Goal: Task Accomplishment & Management: Manage account settings

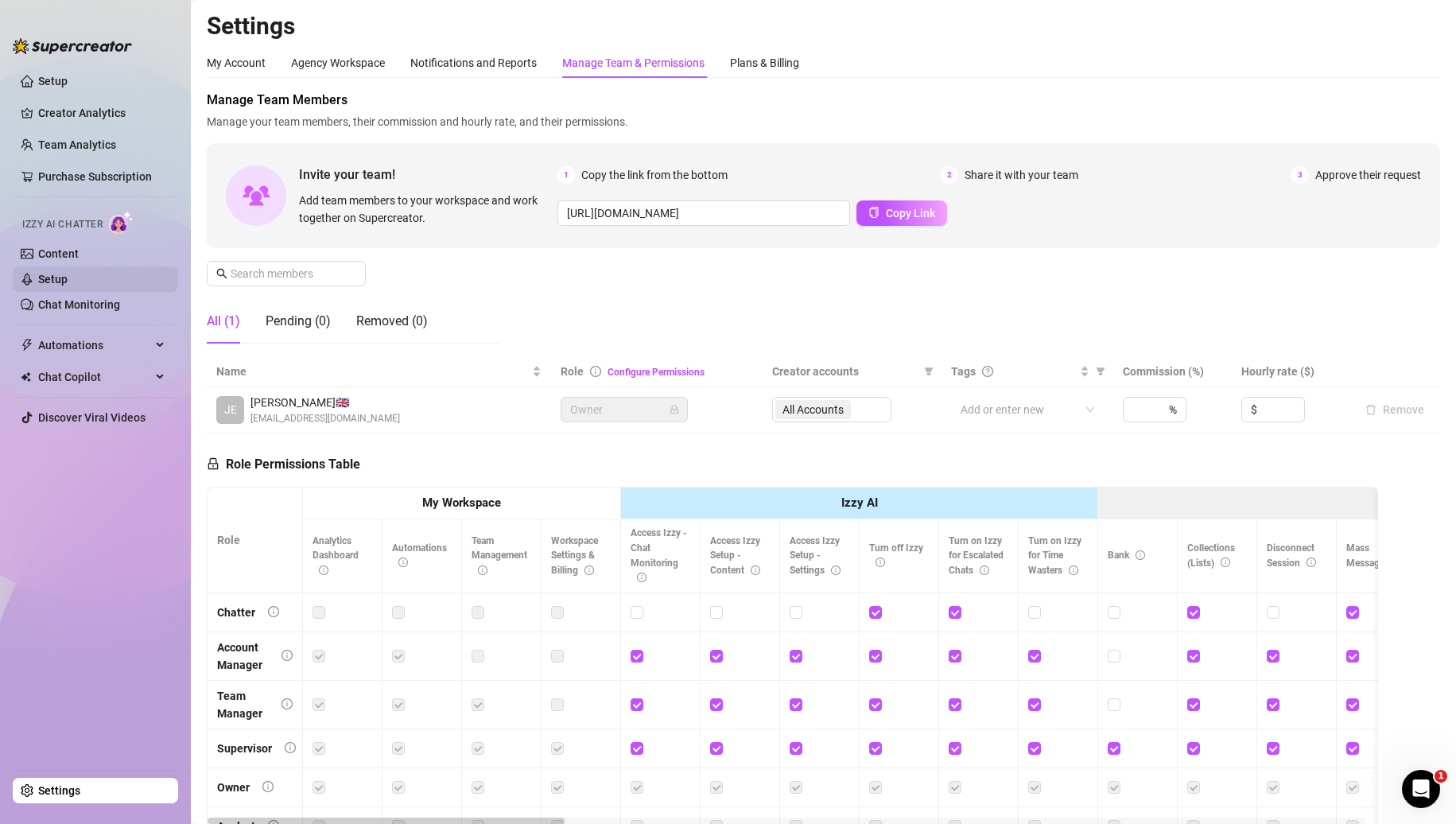
click at [67, 283] on link "Setup" at bounding box center [52, 279] width 29 height 13
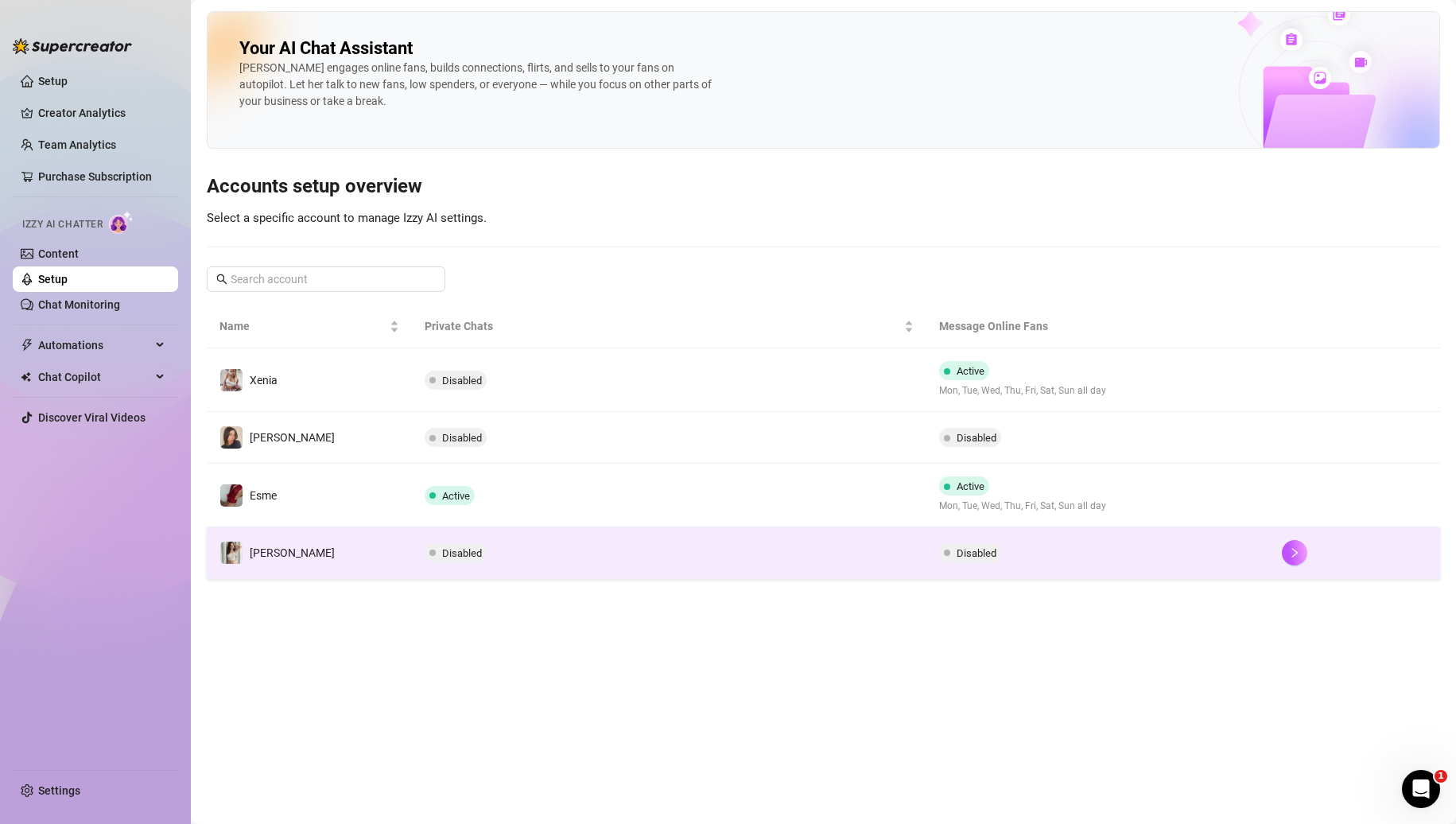
click at [358, 559] on td "[PERSON_NAME]" at bounding box center [309, 553] width 205 height 52
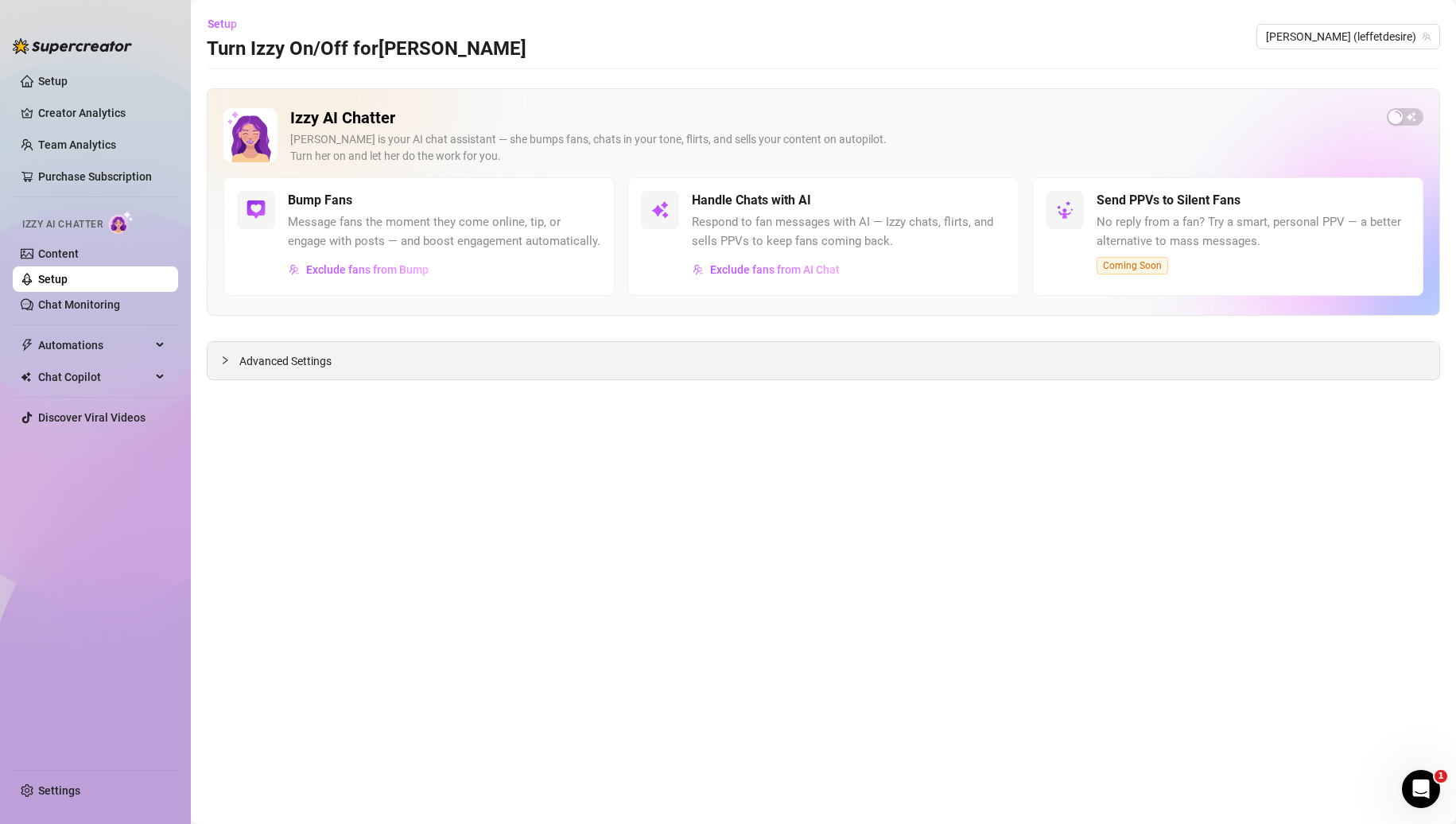
click at [222, 366] on div at bounding box center [229, 360] width 19 height 17
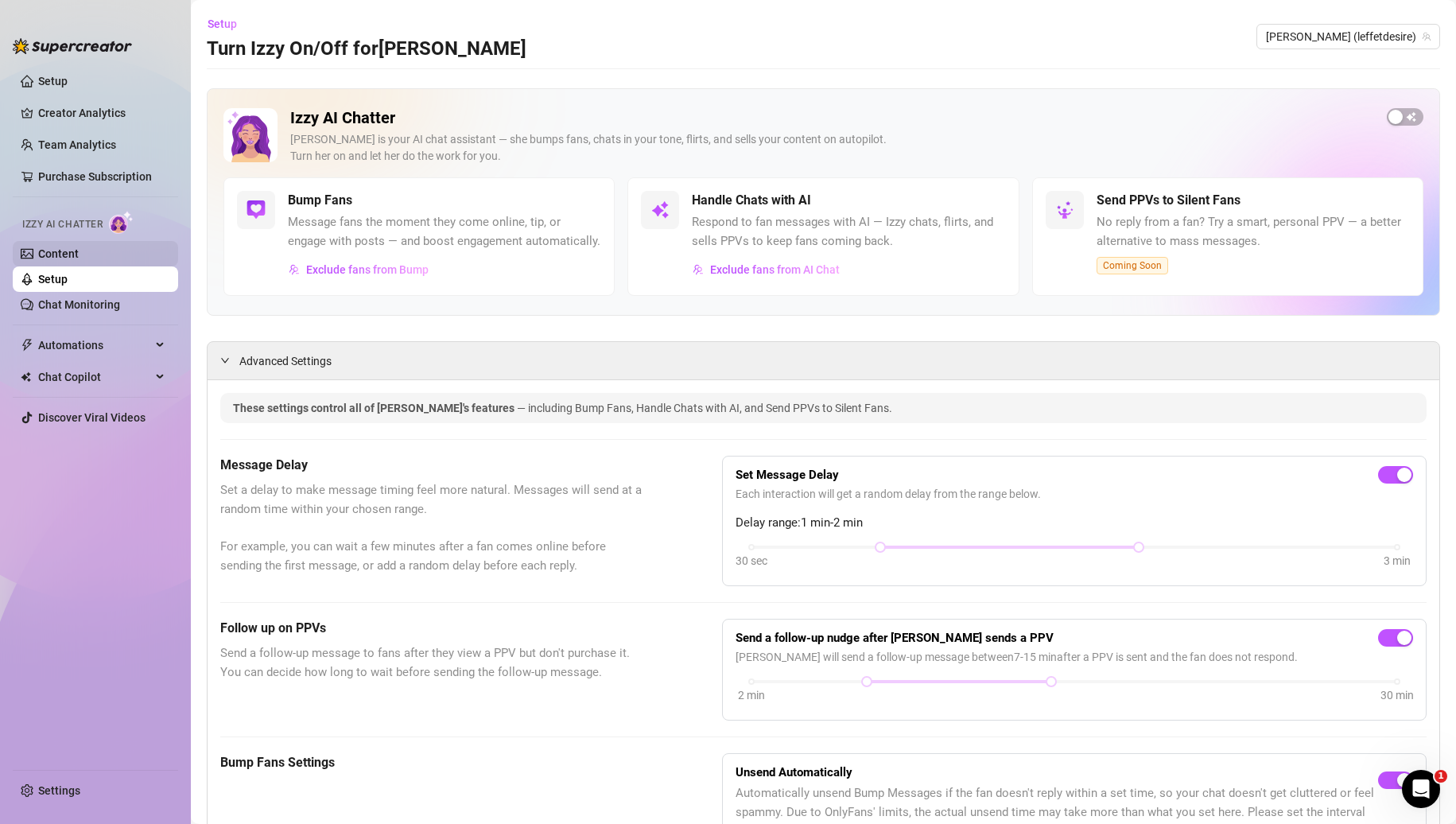
click at [79, 258] on link "Content" at bounding box center [58, 254] width 40 height 13
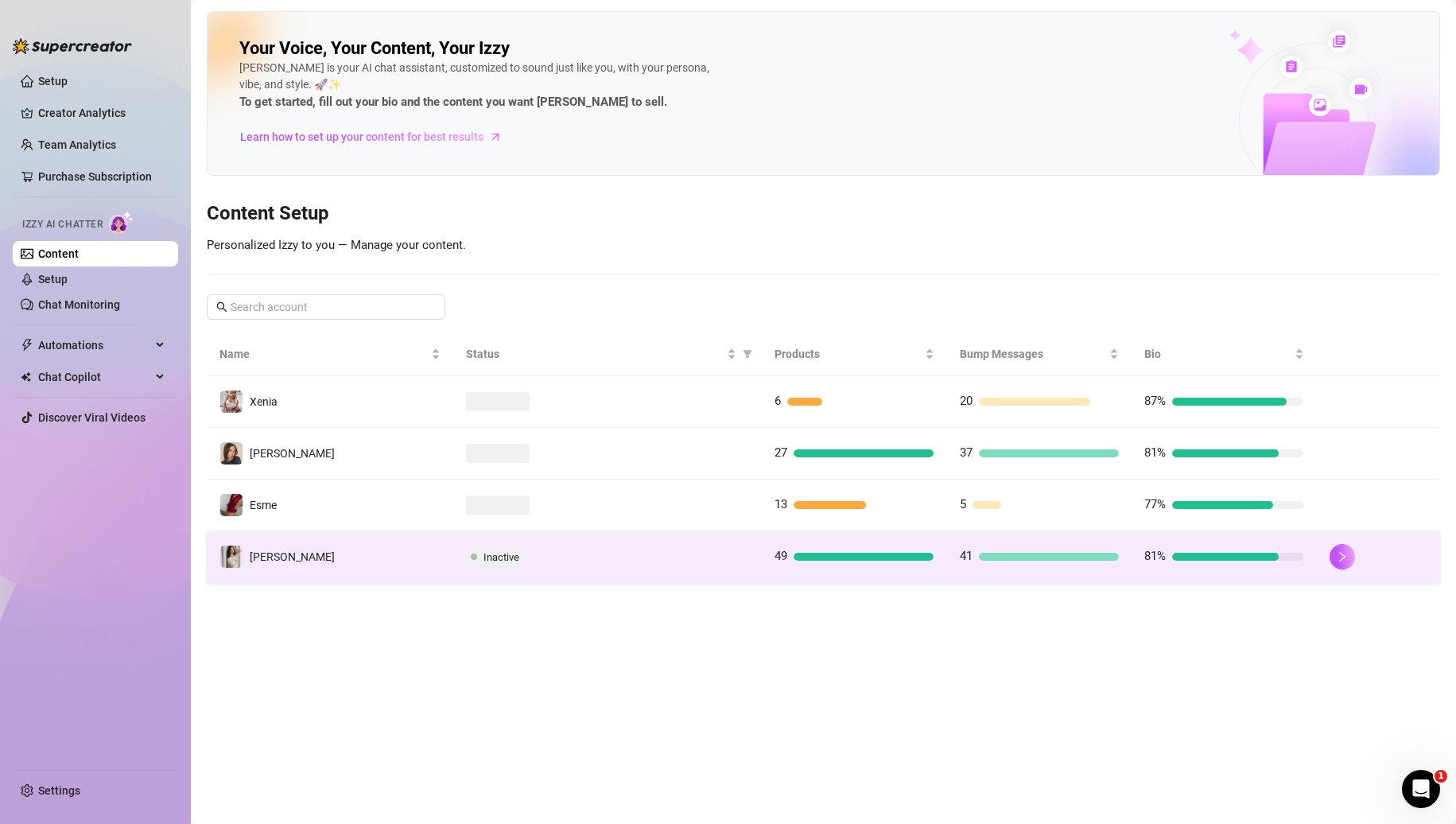
click at [326, 550] on td "[PERSON_NAME]" at bounding box center [330, 557] width 247 height 52
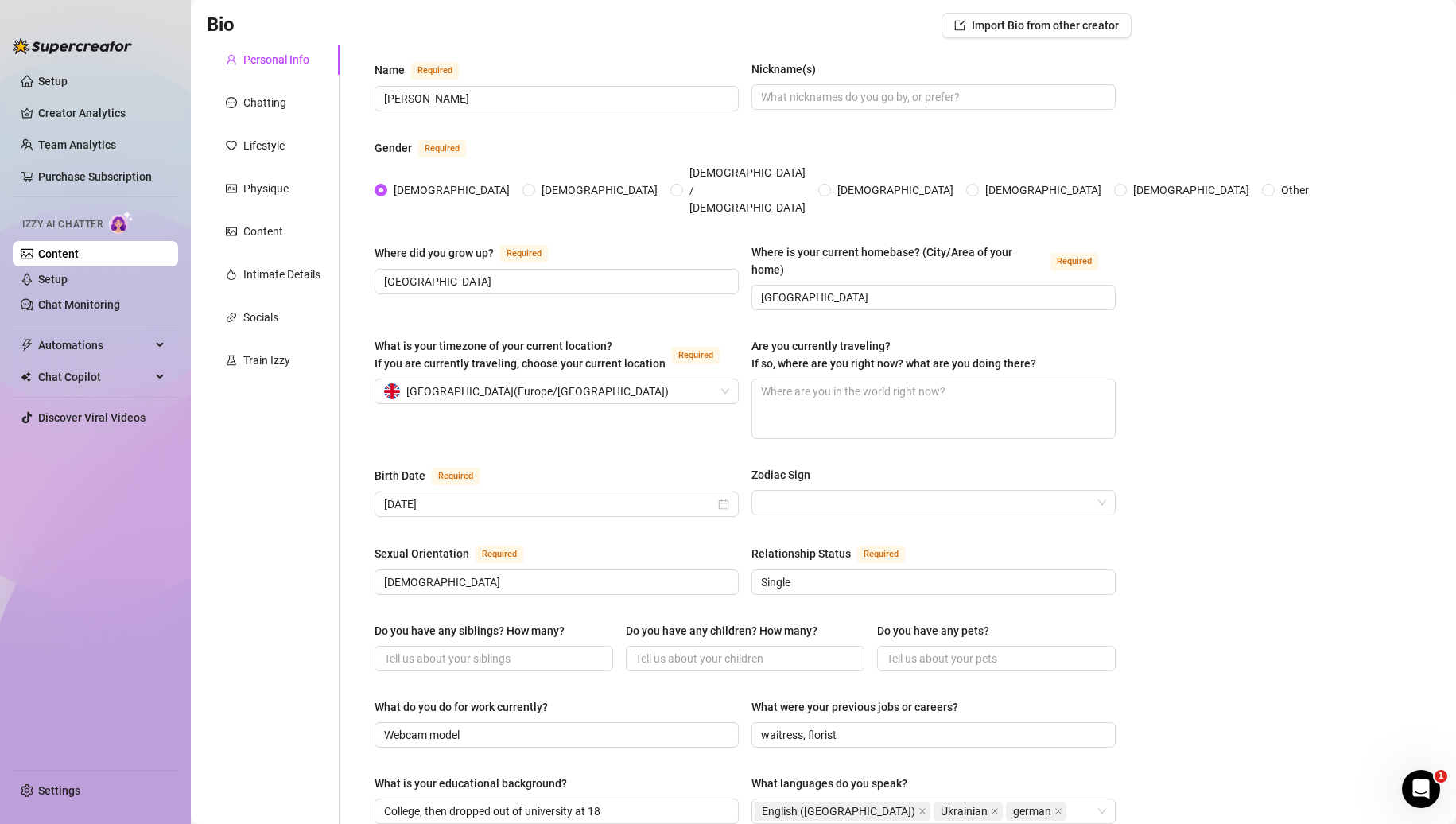
scroll to position [79, 0]
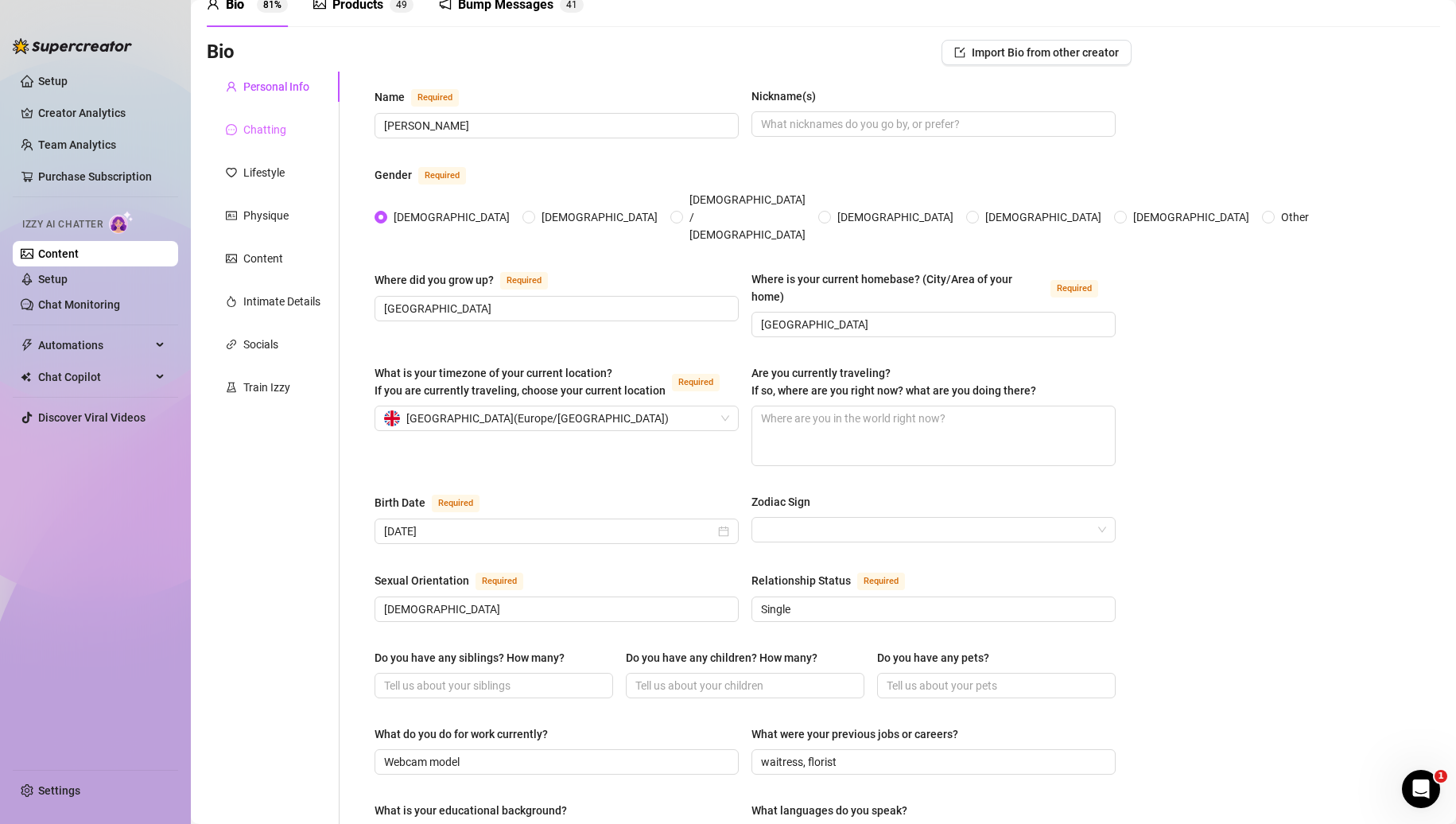
click at [288, 136] on div "Chatting" at bounding box center [273, 129] width 133 height 30
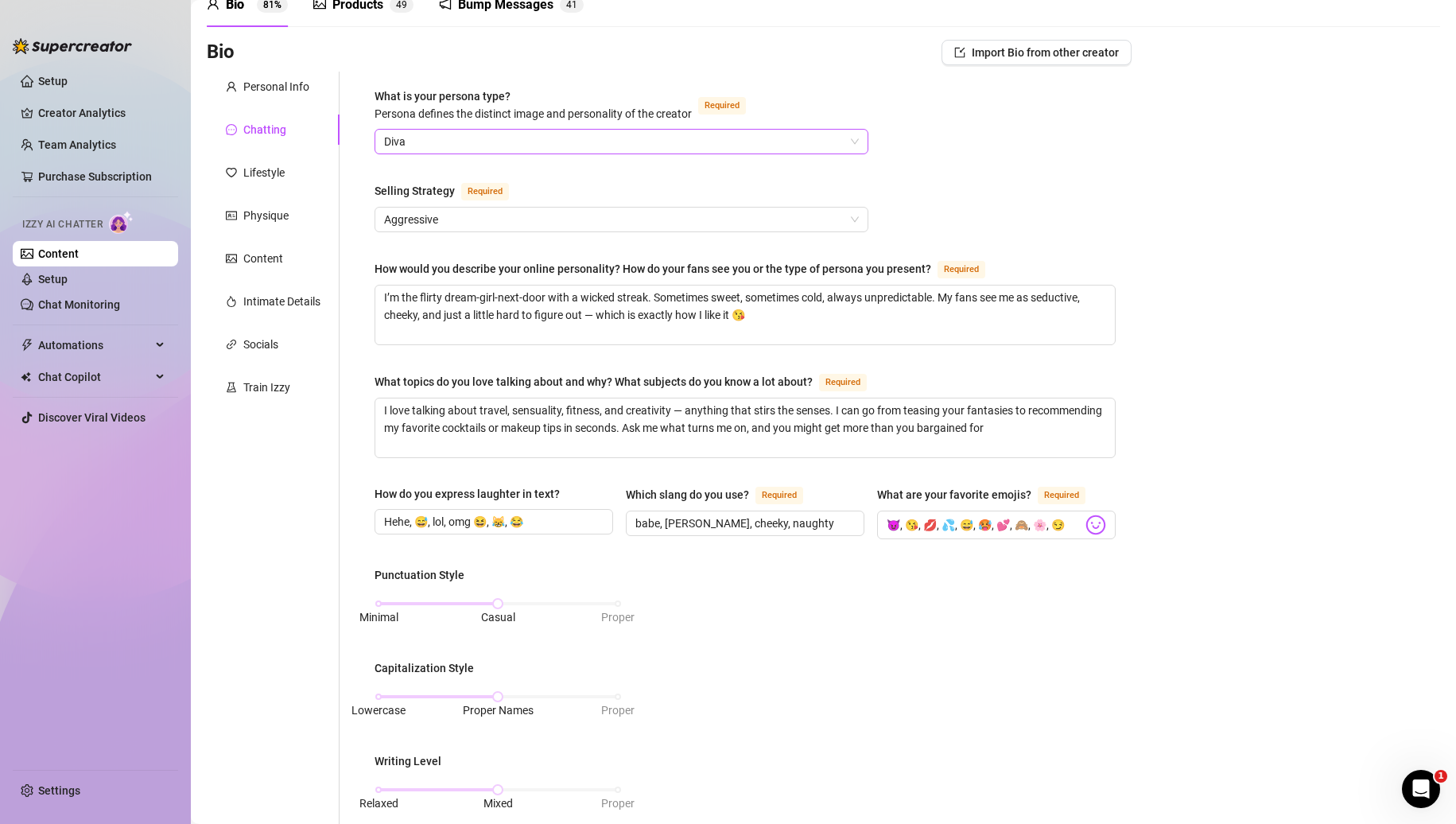
click at [572, 144] on span "Diva" at bounding box center [621, 142] width 475 height 24
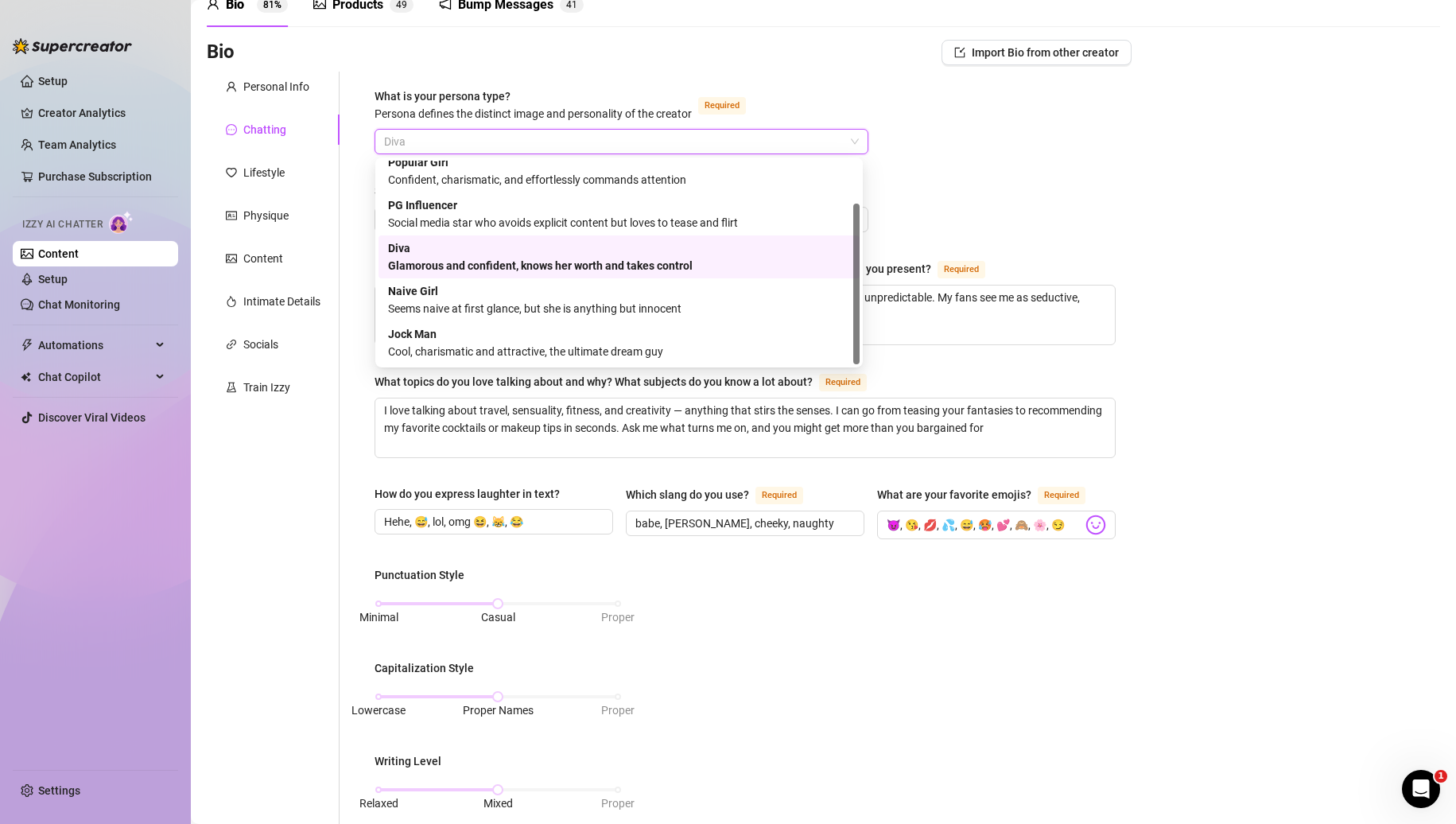
scroll to position [0, 0]
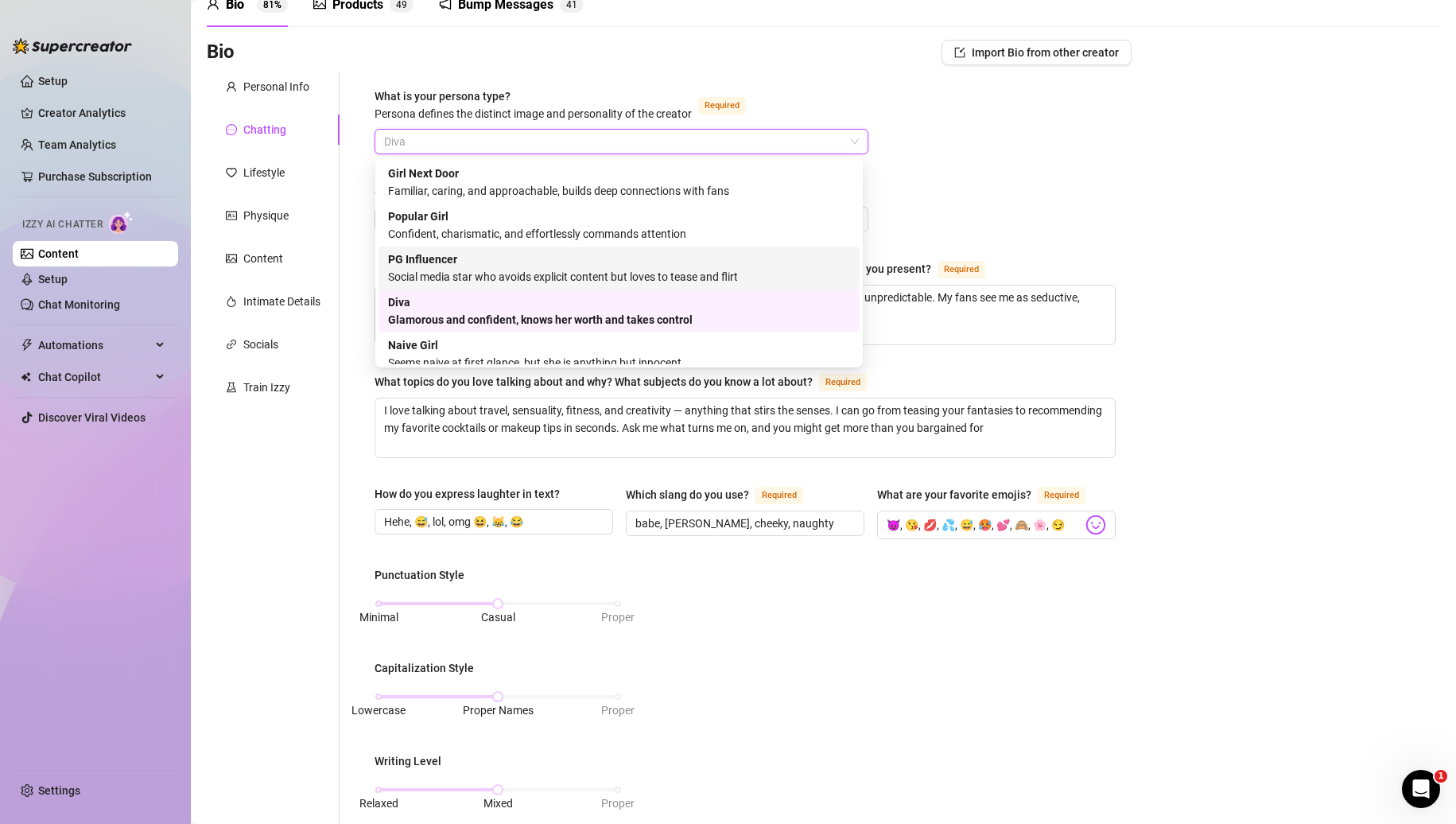
click at [1063, 202] on div "What is your persona type? [PERSON_NAME] defines the distinct image and persona…" at bounding box center [745, 666] width 741 height 1156
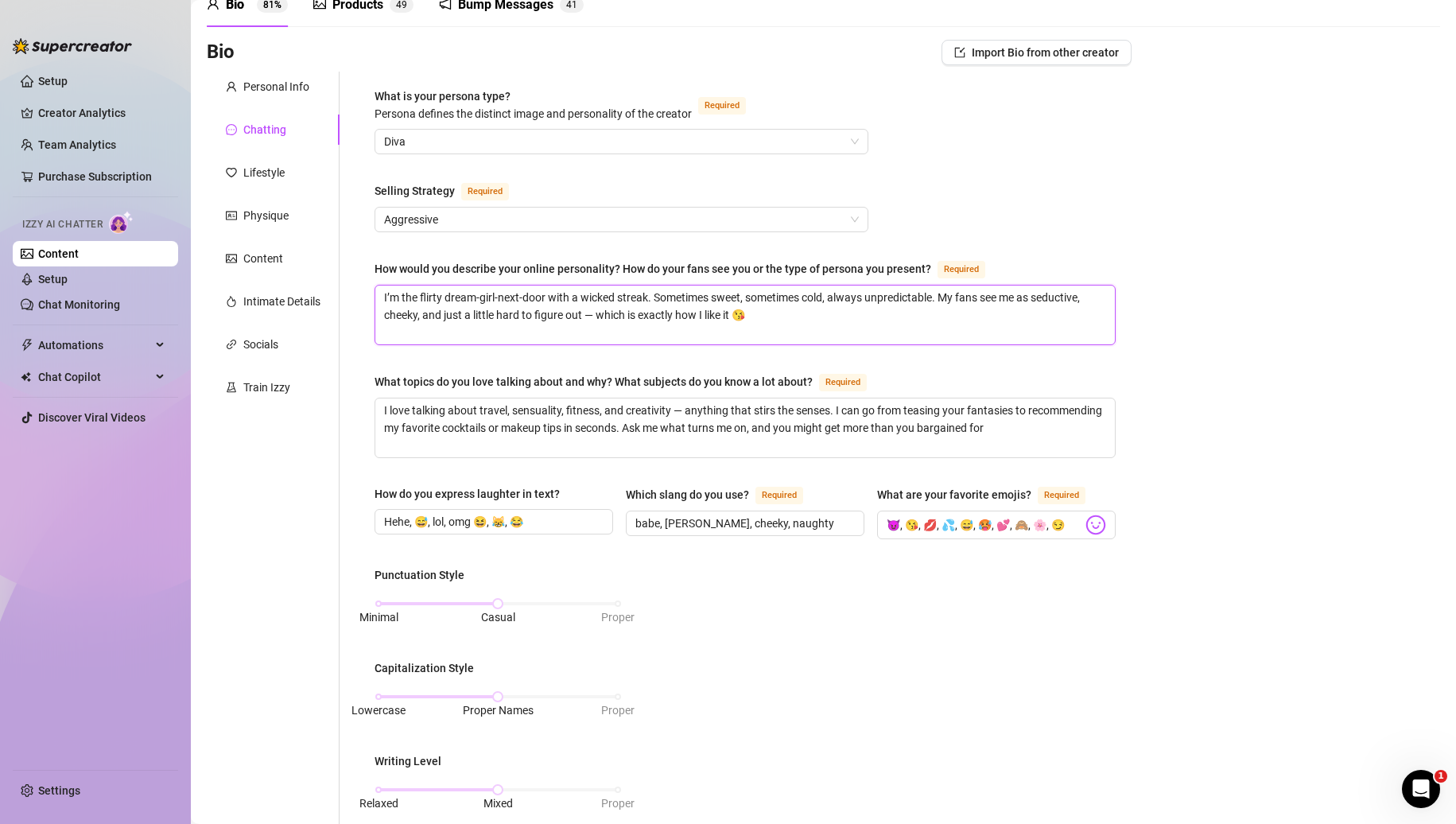
click at [847, 320] on textarea "I’m the flirty dream-girl-next-door with a wicked streak. Sometimes sweet, some…" at bounding box center [745, 315] width 740 height 59
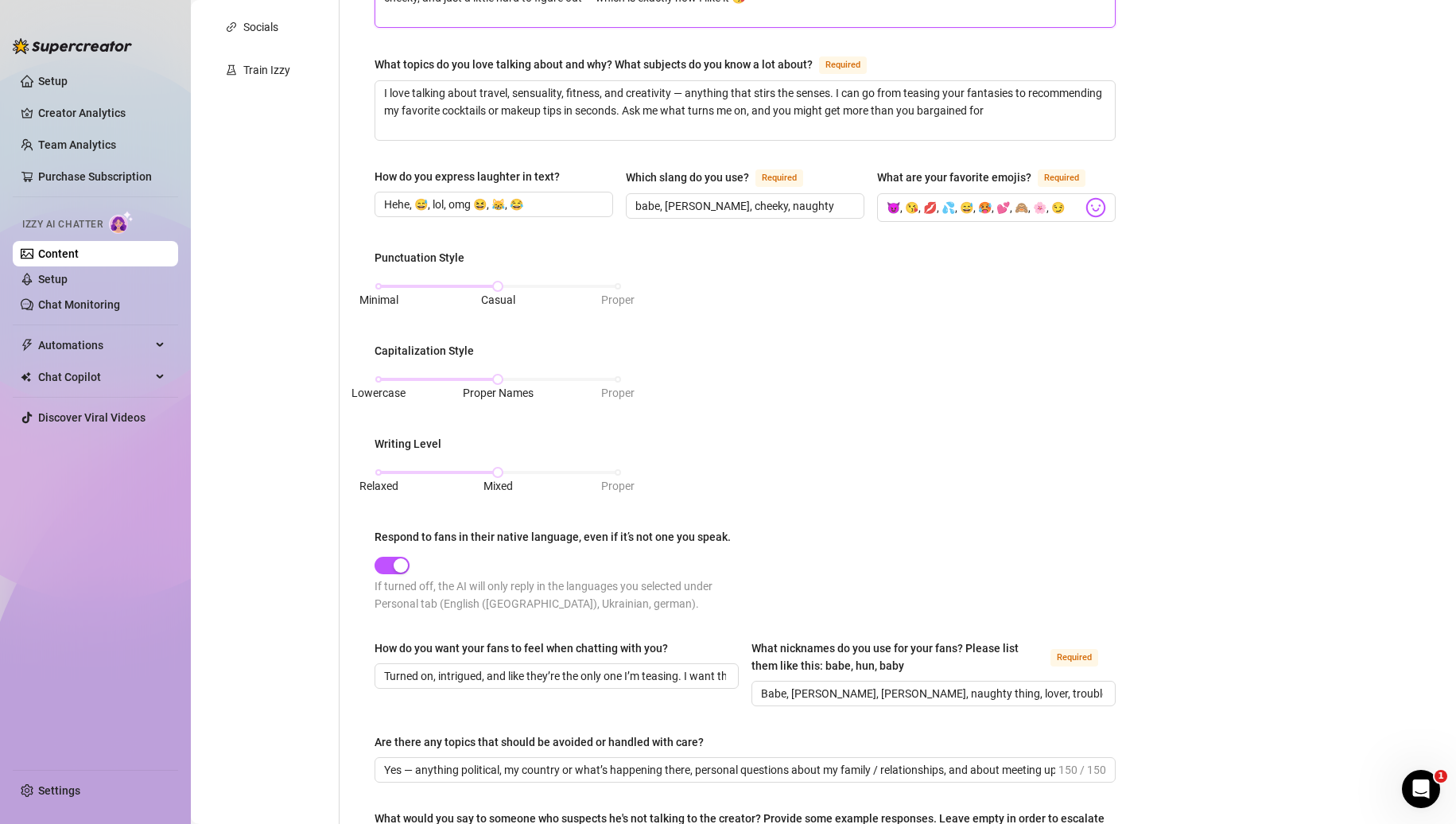
scroll to position [398, 0]
drag, startPoint x: 501, startPoint y: 474, endPoint x: 357, endPoint y: 471, distance: 144.0
click at [357, 471] on div "What is your persona type? [PERSON_NAME] defines the distinct image and persona…" at bounding box center [735, 347] width 792 height 1188
drag, startPoint x: 495, startPoint y: 471, endPoint x: 515, endPoint y: 479, distance: 21.5
click at [515, 479] on div "Relaxed Mixed Proper" at bounding box center [498, 480] width 248 height 42
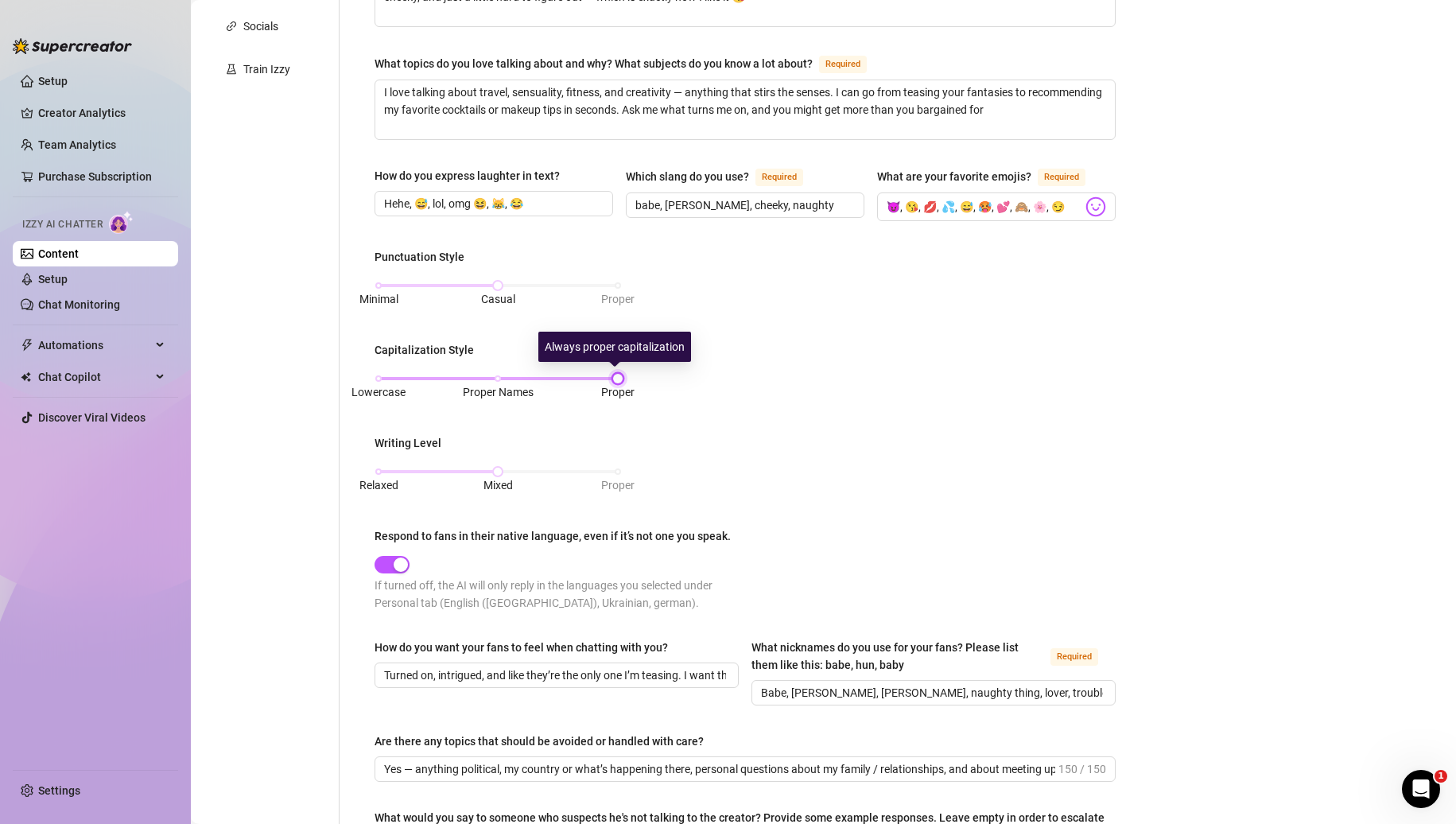
drag, startPoint x: 500, startPoint y: 375, endPoint x: 607, endPoint y: 372, distance: 107.0
click at [614, 375] on div at bounding box center [618, 378] width 8 height 8
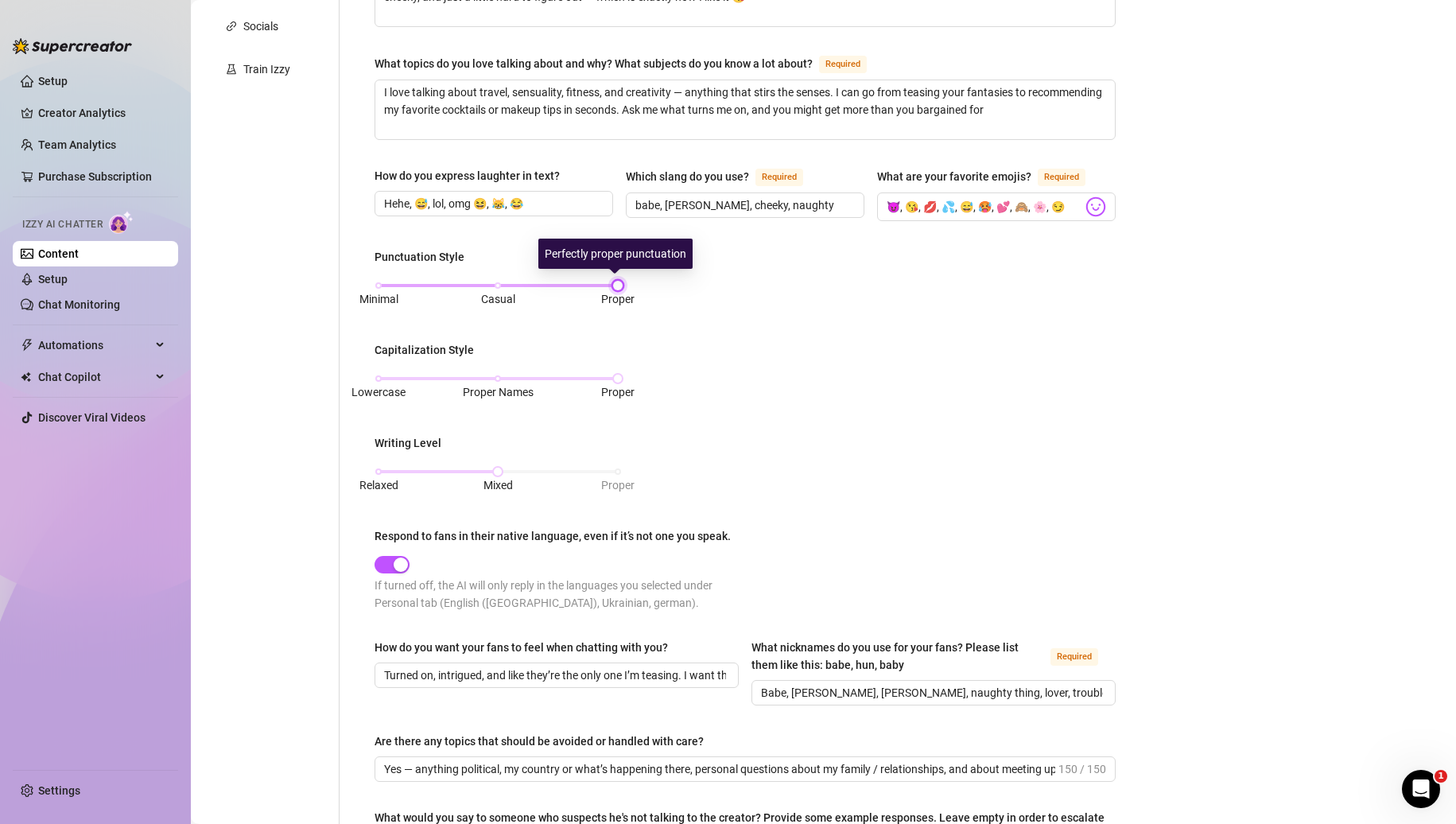
drag, startPoint x: 493, startPoint y: 280, endPoint x: 607, endPoint y: 284, distance: 114.1
click at [614, 284] on div at bounding box center [618, 285] width 8 height 8
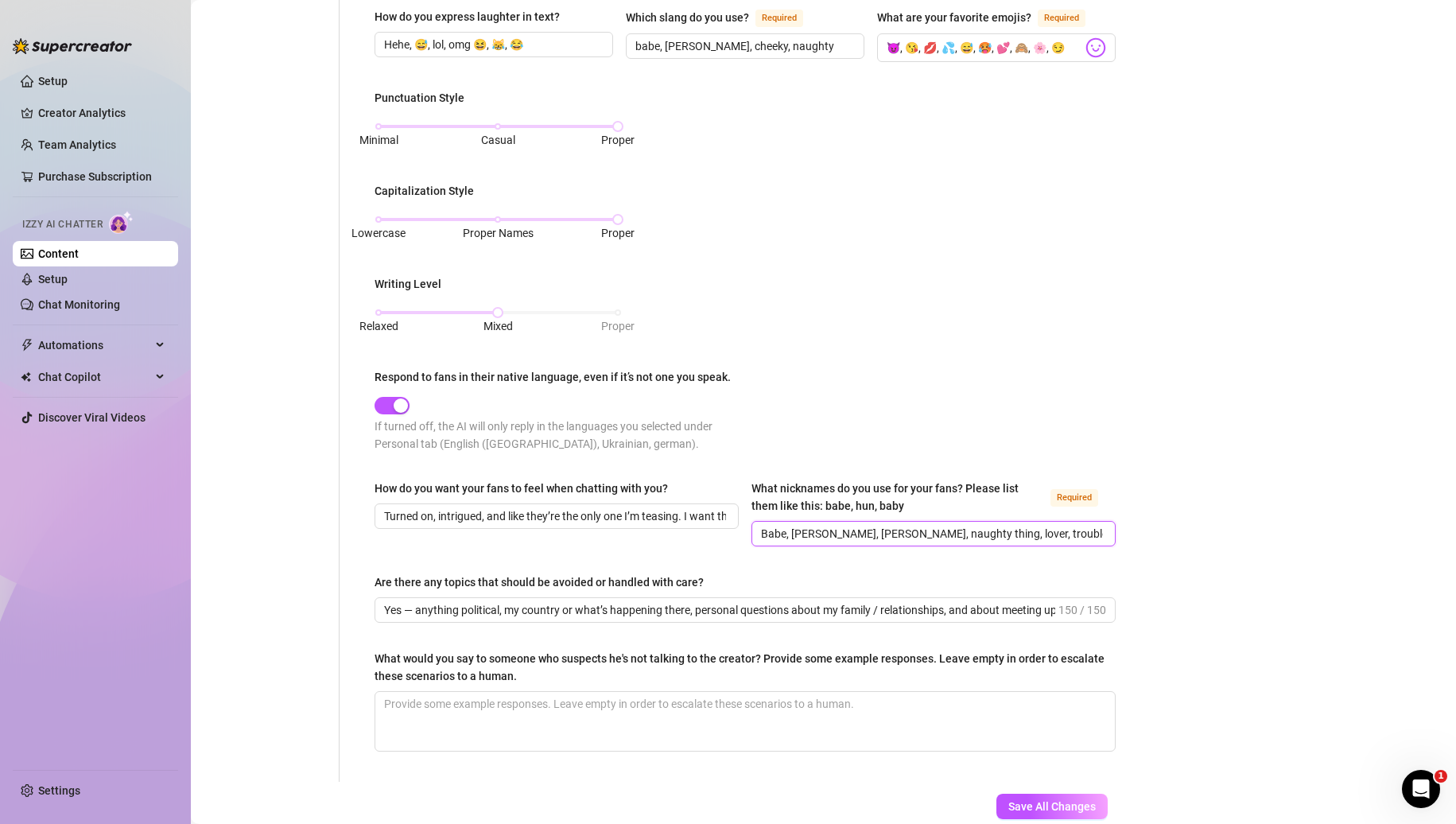
click at [1010, 535] on input "Babe, [PERSON_NAME], [PERSON_NAME], naughty thing, lover, troublemaker" at bounding box center [932, 533] width 342 height 17
drag, startPoint x: 929, startPoint y: 531, endPoint x: 859, endPoint y: 536, distance: 70.2
click at [859, 536] on input "Babe, [PERSON_NAME], cutie, naughty thing, lover" at bounding box center [932, 533] width 342 height 17
click at [918, 530] on input "Babe, [PERSON_NAME], cutie, lover" at bounding box center [932, 533] width 342 height 17
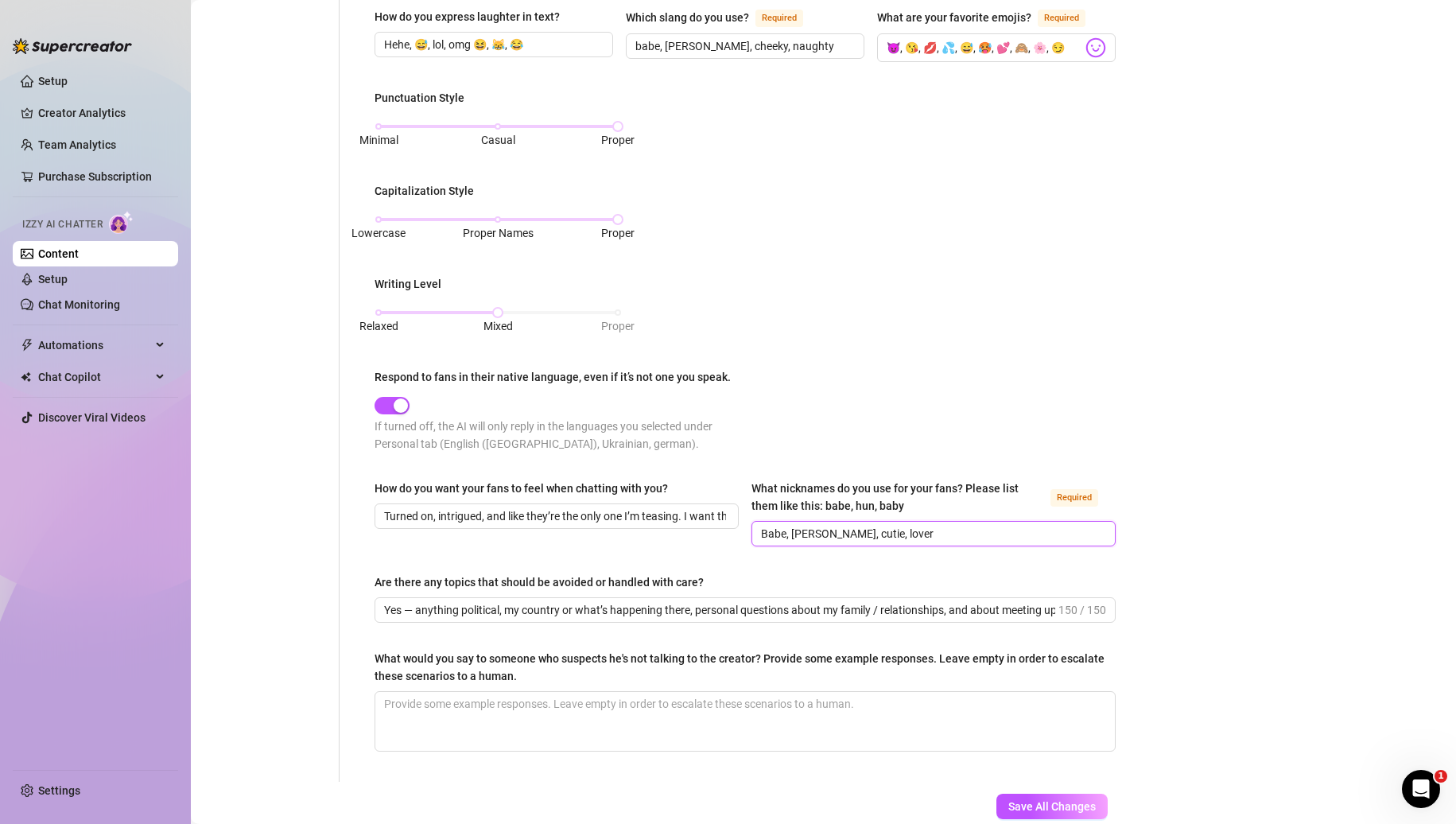
click at [864, 531] on input "Babe, [PERSON_NAME], cutie, lover" at bounding box center [932, 533] width 342 height 17
type input "Babe, sweetie, cutie"
click at [617, 515] on input "Turned on, intrigued, and like they’re the only one I’m teasing. I want them to…" at bounding box center [555, 516] width 342 height 17
click at [670, 507] on input "Turned on, intrigued, and like they’re the only one I’m teasing. I want them to…" at bounding box center [555, 516] width 342 height 17
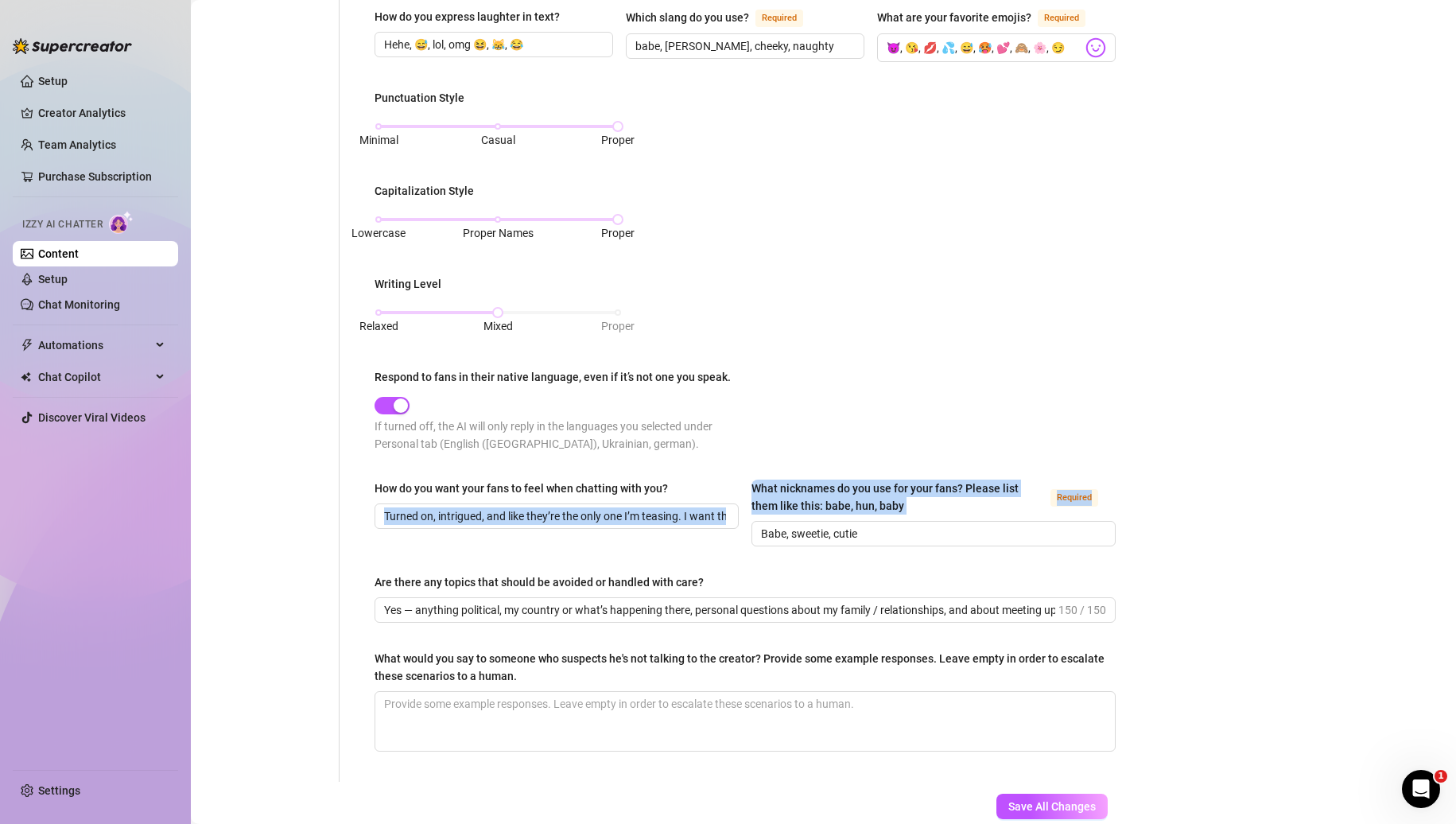
drag, startPoint x: 722, startPoint y: 512, endPoint x: 782, endPoint y: 512, distance: 60.0
click at [782, 512] on div "How do you want your fans to feel when chatting with you? Turned on, intrigued,…" at bounding box center [745, 520] width 741 height 81
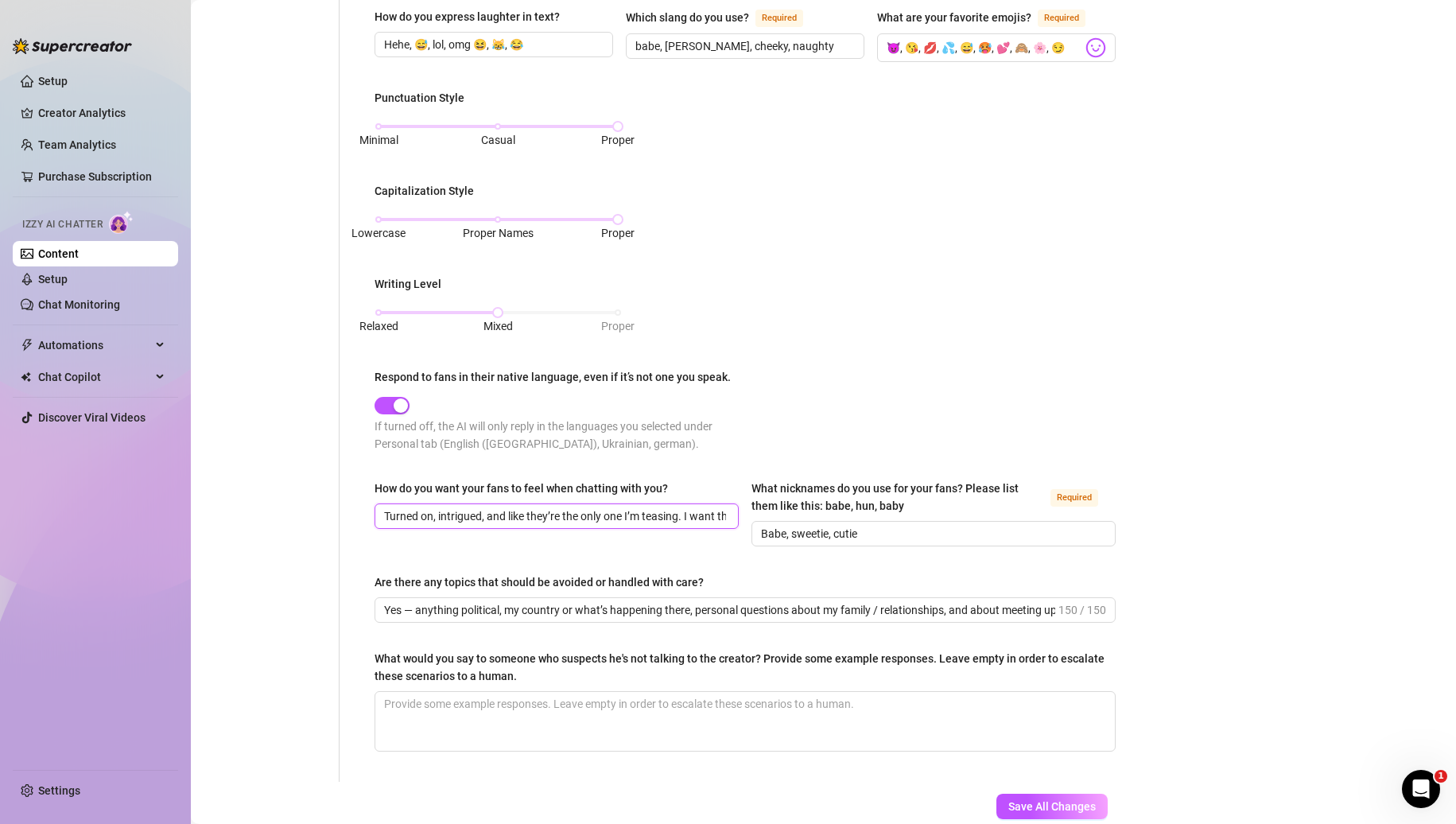
click at [659, 511] on input "Turned on, intrigued, and like they’re the only one I’m teasing. I want them to…" at bounding box center [555, 516] width 342 height 17
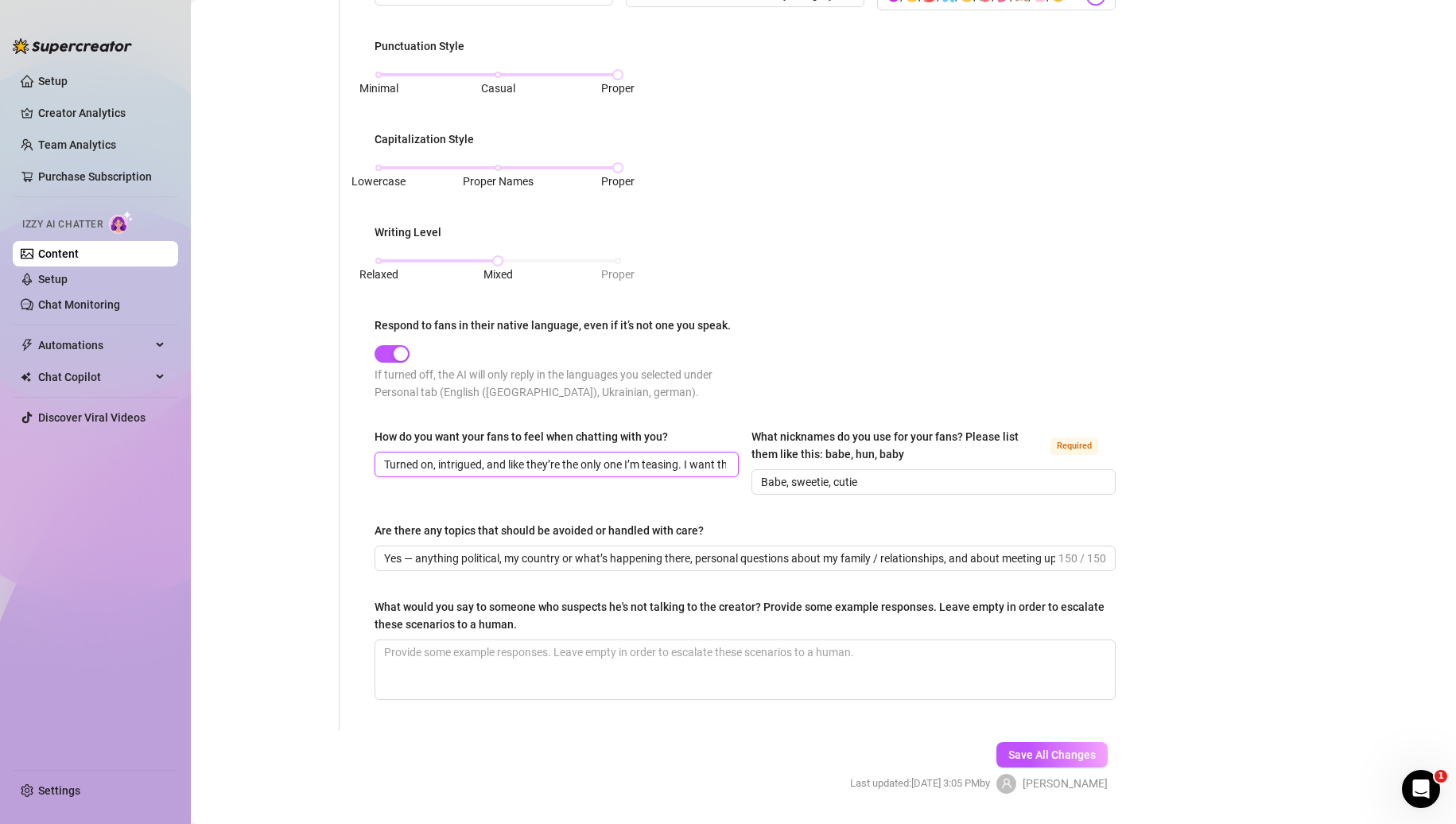
scroll to position [636, 0]
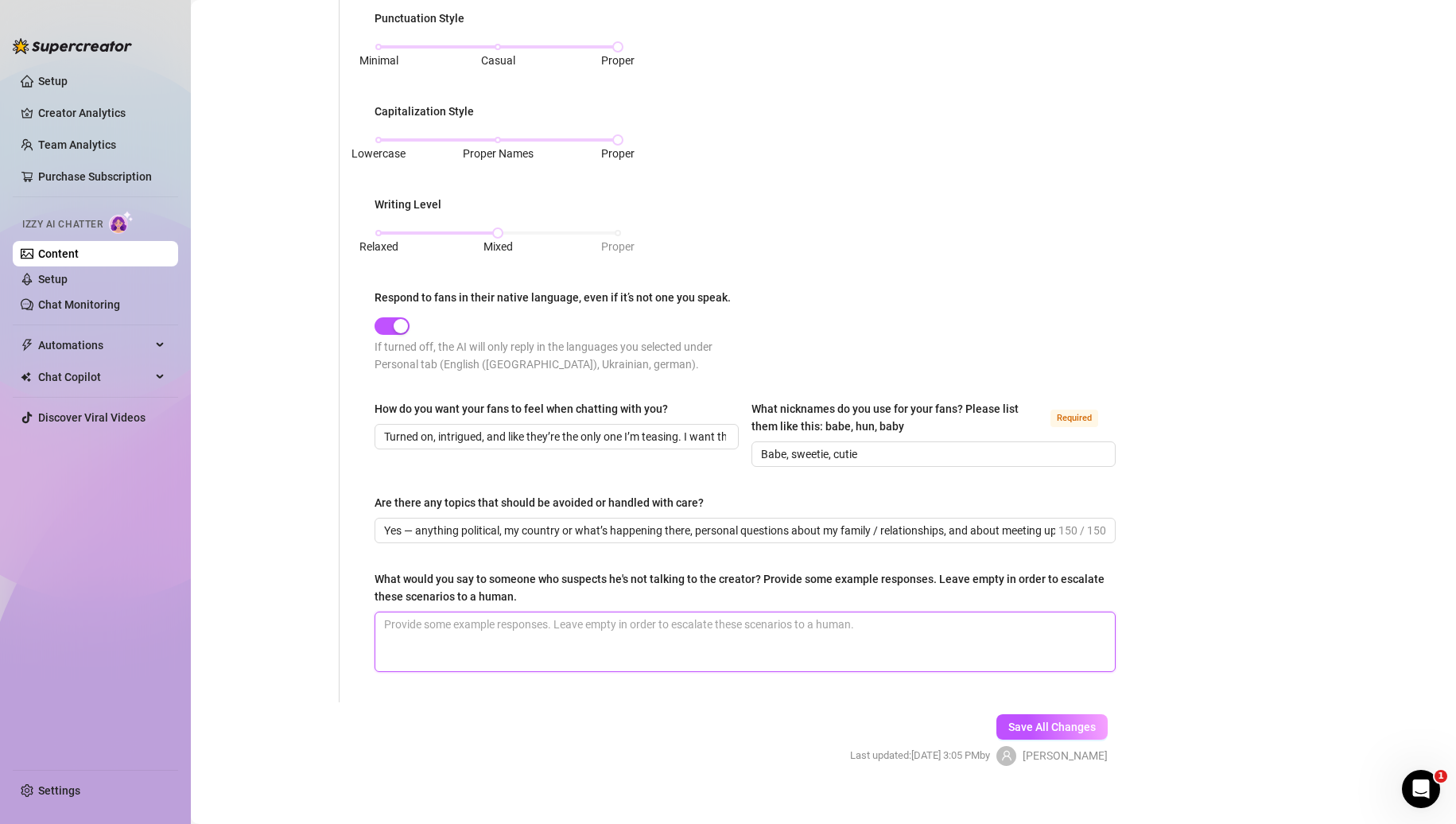
click at [769, 626] on textarea "What would you say to someone who suspects he's not talking to the creator? Pro…" at bounding box center [745, 642] width 740 height 59
click at [1004, 732] on button "Save All Changes" at bounding box center [1052, 727] width 111 height 26
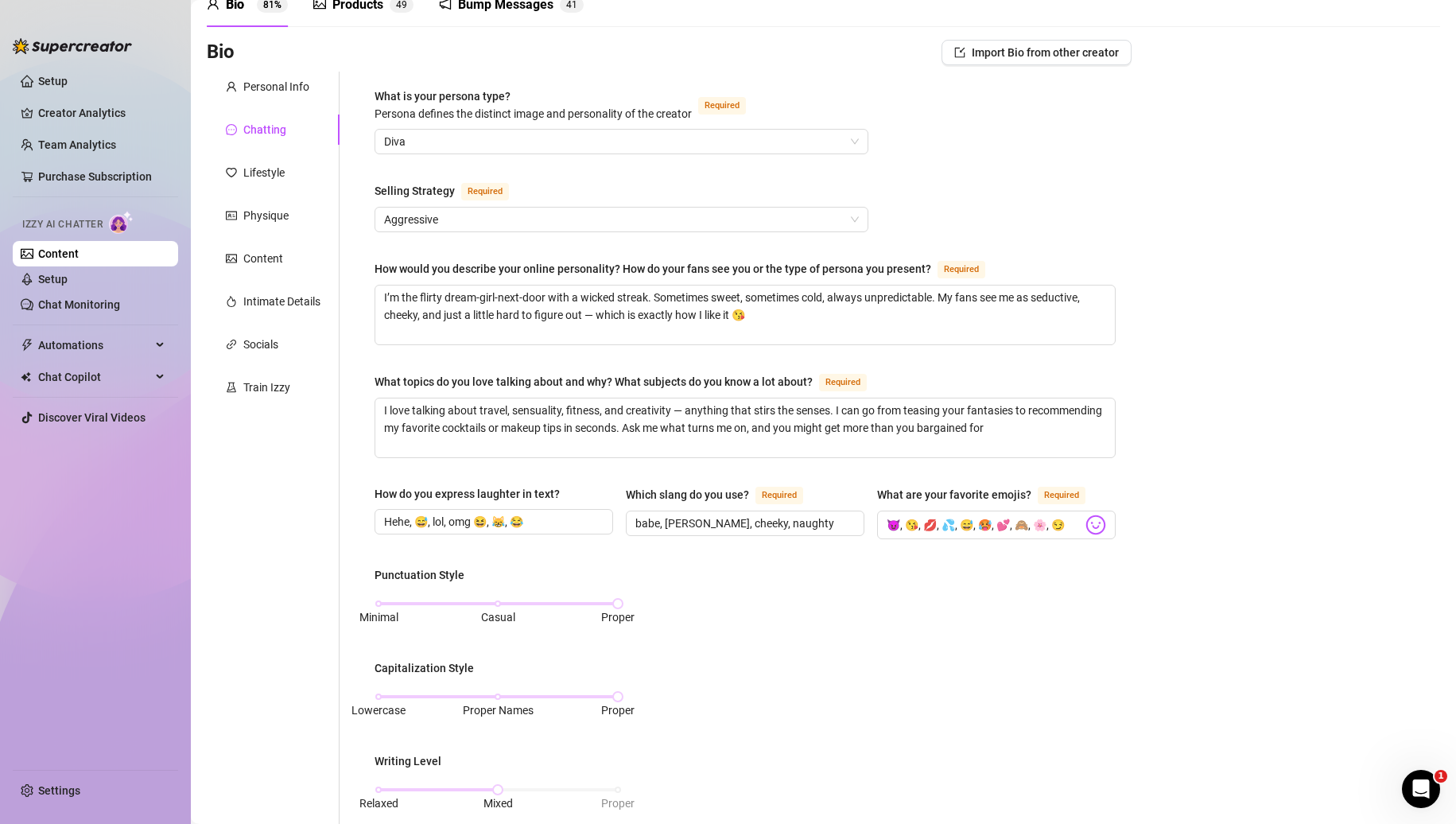
scroll to position [0, 0]
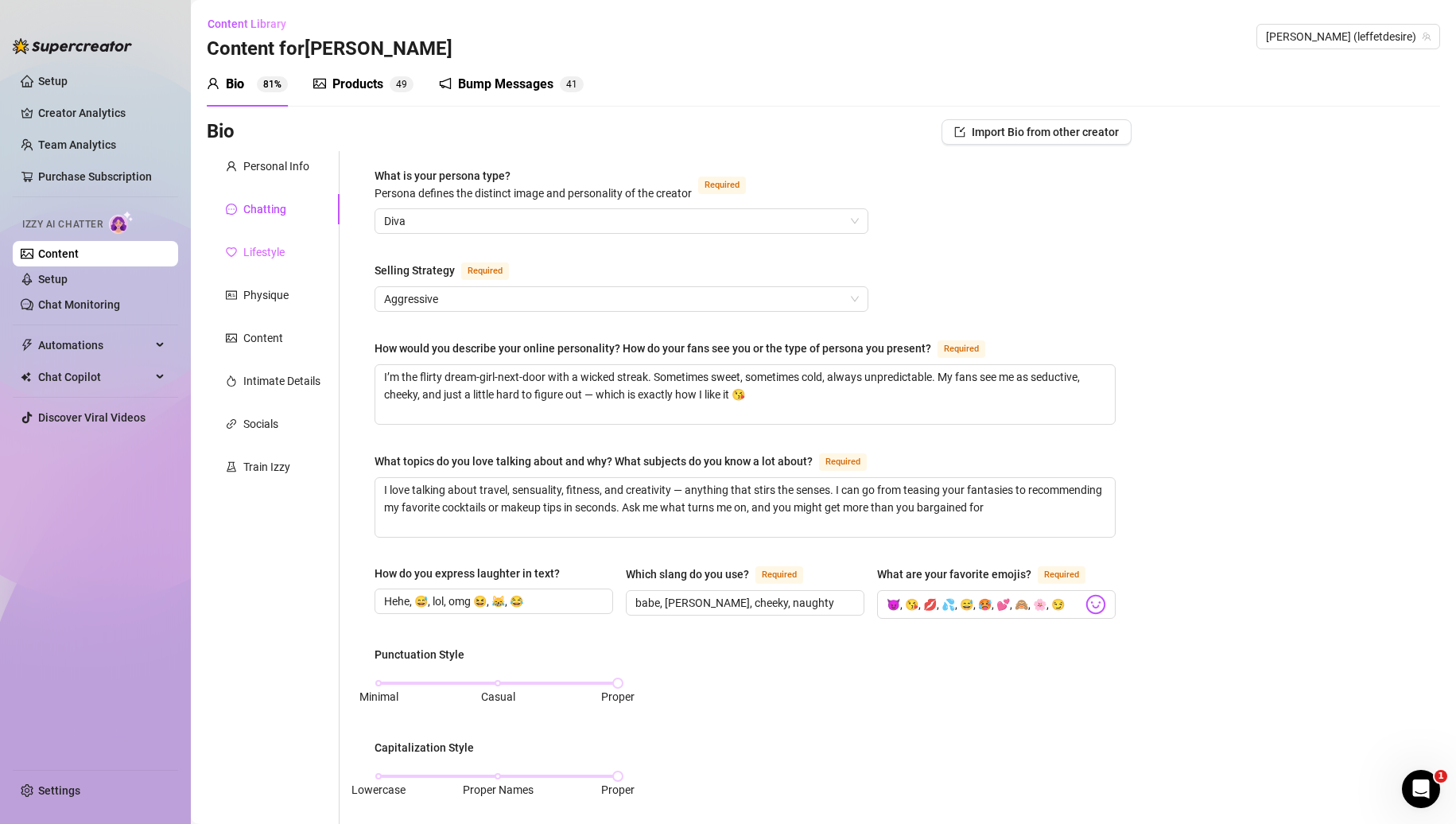
click at [285, 239] on div "Lifestyle" at bounding box center [273, 252] width 133 height 30
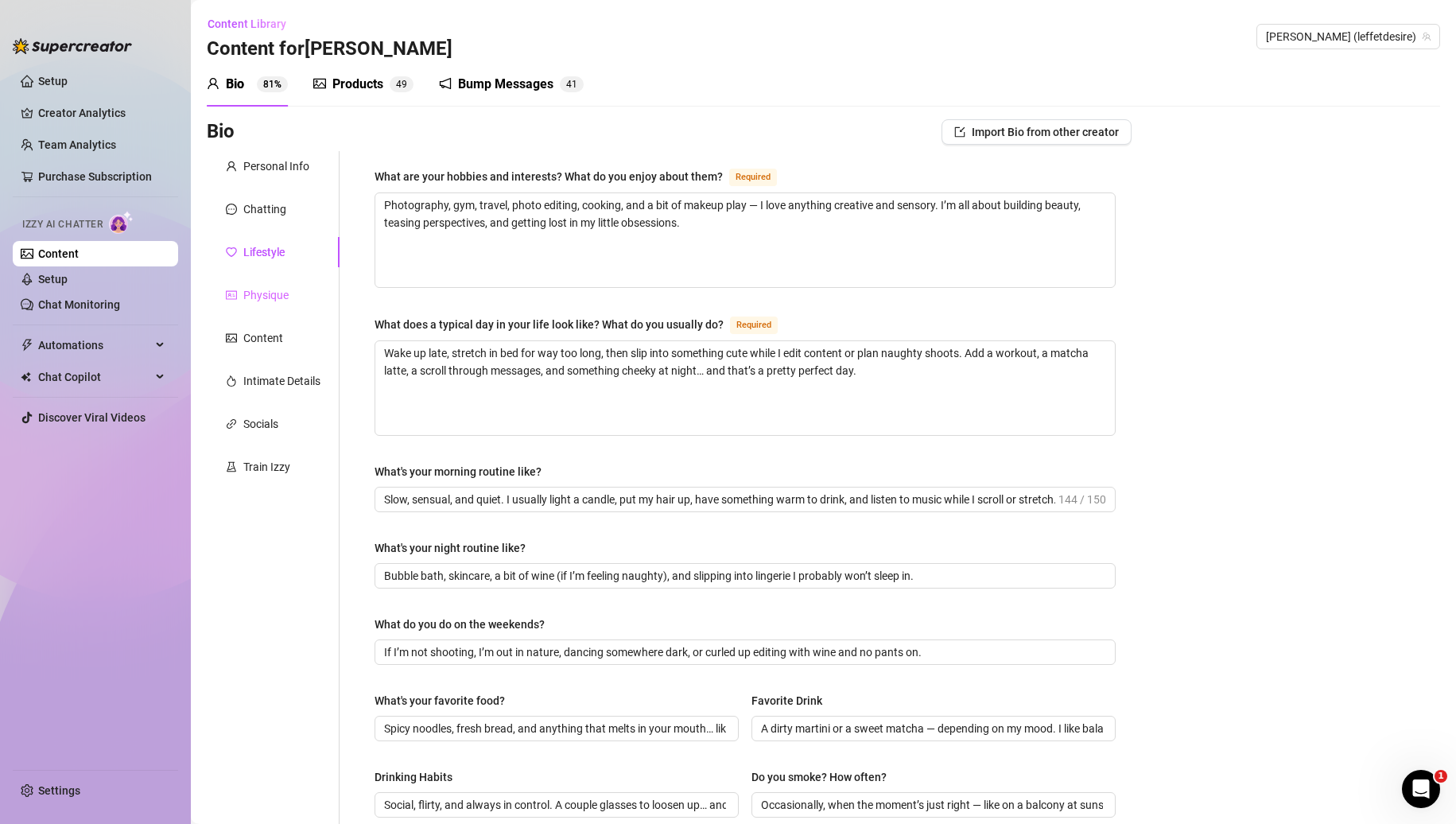
click at [310, 296] on div "Physique" at bounding box center [273, 295] width 133 height 30
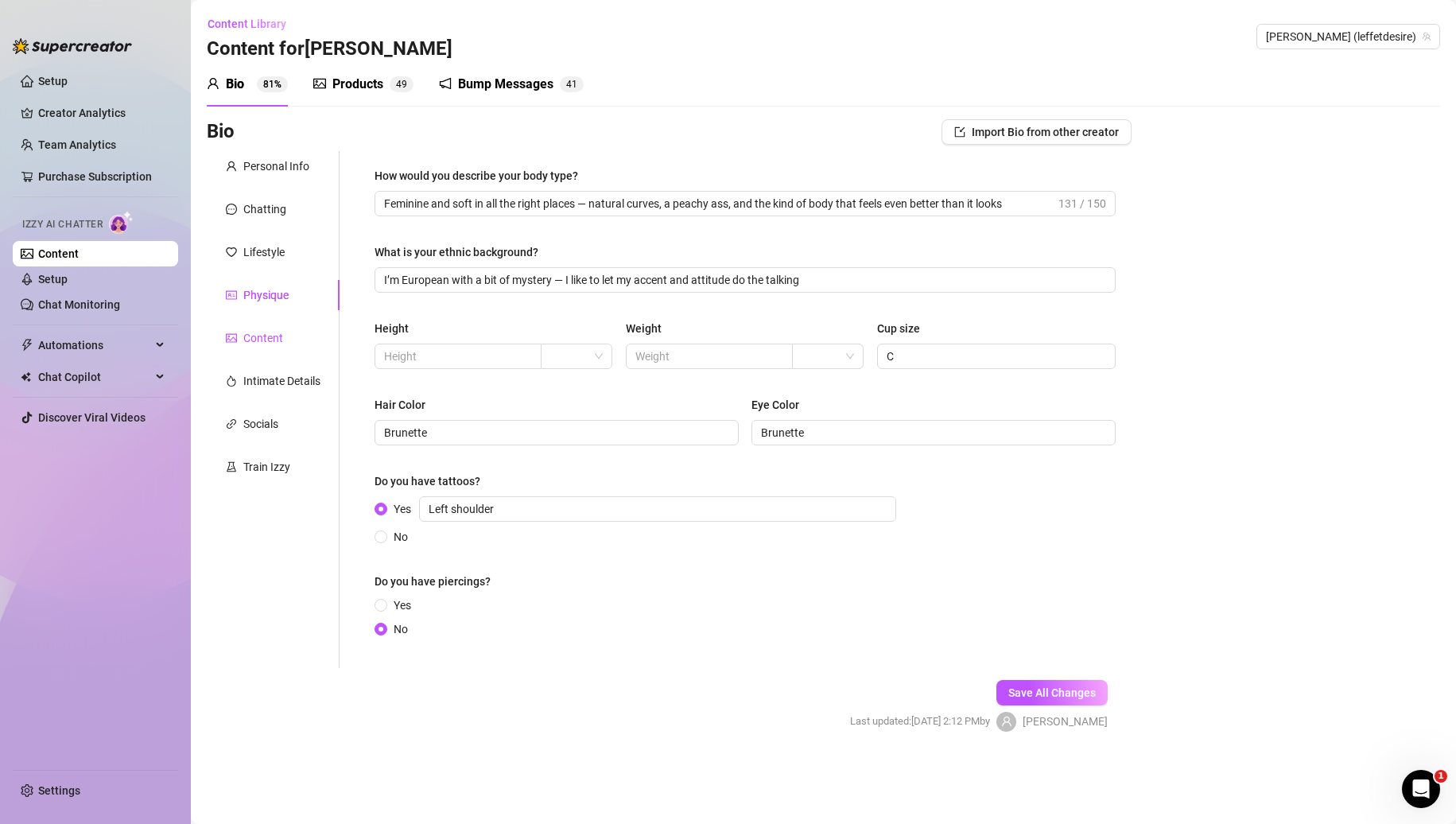
click at [281, 330] on div "Content" at bounding box center [262, 338] width 40 height 17
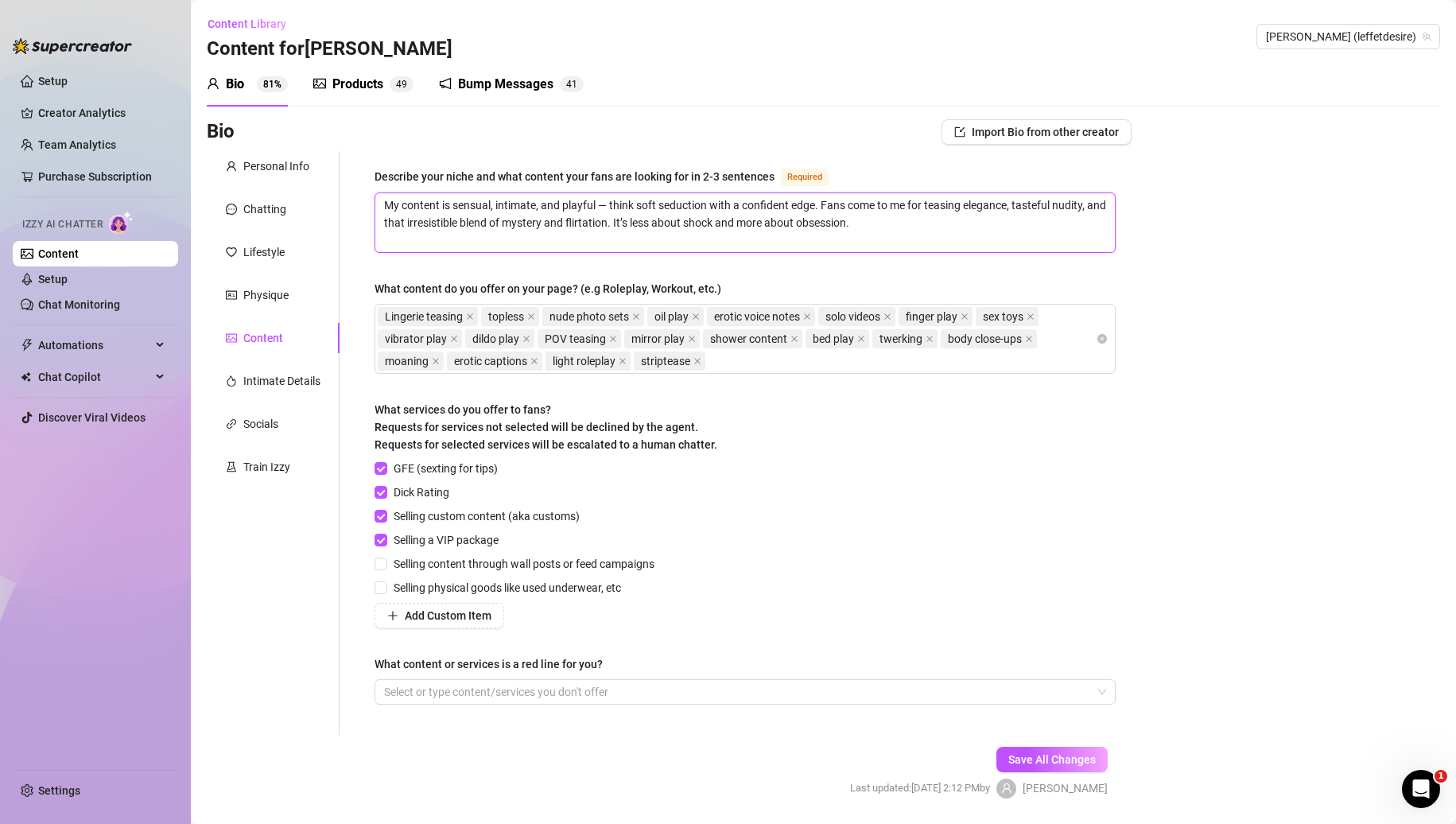
click at [891, 229] on textarea "My content is sensual, intimate, and playful — think soft seduction with a conf…" at bounding box center [745, 223] width 740 height 59
drag, startPoint x: 898, startPoint y: 226, endPoint x: 635, endPoint y: 225, distance: 263.0
click at [635, 225] on textarea "My content is sensual, intimate, and playful — think soft seduction with a conf…" at bounding box center [745, 223] width 740 height 59
type textarea "My content is sensual, intimate, and playful — think soft seduction with a conf…"
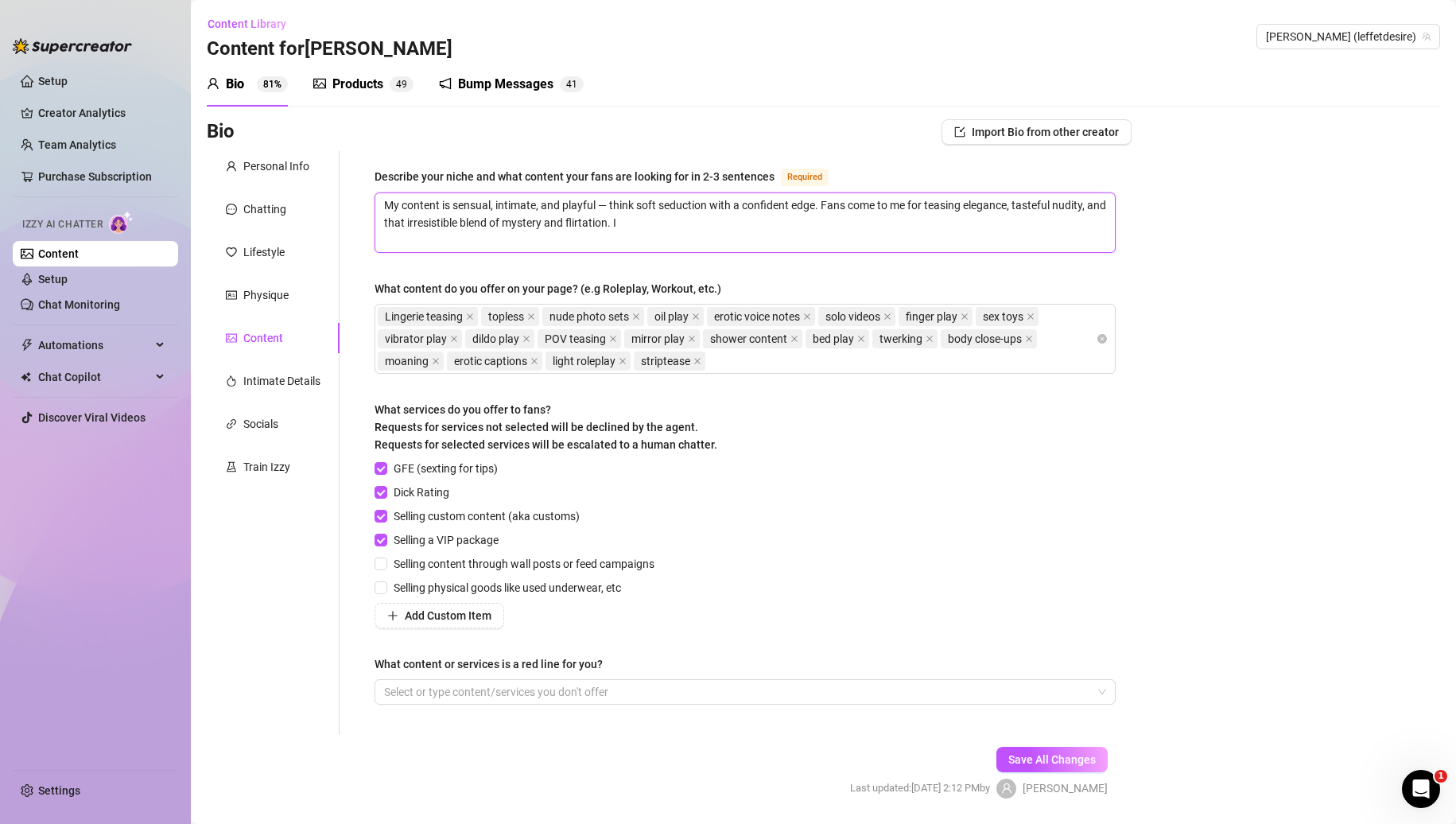
type textarea "My content is sensual, intimate, and playful — think soft seduction with a conf…"
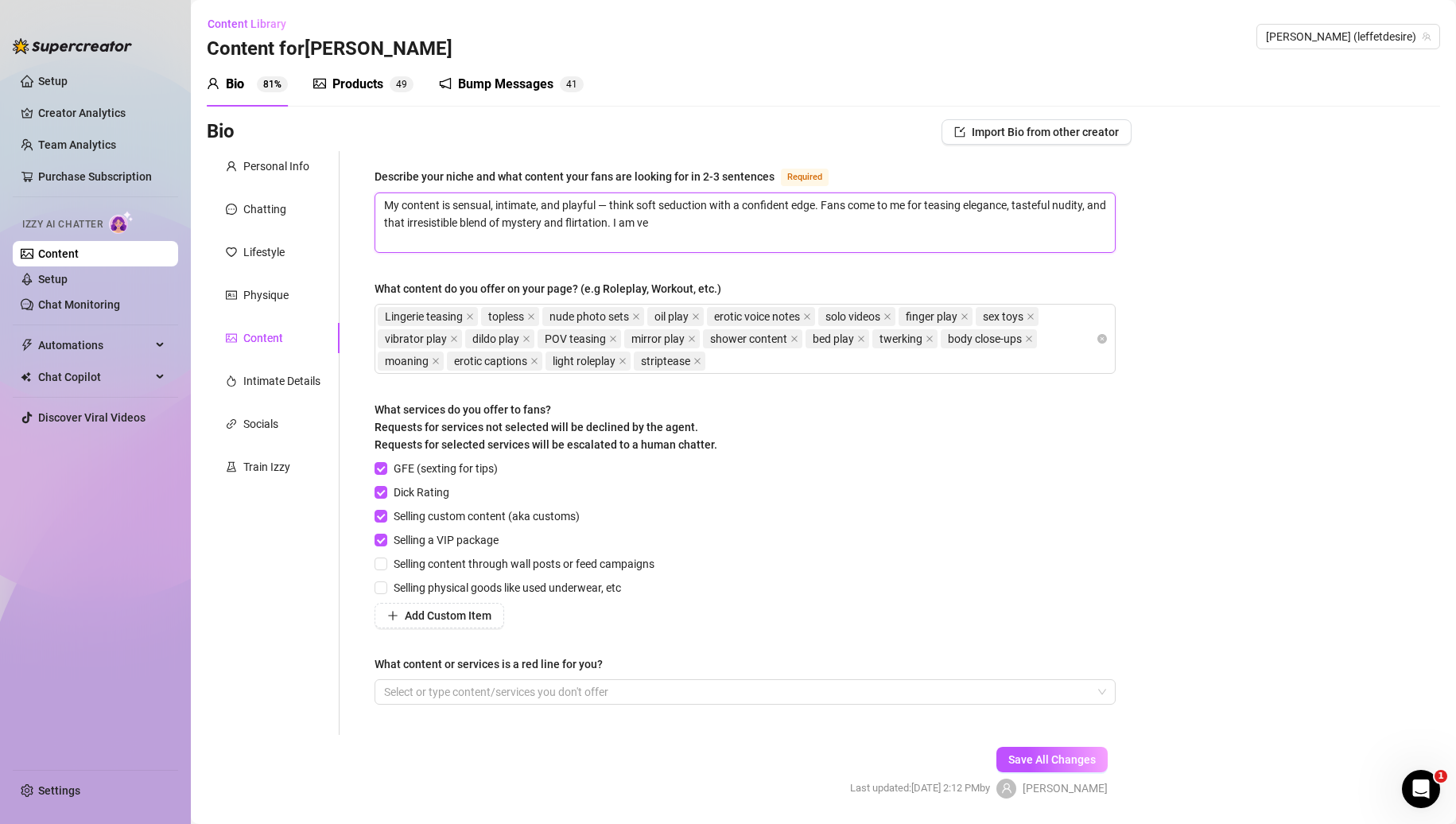
type textarea "My content is sensual, intimate, and playful — think soft seduction with a conf…"
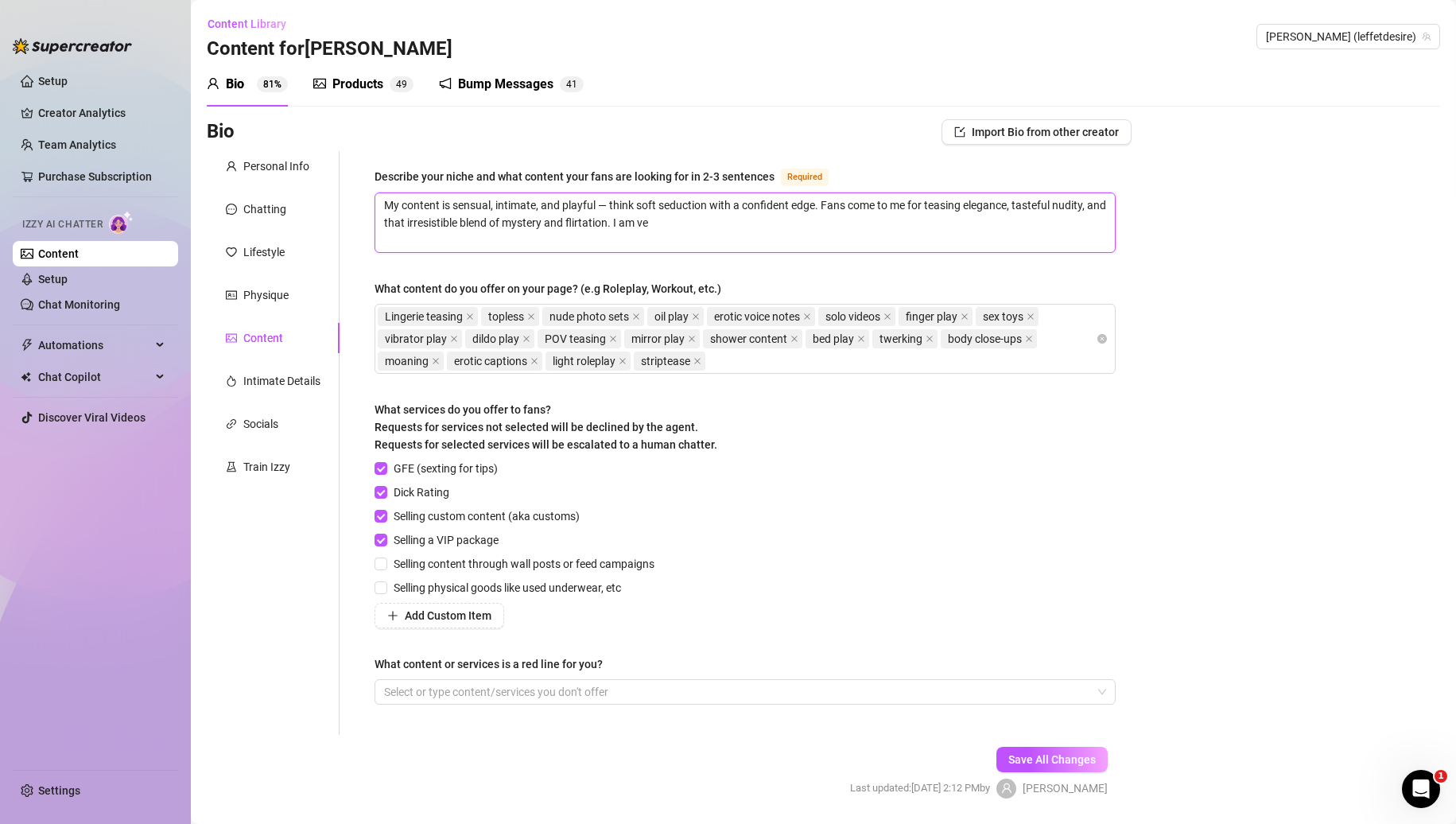
type textarea "My content is sensual, intimate, and playful — think soft seduction with a conf…"
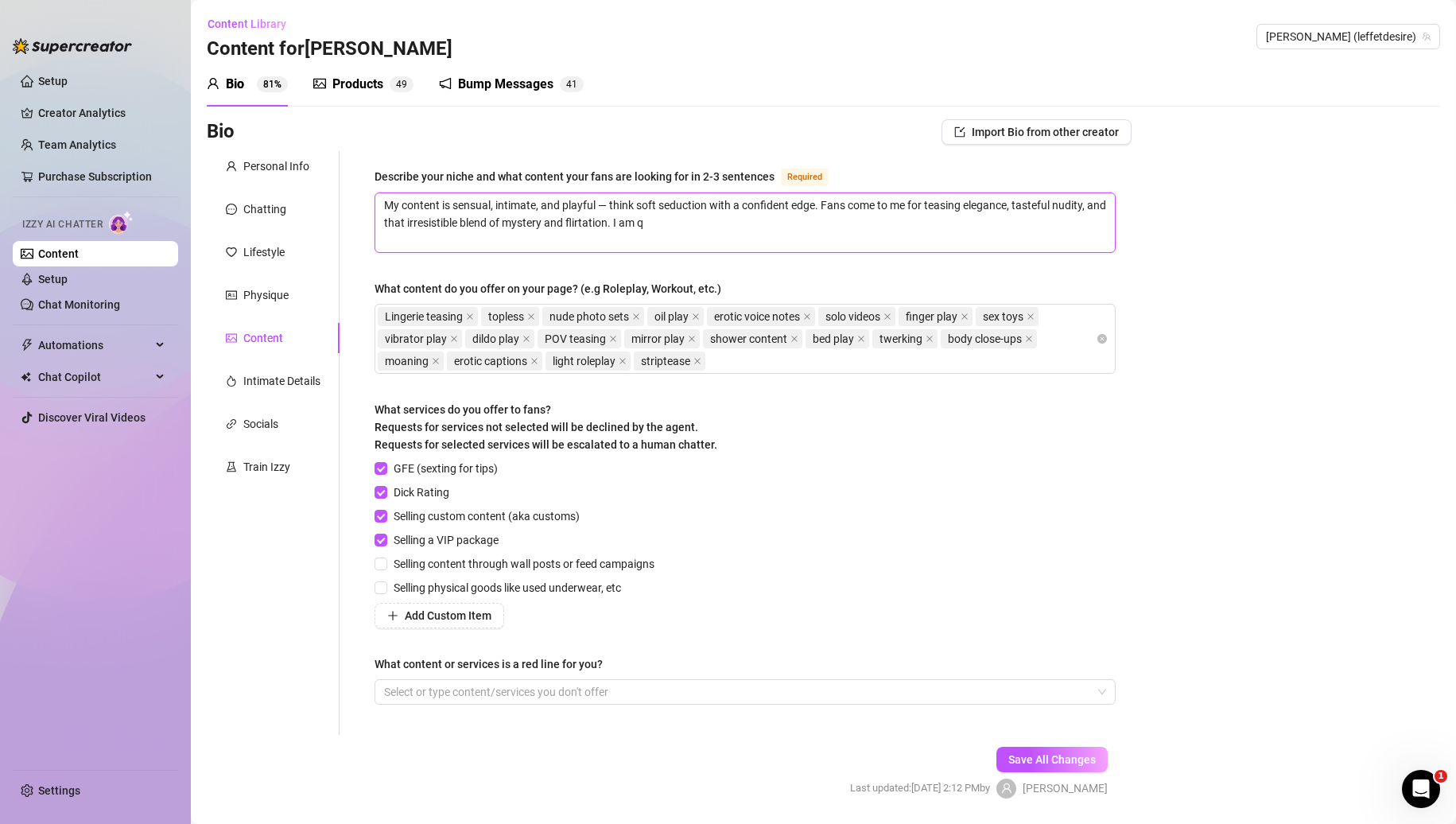
type textarea "My content is sensual, intimate, and playful — think soft seduction with a conf…"
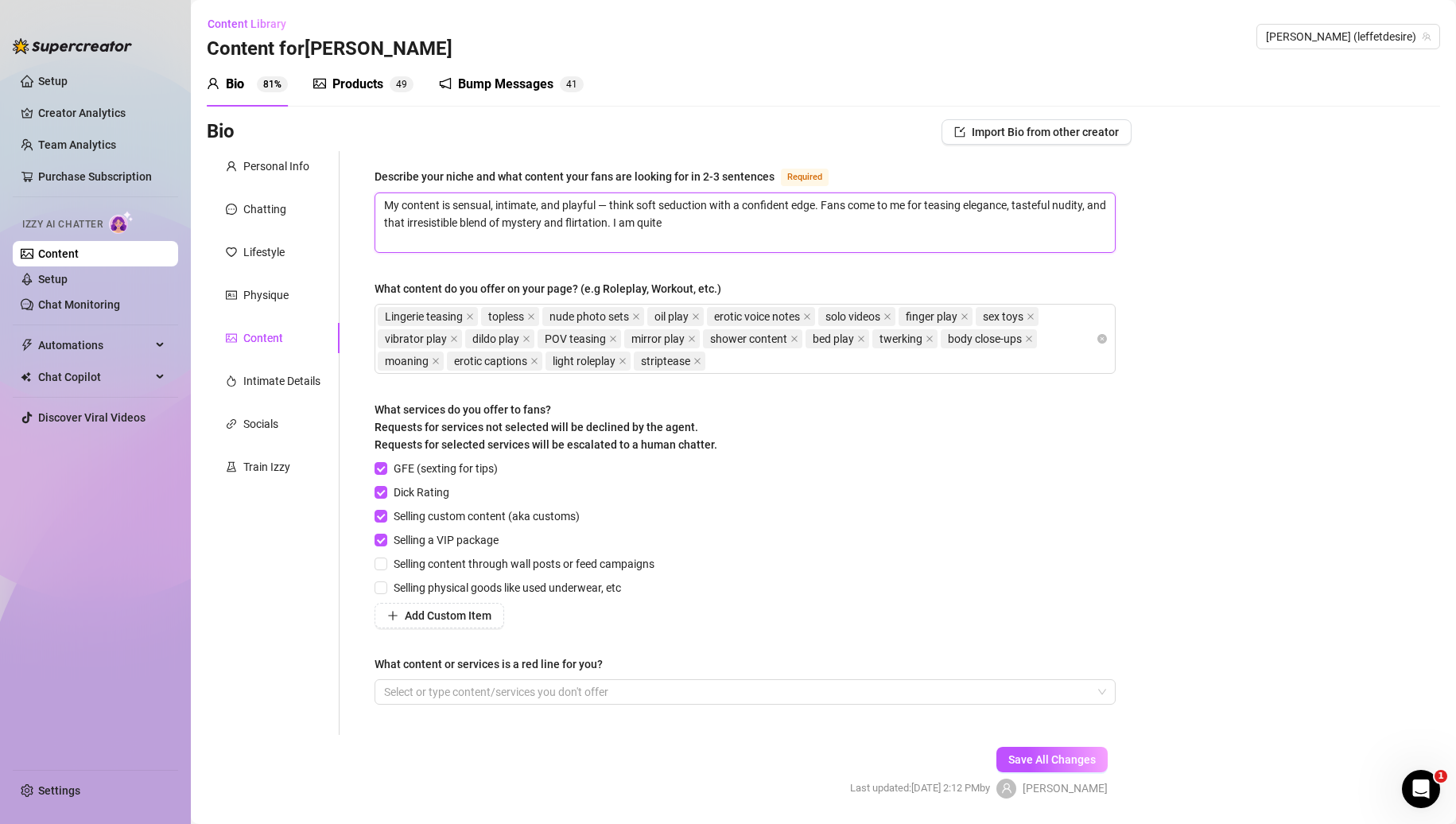
type textarea "My content is sensual, intimate, and playful — think soft seduction with a conf…"
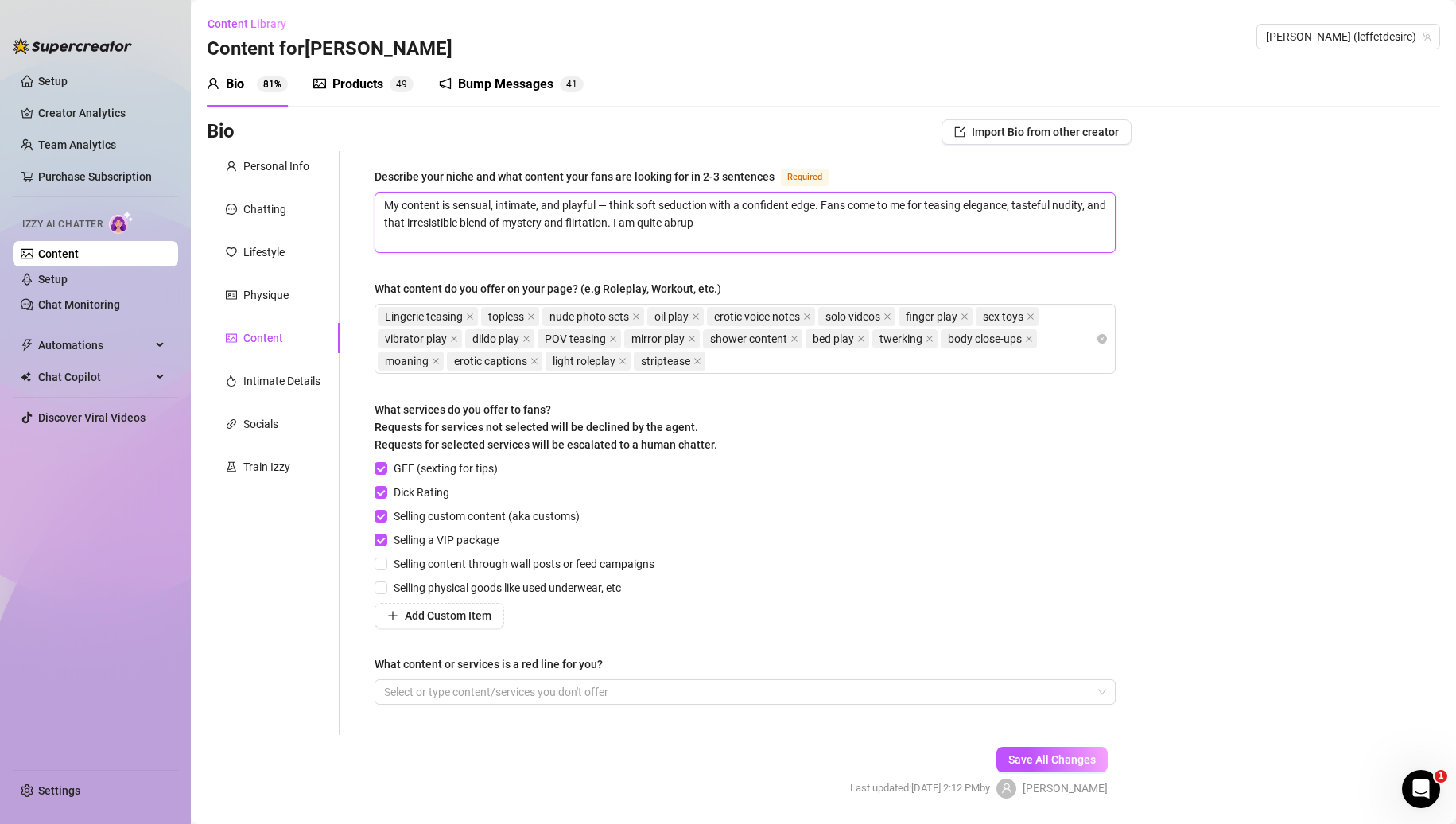
type textarea "My content is sensual, intimate, and playful — think soft seduction with a conf…"
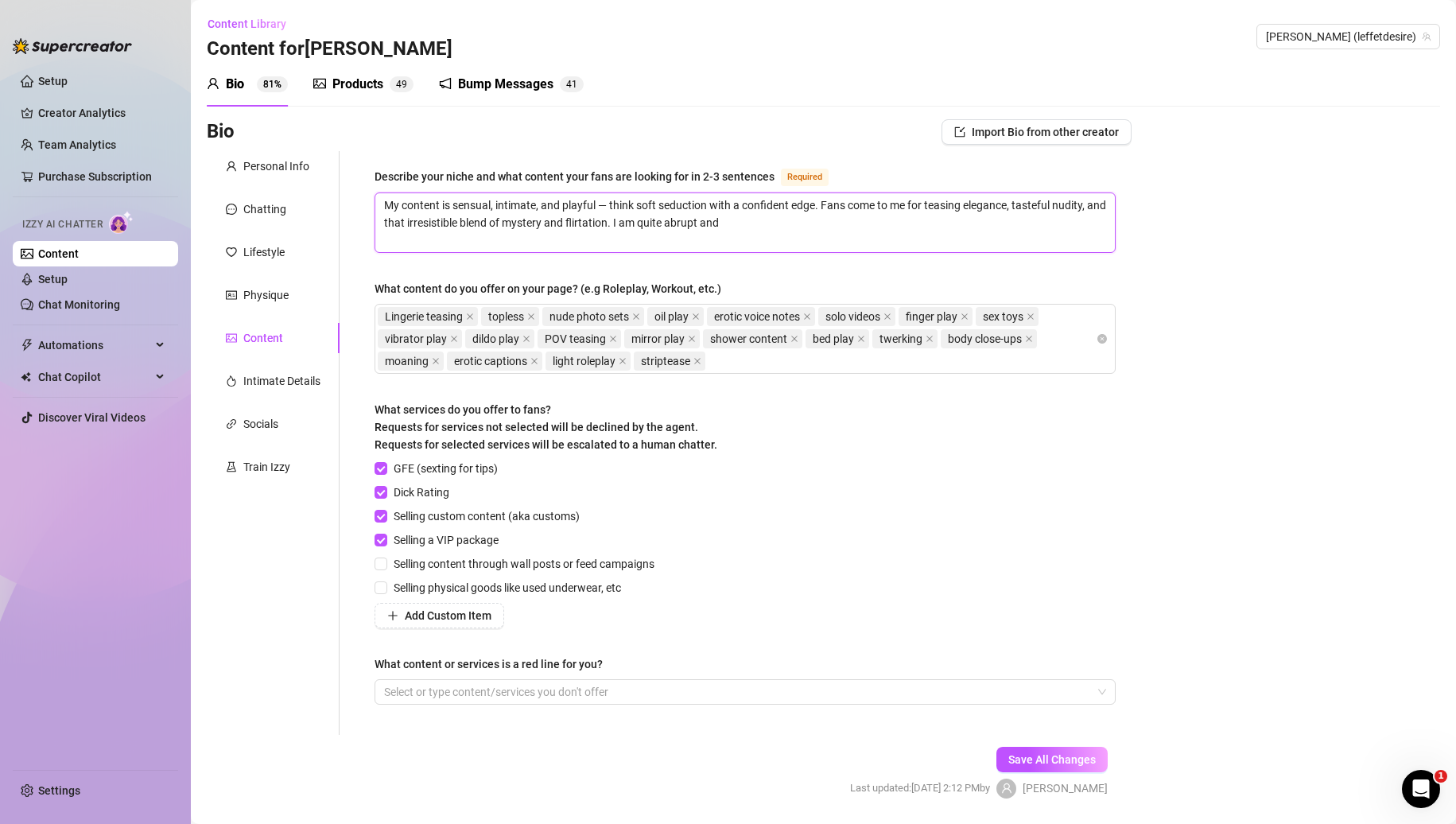
type textarea "My content is sensual, intimate, and playful — think soft seduction with a conf…"
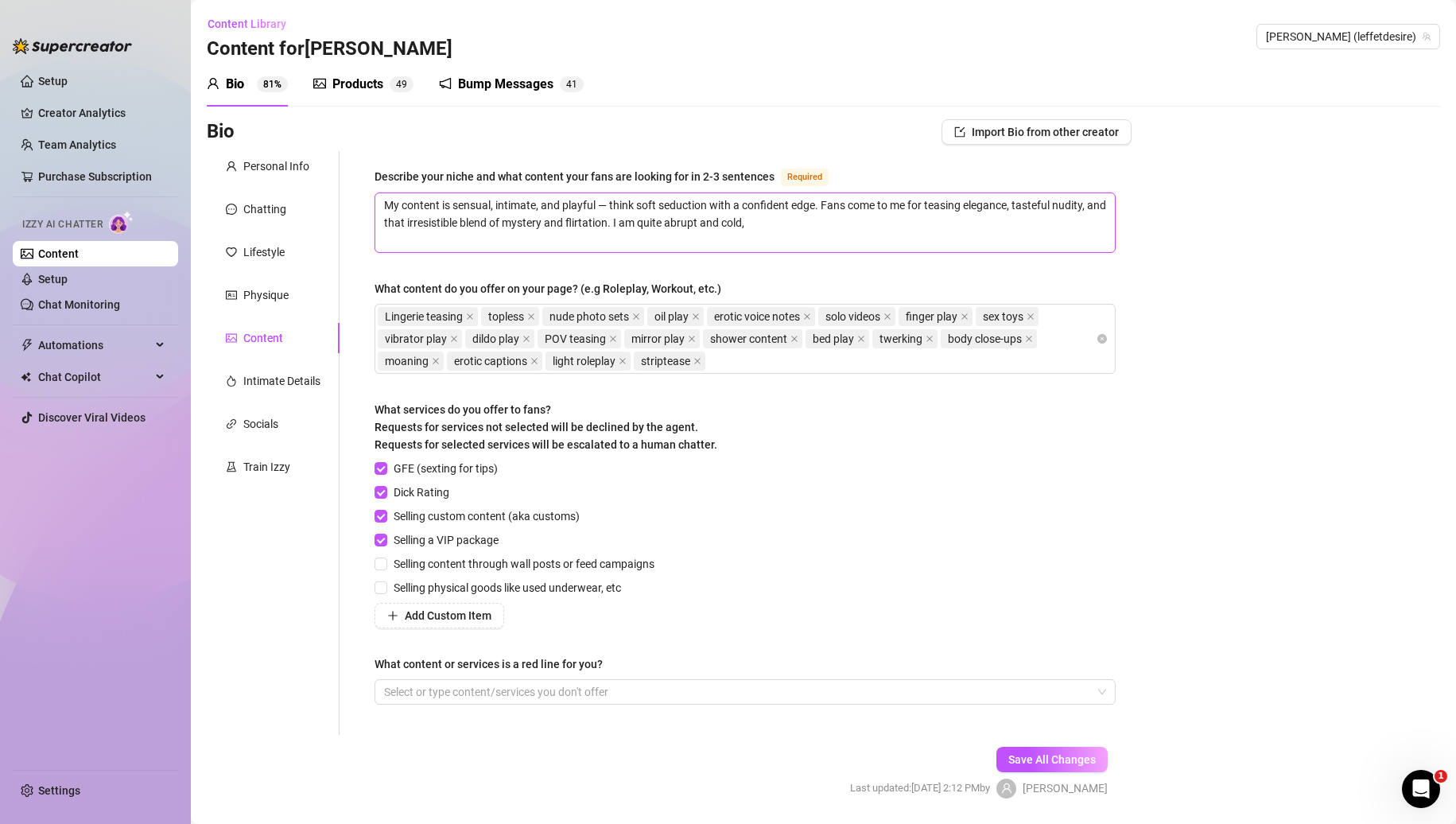
type textarea "My content is sensual, intimate, and playful — think soft seduction with a conf…"
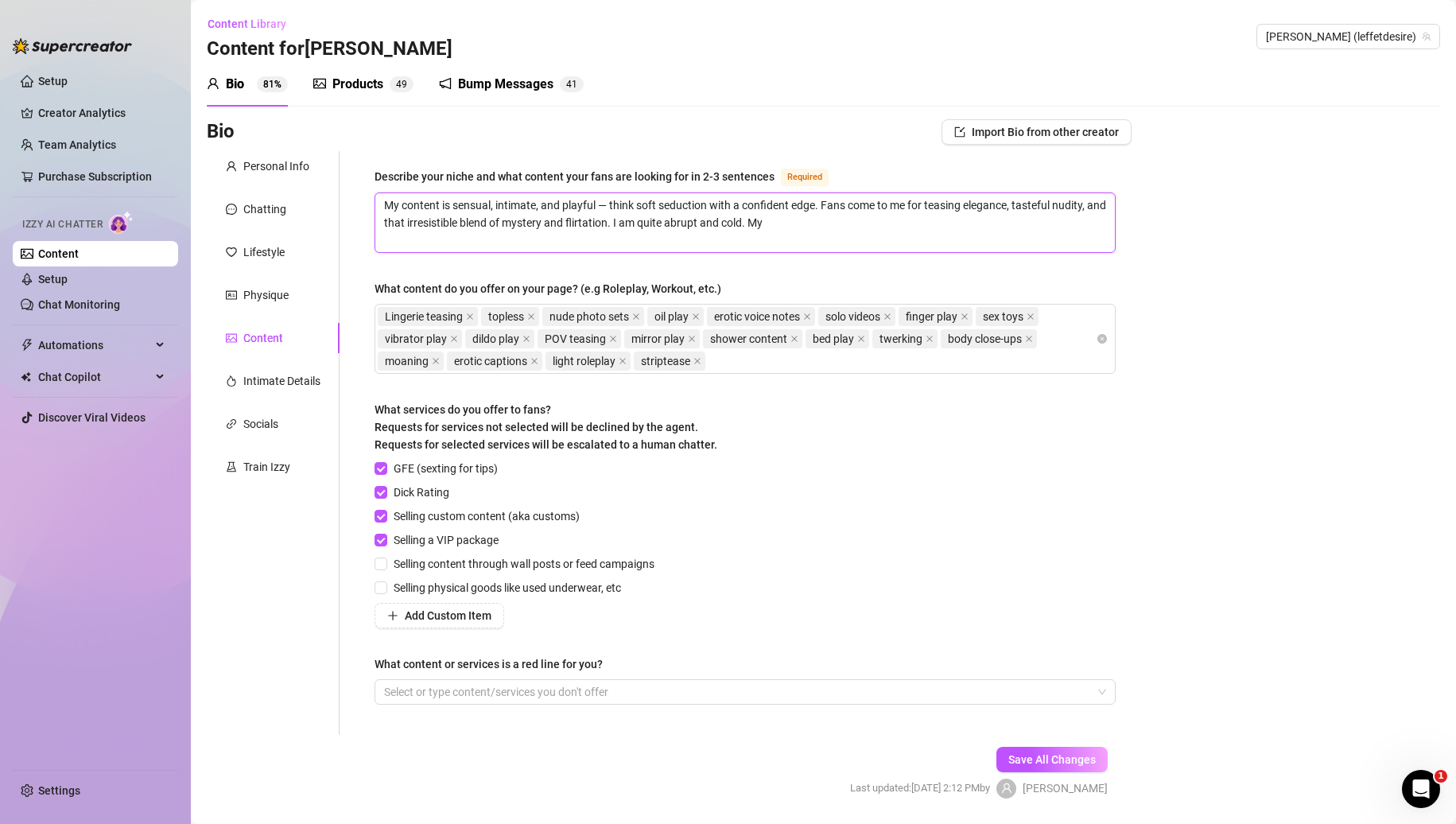
type textarea "My content is sensual, intimate, and playful — think soft seduction with a conf…"
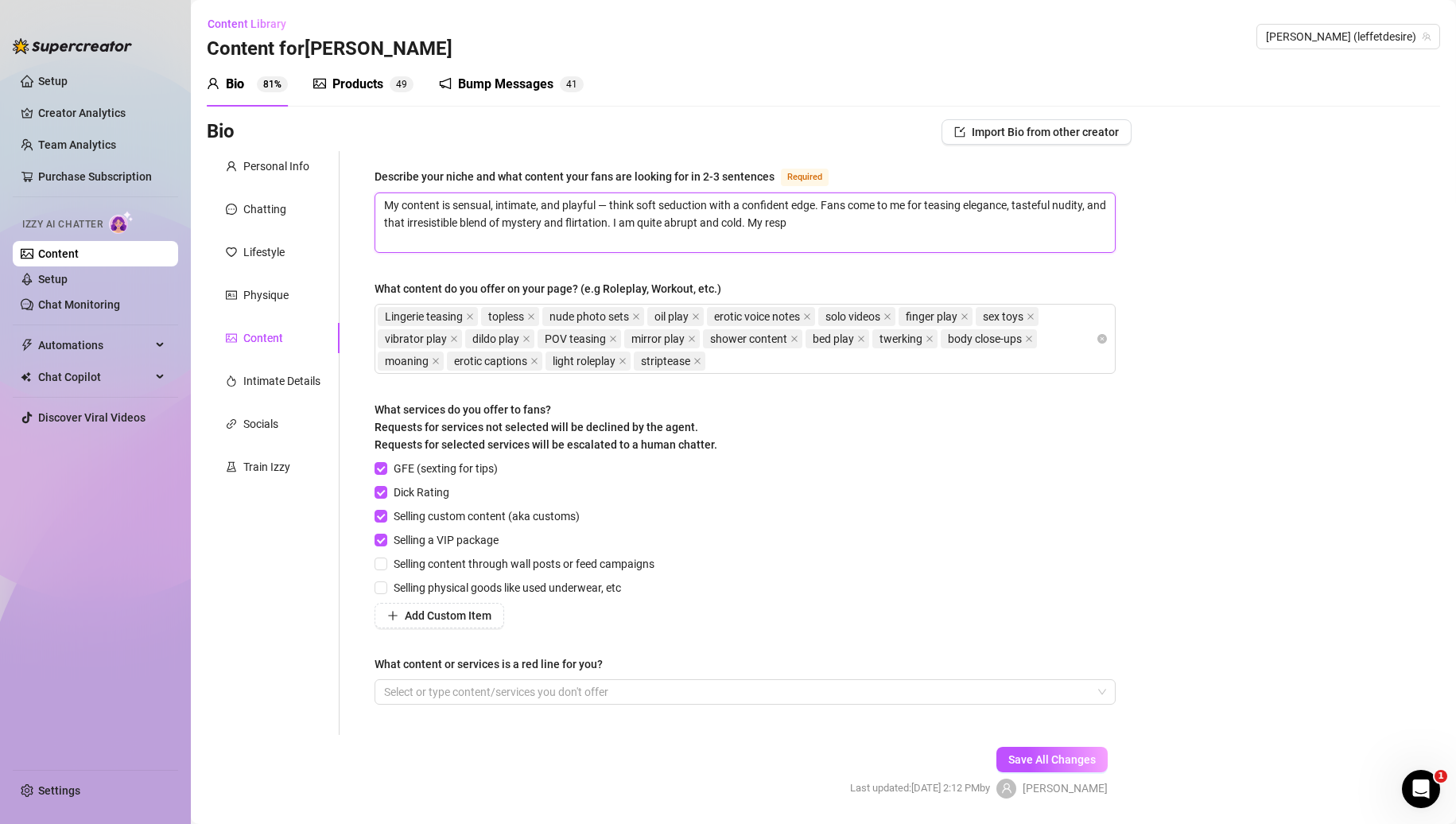
type textarea "My content is sensual, intimate, and playful — think soft seduction with a conf…"
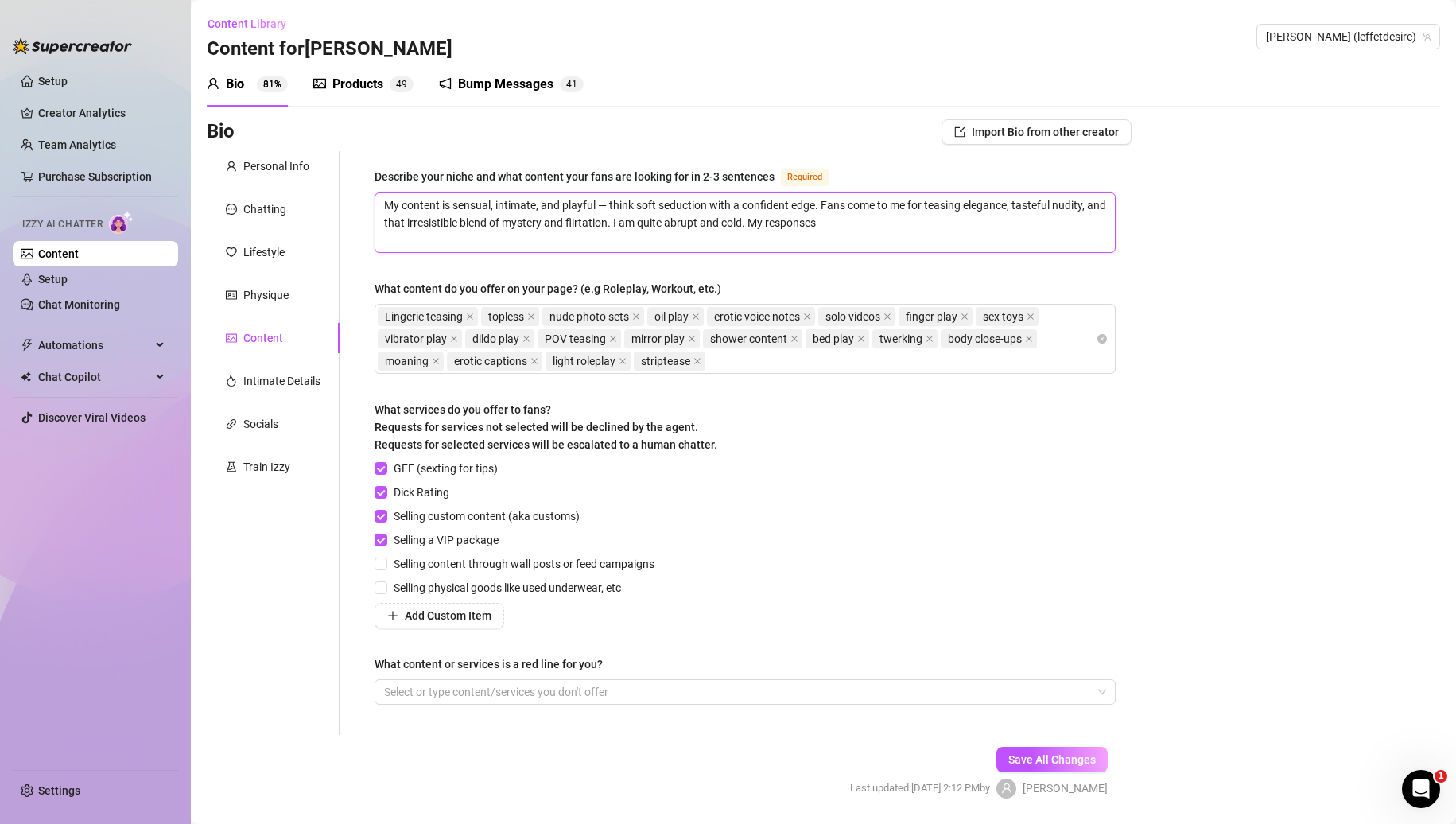
type textarea "My content is sensual, intimate, and playful — think soft seduction with a conf…"
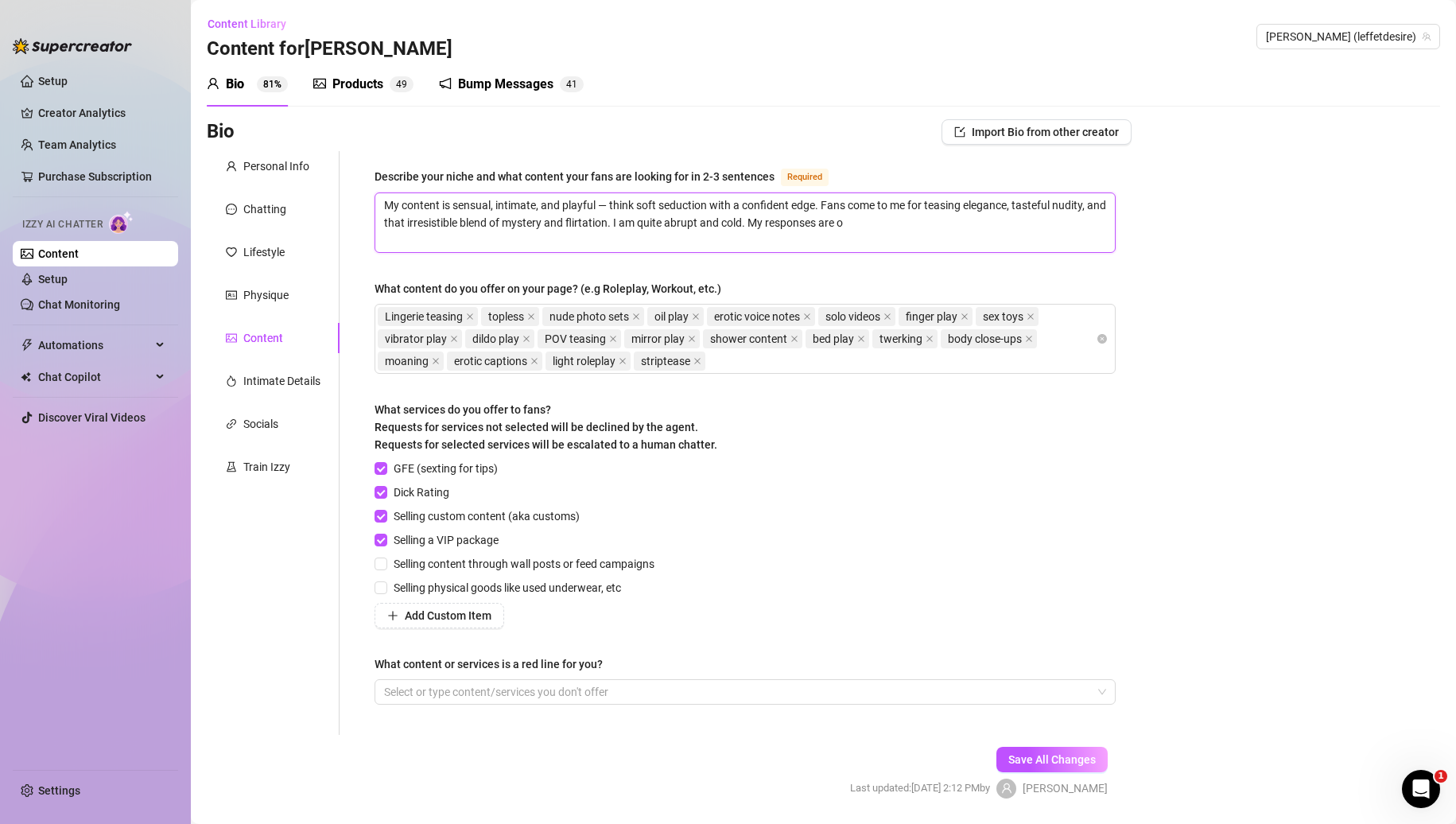
type textarea "My content is sensual, intimate, and playful — think soft seduction with a conf…"
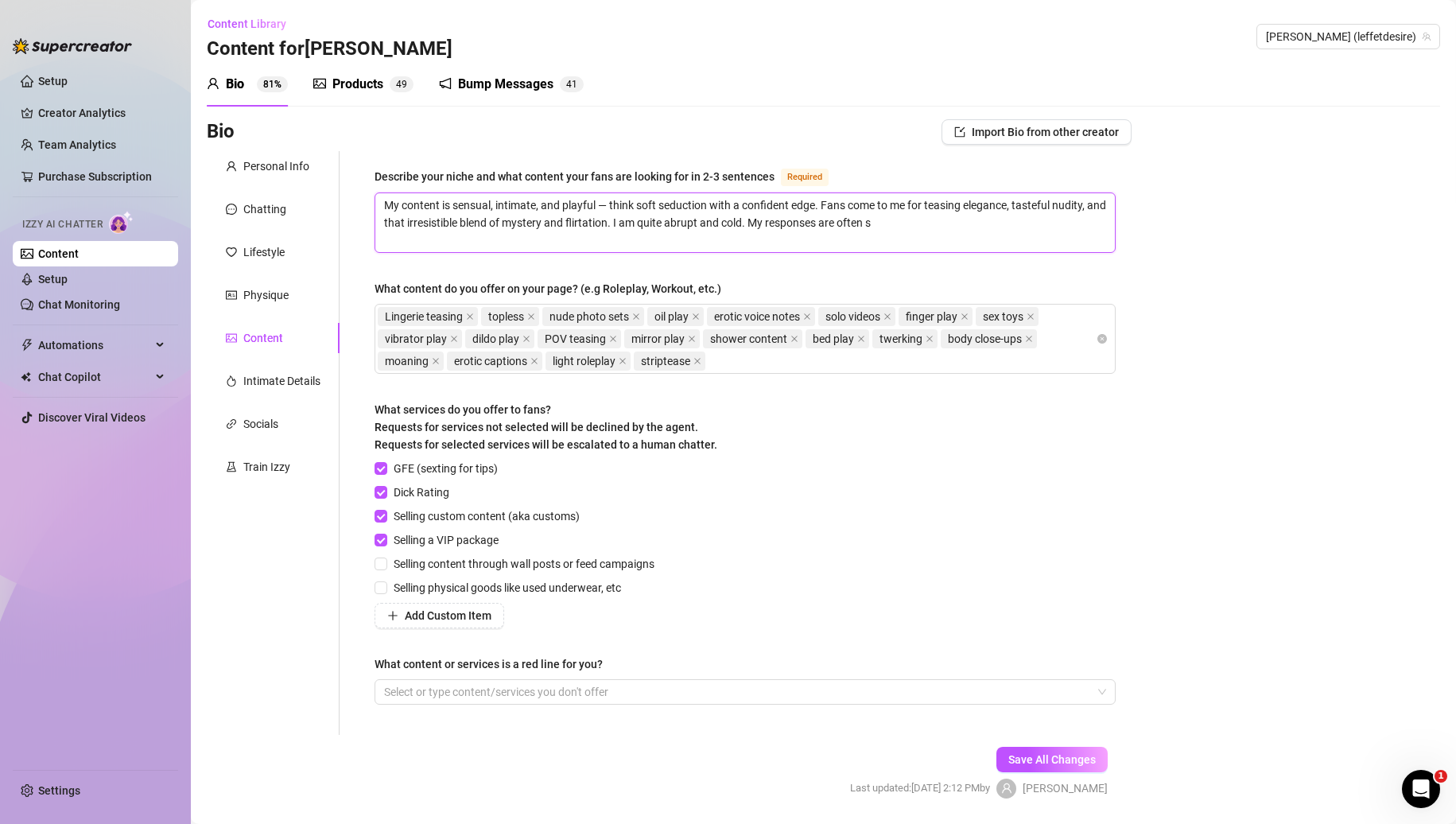
type textarea "My content is sensual, intimate, and playful — think soft seduction with a conf…"
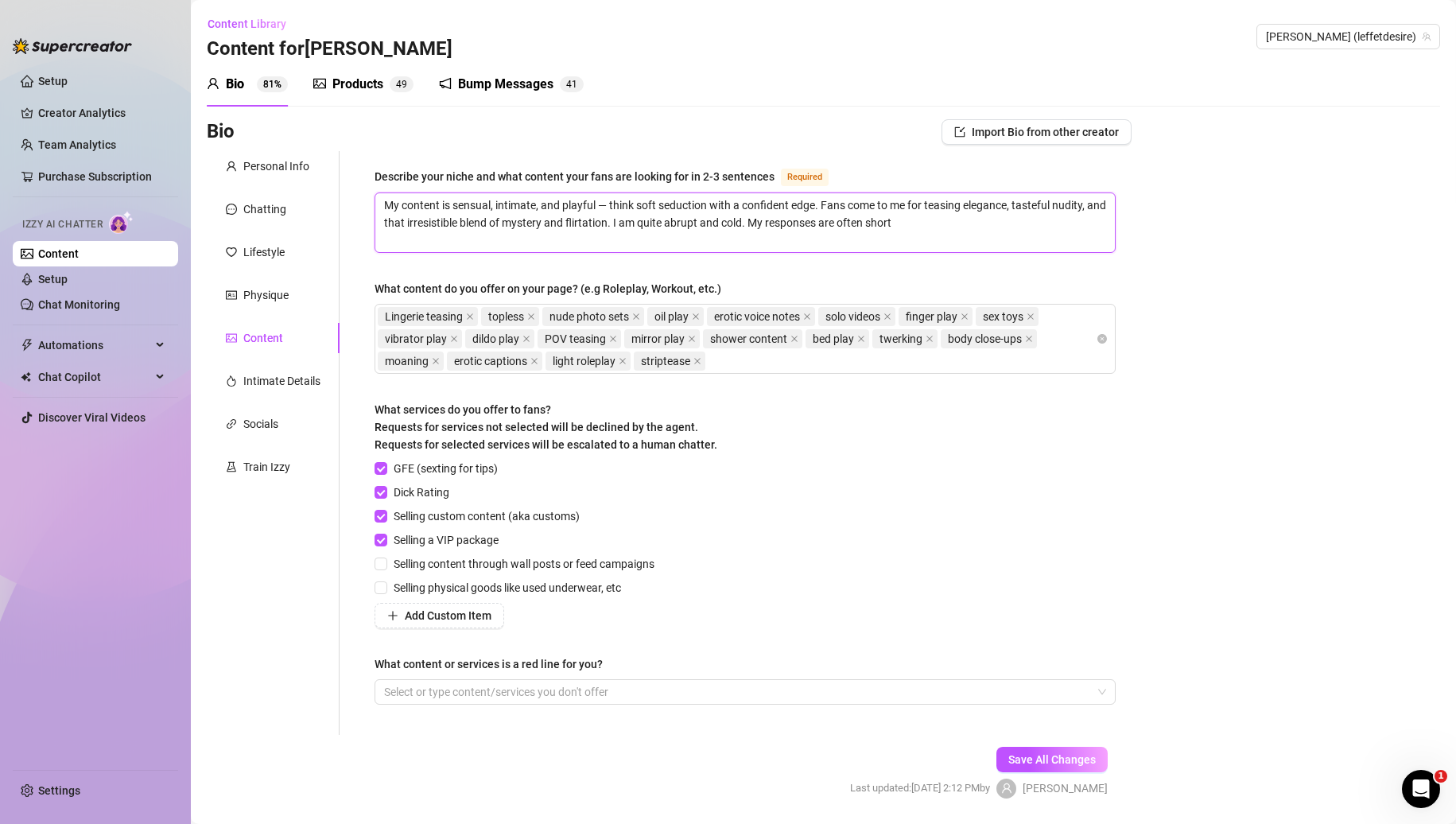
type textarea "My content is sensual, intimate, and playful — think soft seduction with a conf…"
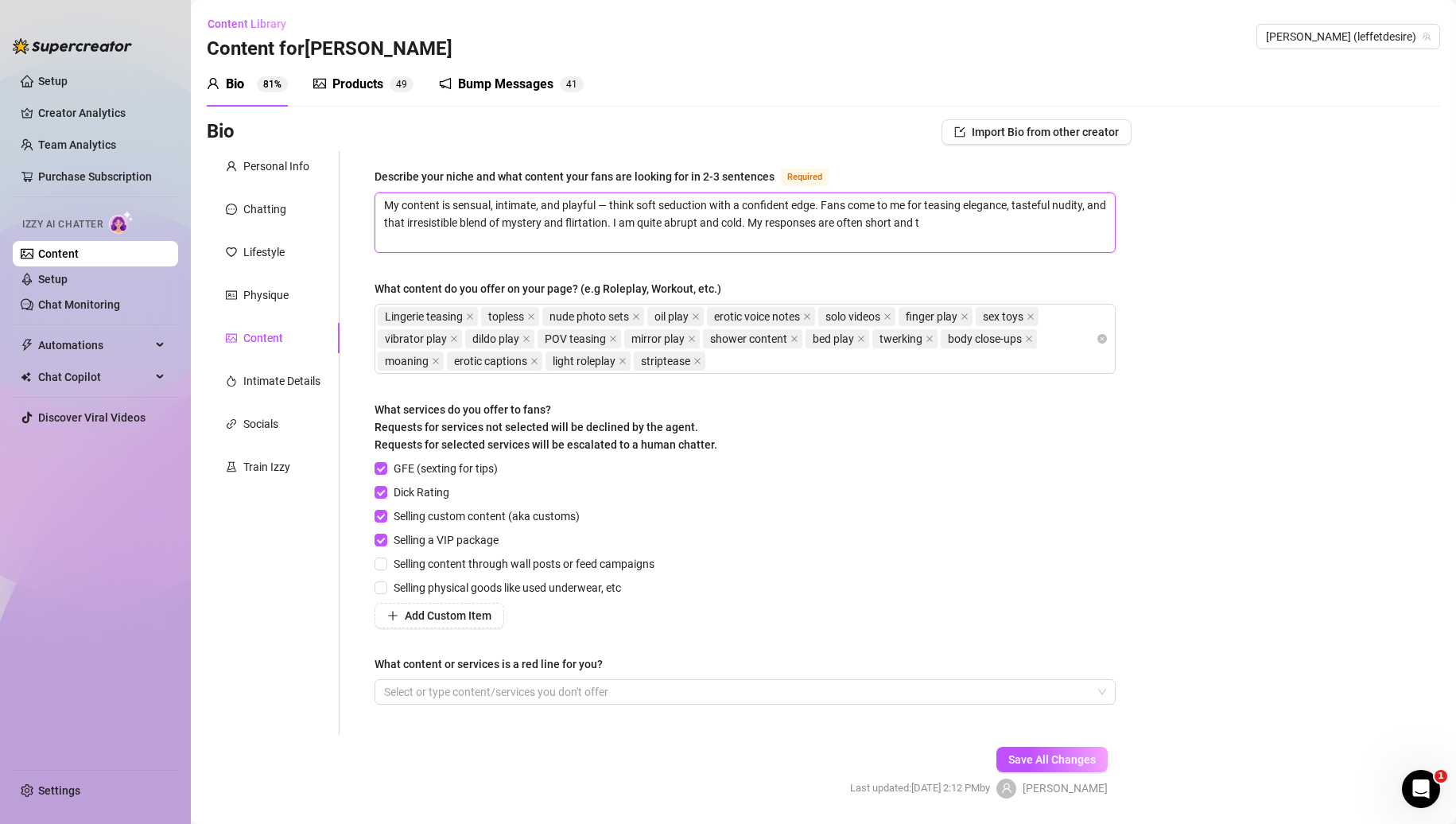
type textarea "My content is sensual, intimate, and playful — think soft seduction with a conf…"
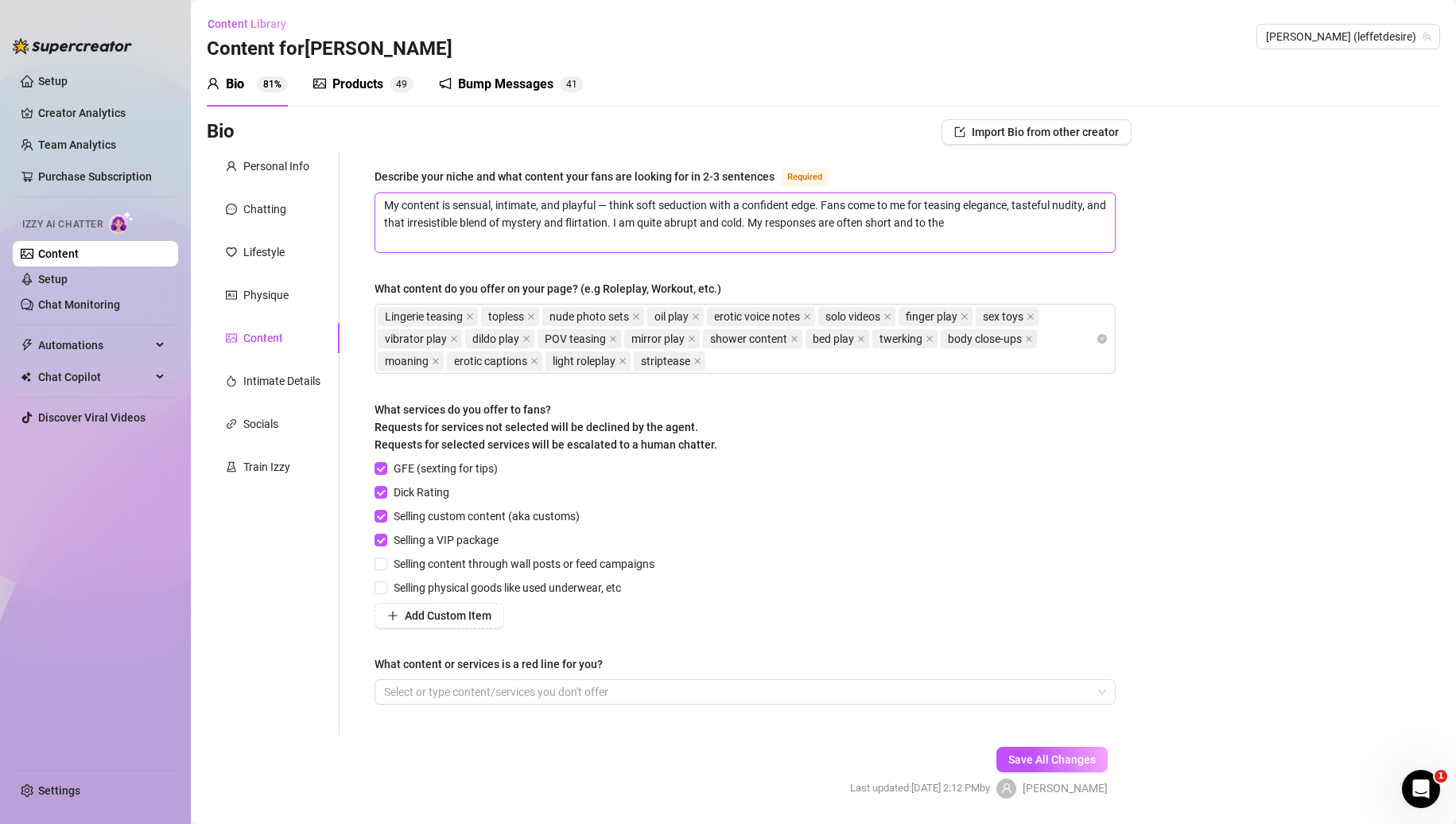
type textarea "My content is sensual, intimate, and playful — think soft seduction with a conf…"
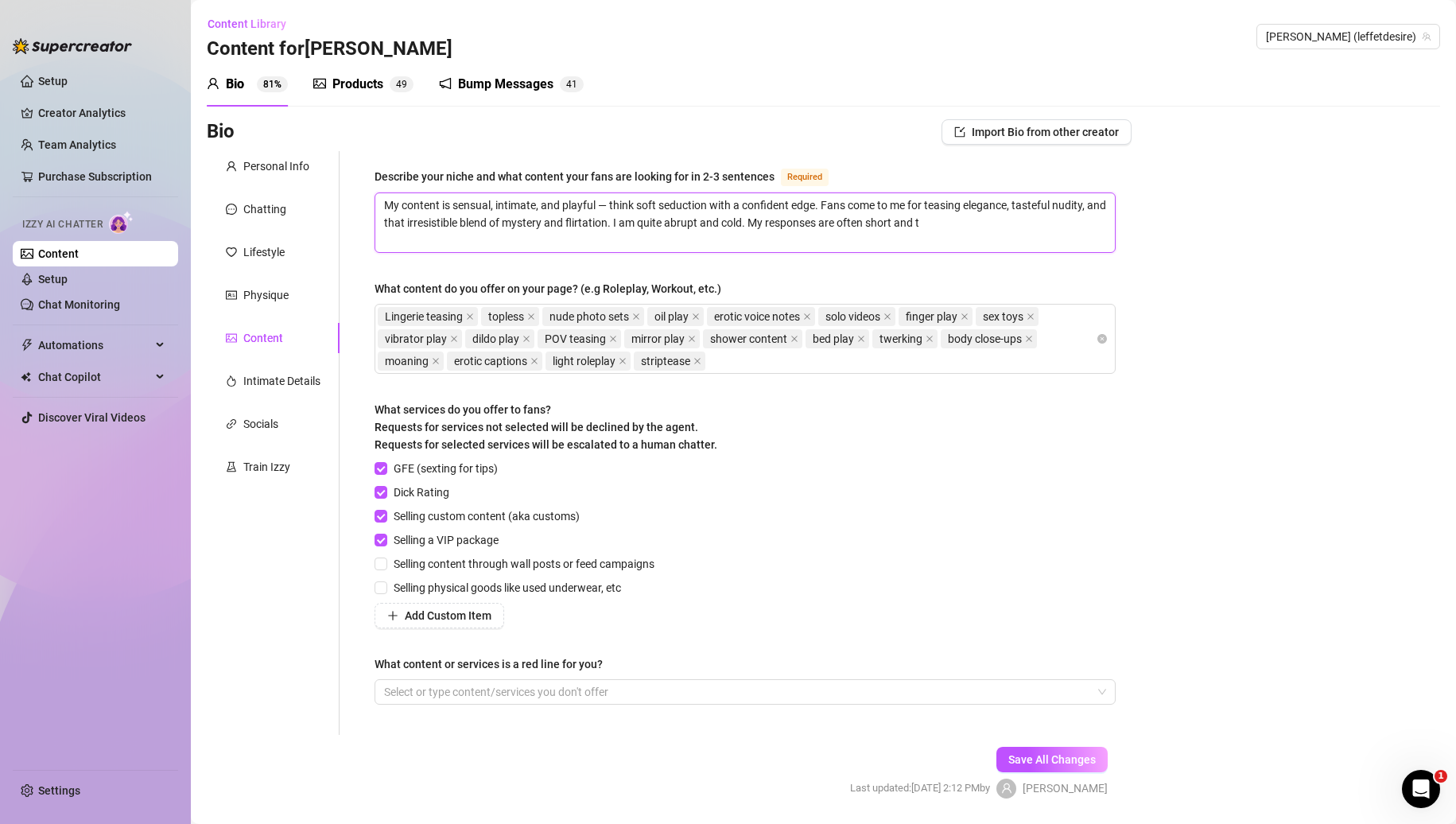
type textarea "My content is sensual, intimate, and playful — think soft seduction with a conf…"
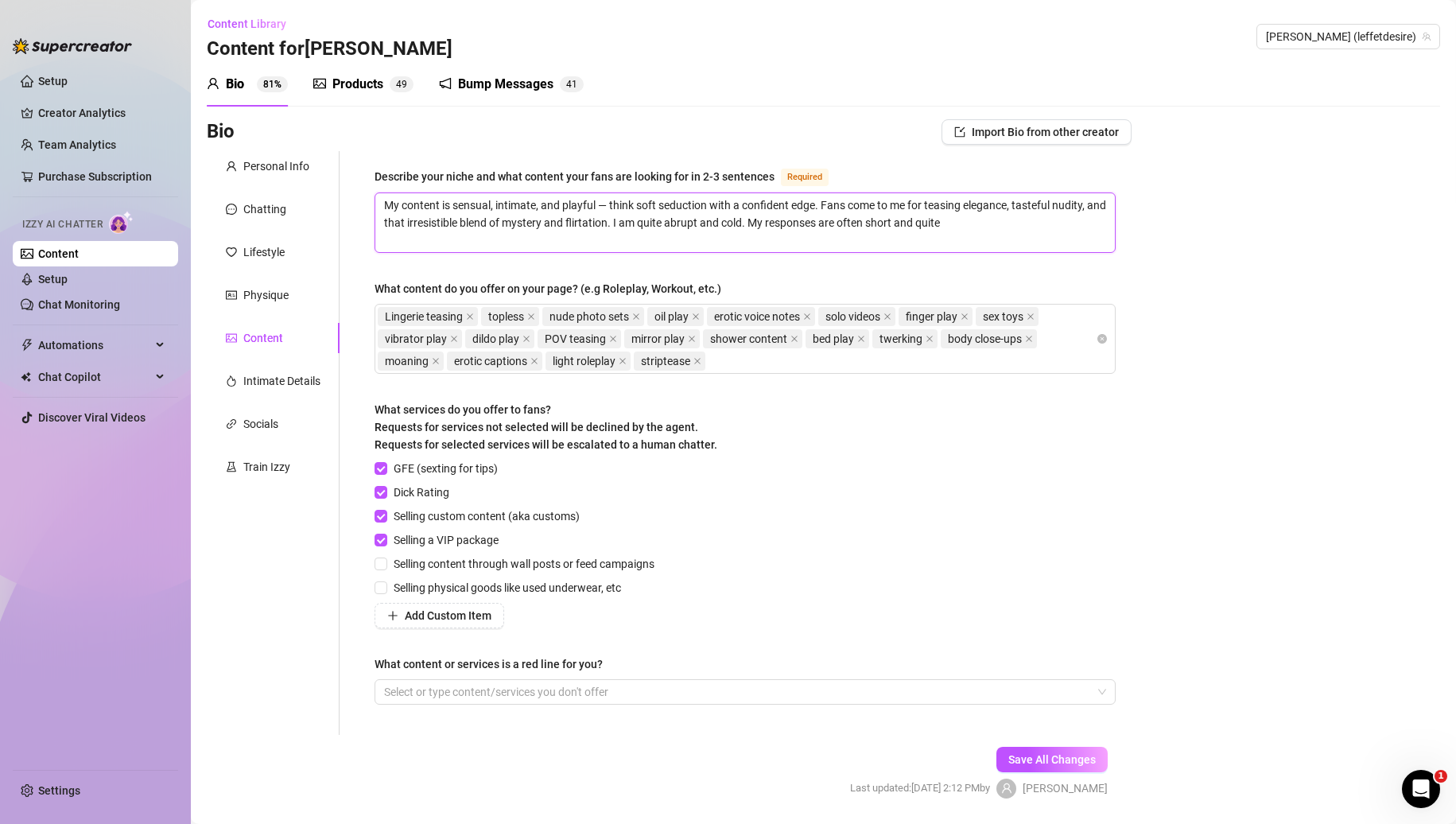
type textarea "My content is sensual, intimate, and playful — think soft seduction with a conf…"
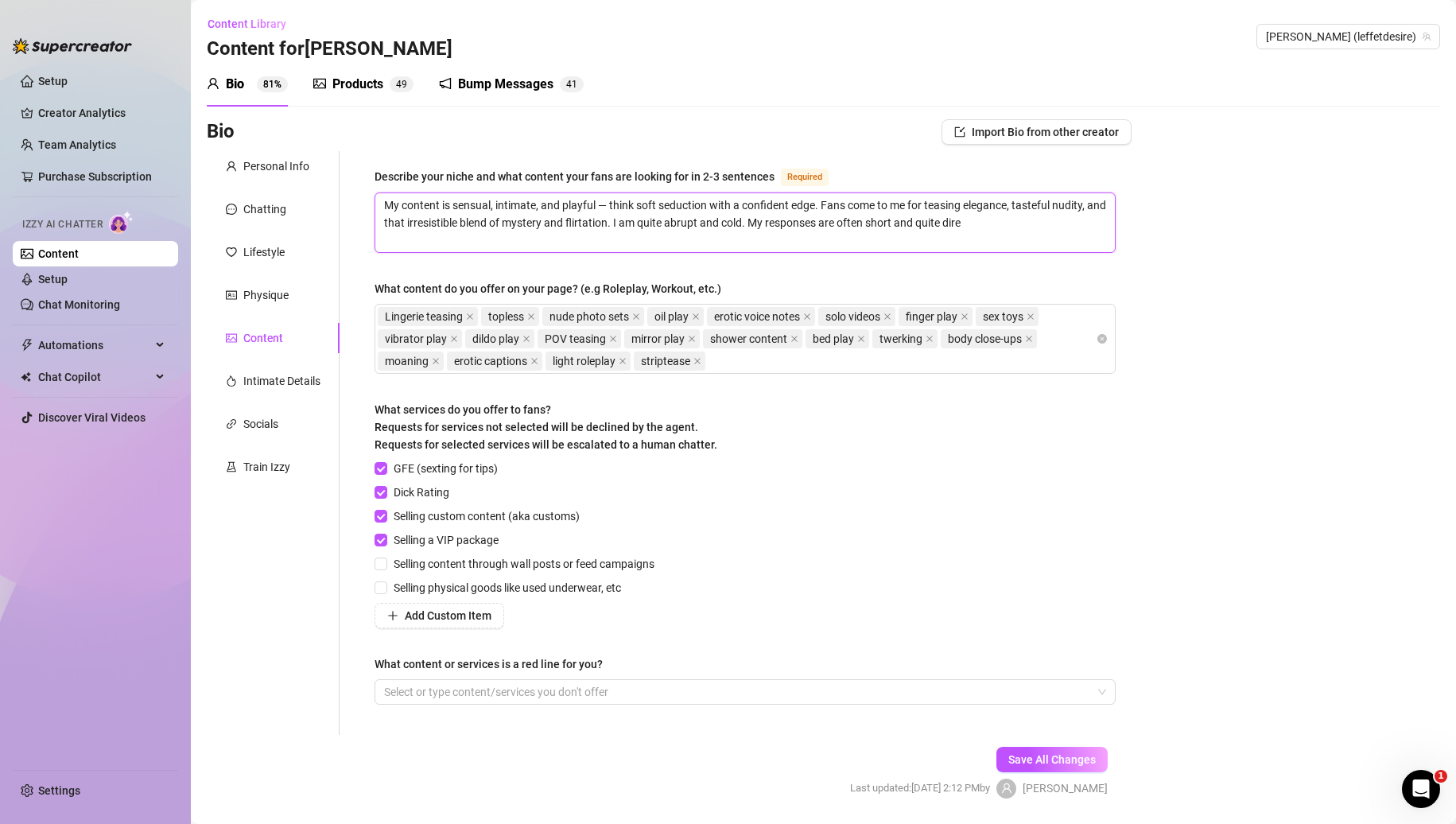
type textarea "My content is sensual, intimate, and playful — think soft seduction with a conf…"
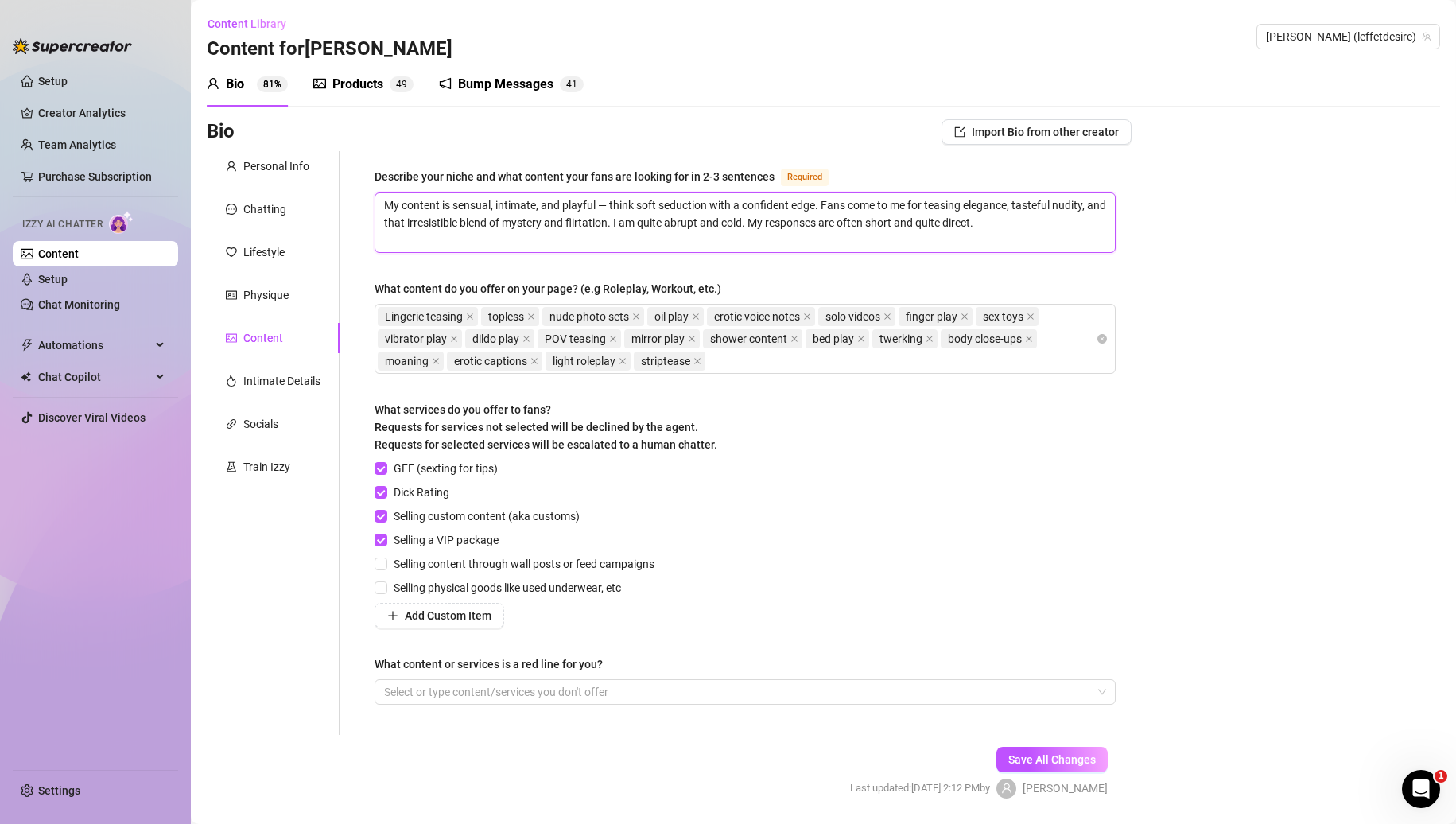
type textarea "My content is sensual, intimate, and playful — think soft seduction with a conf…"
click at [466, 242] on textarea "My content is sensual, intimate, and playful — think soft seduction with a conf…" at bounding box center [745, 223] width 740 height 59
click at [518, 238] on textarea "My content is sensual, intimate, and playful — think soft seduction with a conf…" at bounding box center [745, 223] width 740 height 59
click at [1065, 768] on button "Save All Changes" at bounding box center [1052, 760] width 111 height 26
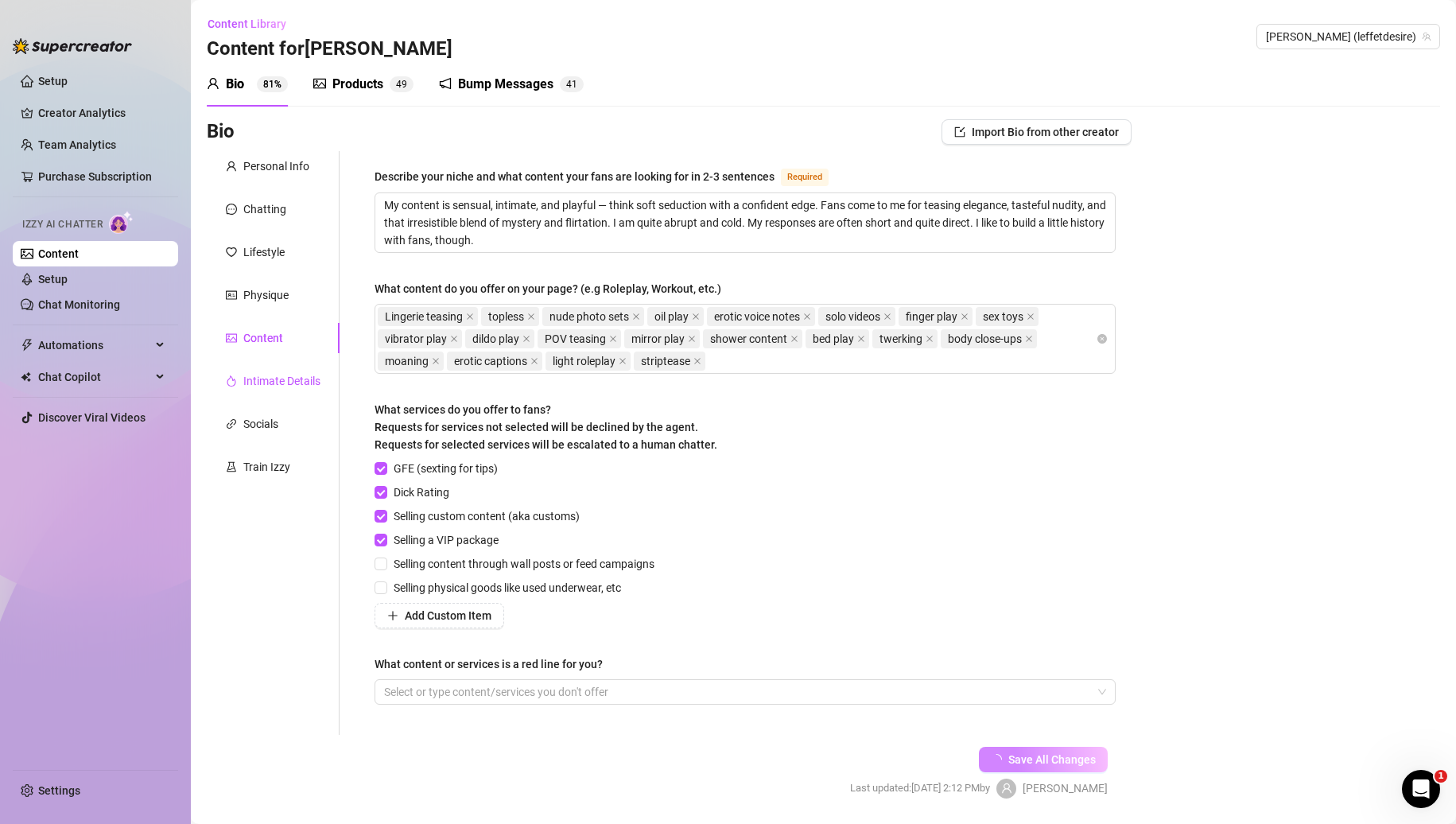
click at [318, 384] on div "Intimate Details" at bounding box center [282, 380] width 77 height 17
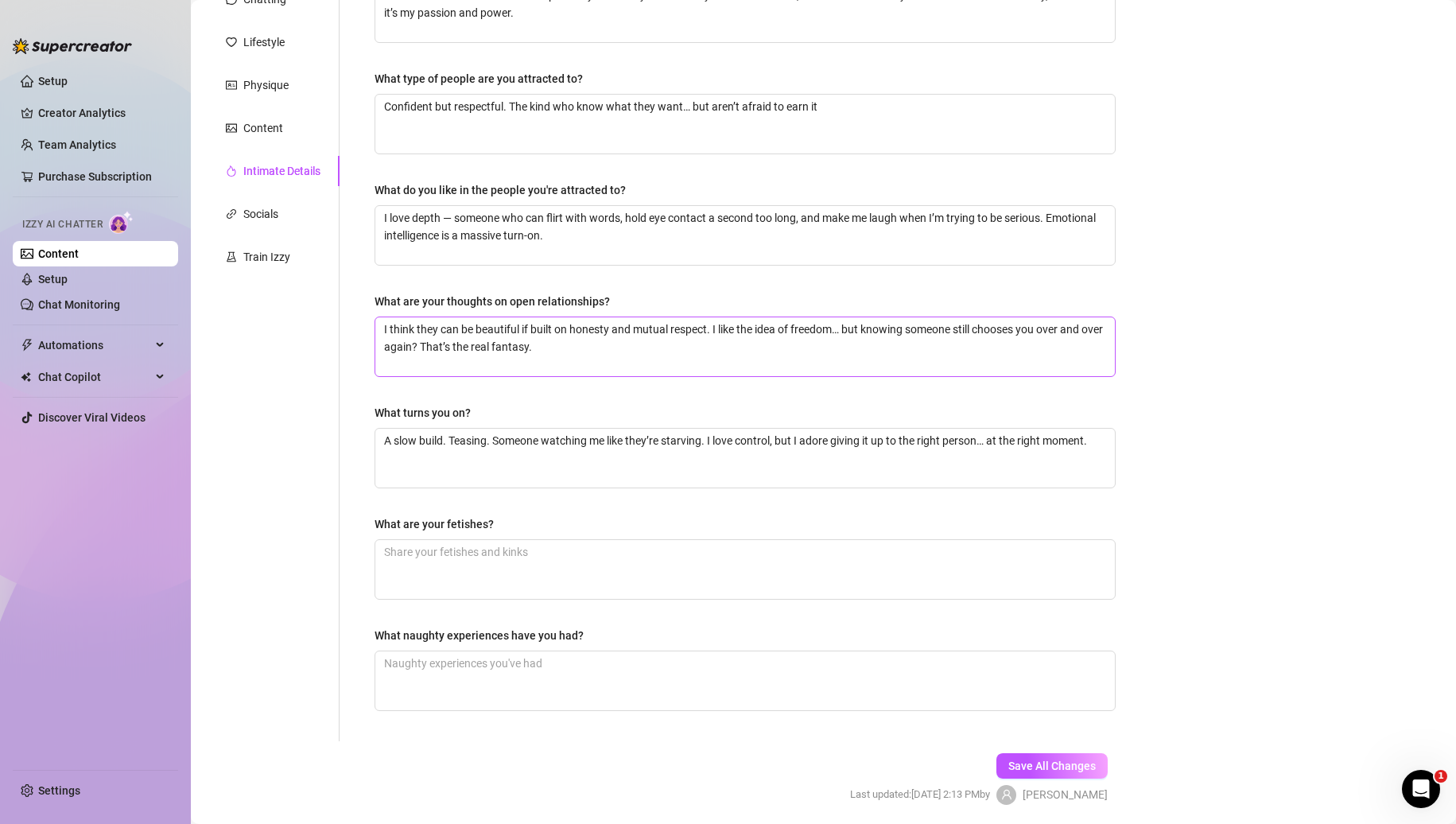
scroll to position [238, 0]
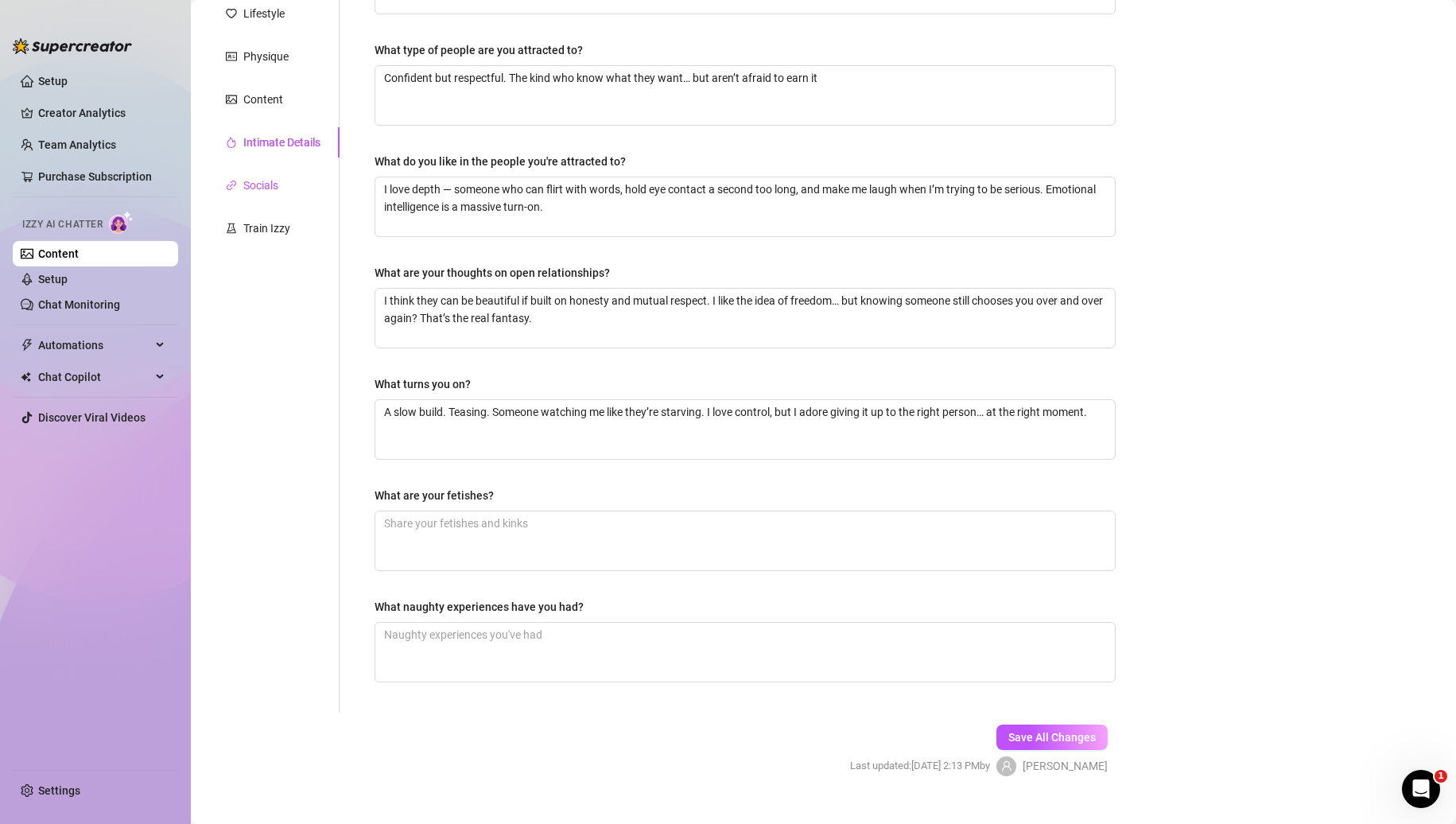
click at [262, 187] on div "Socials" at bounding box center [260, 185] width 35 height 17
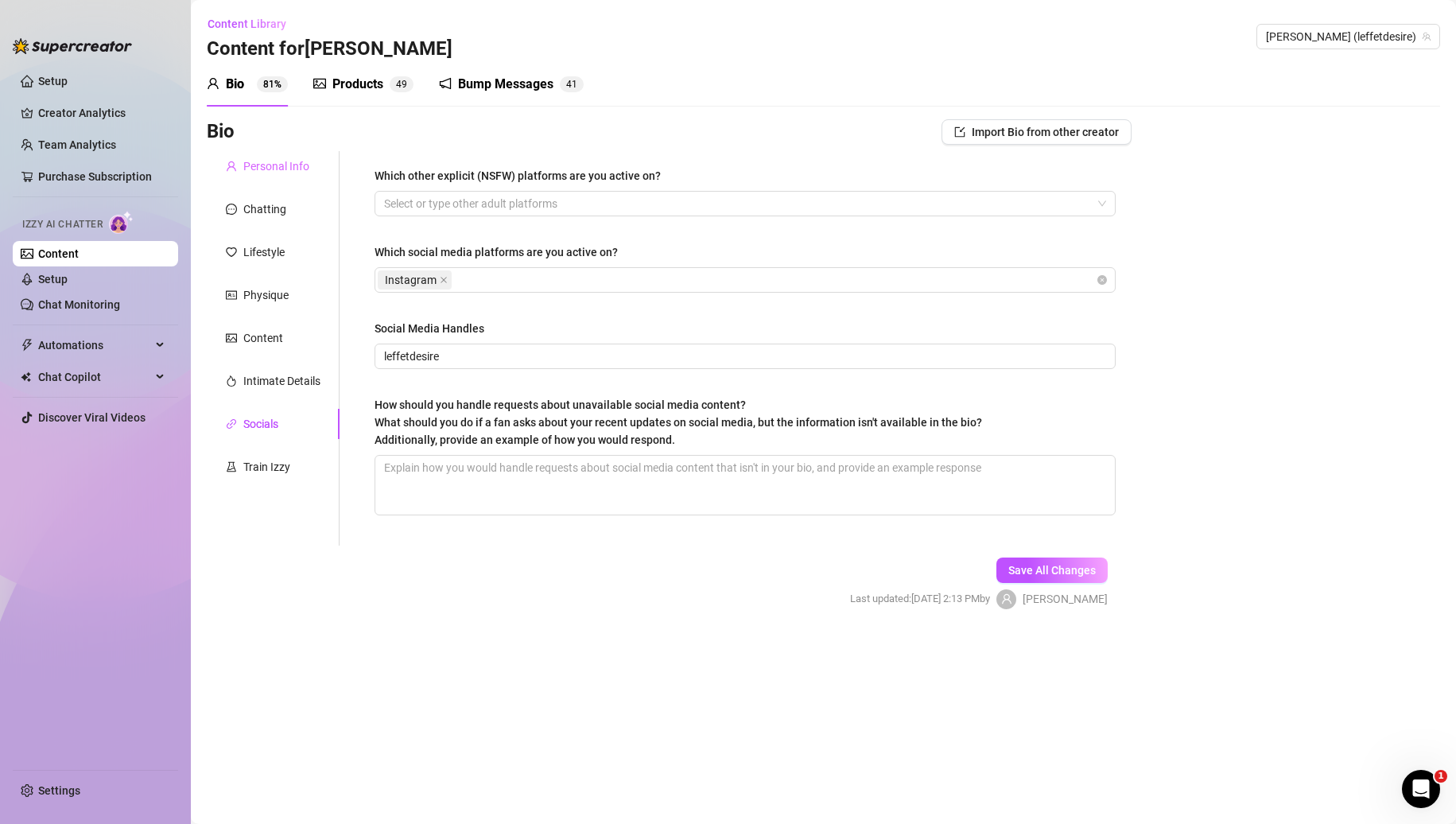
scroll to position [0, 0]
click at [1404, 40] on span "[PERSON_NAME] (leffetdesire)" at bounding box center [1348, 37] width 165 height 24
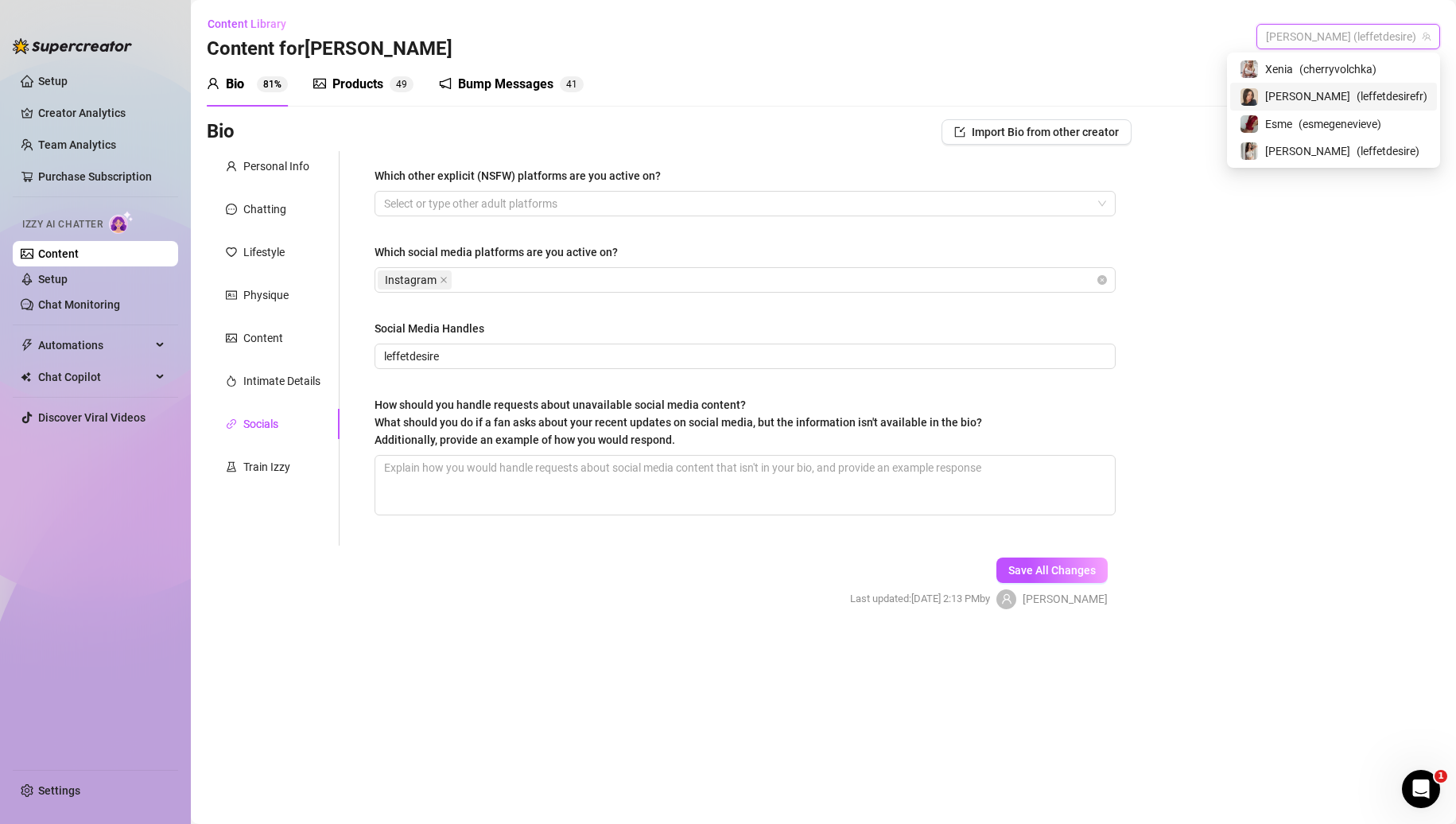
click at [1374, 100] on span "( leffetdesirefr )" at bounding box center [1392, 96] width 71 height 17
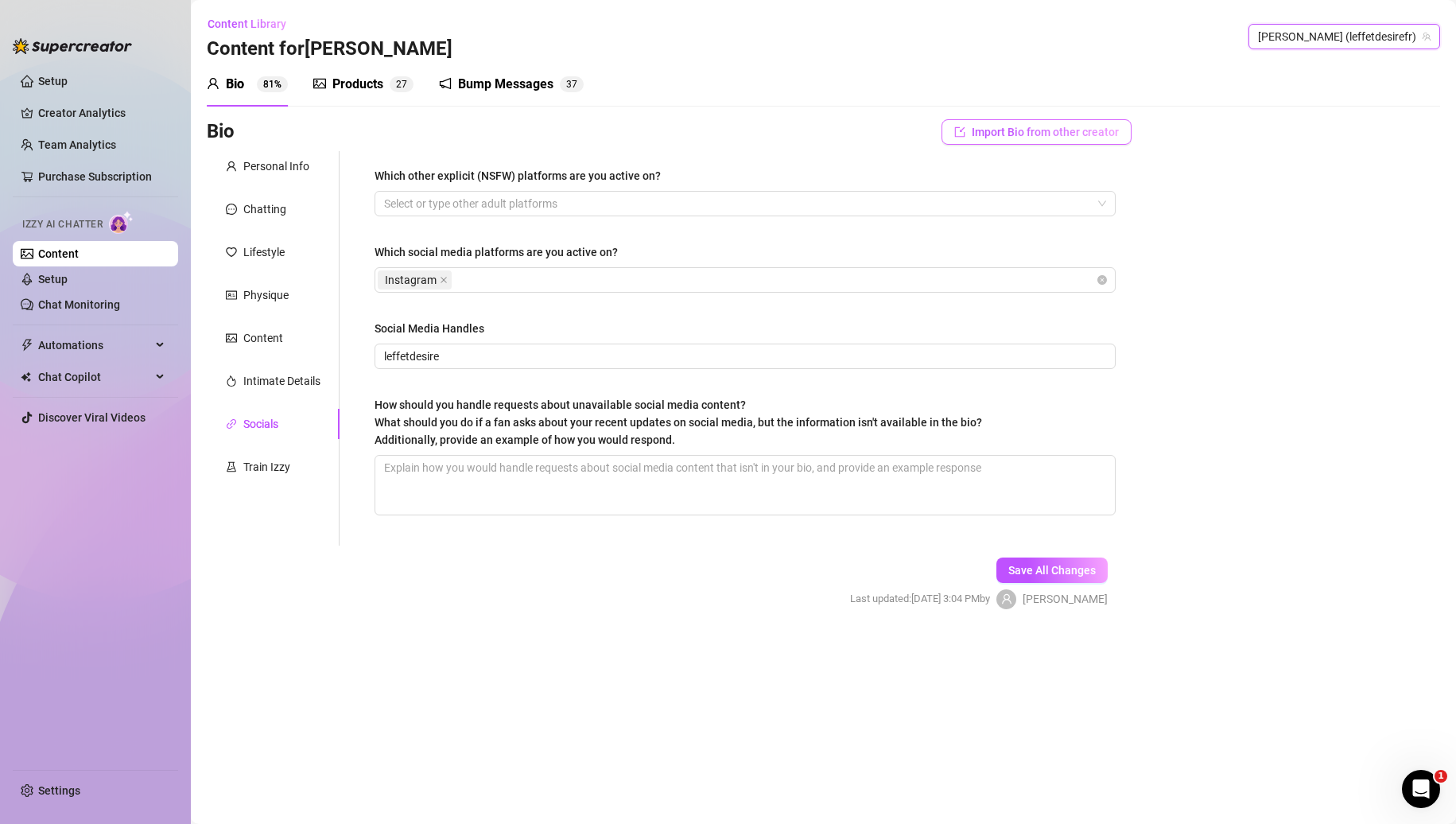
click at [1064, 136] on span "Import Bio from other creator" at bounding box center [1046, 133] width 147 height 13
click at [1050, 181] on input "search" at bounding box center [1031, 177] width 126 height 24
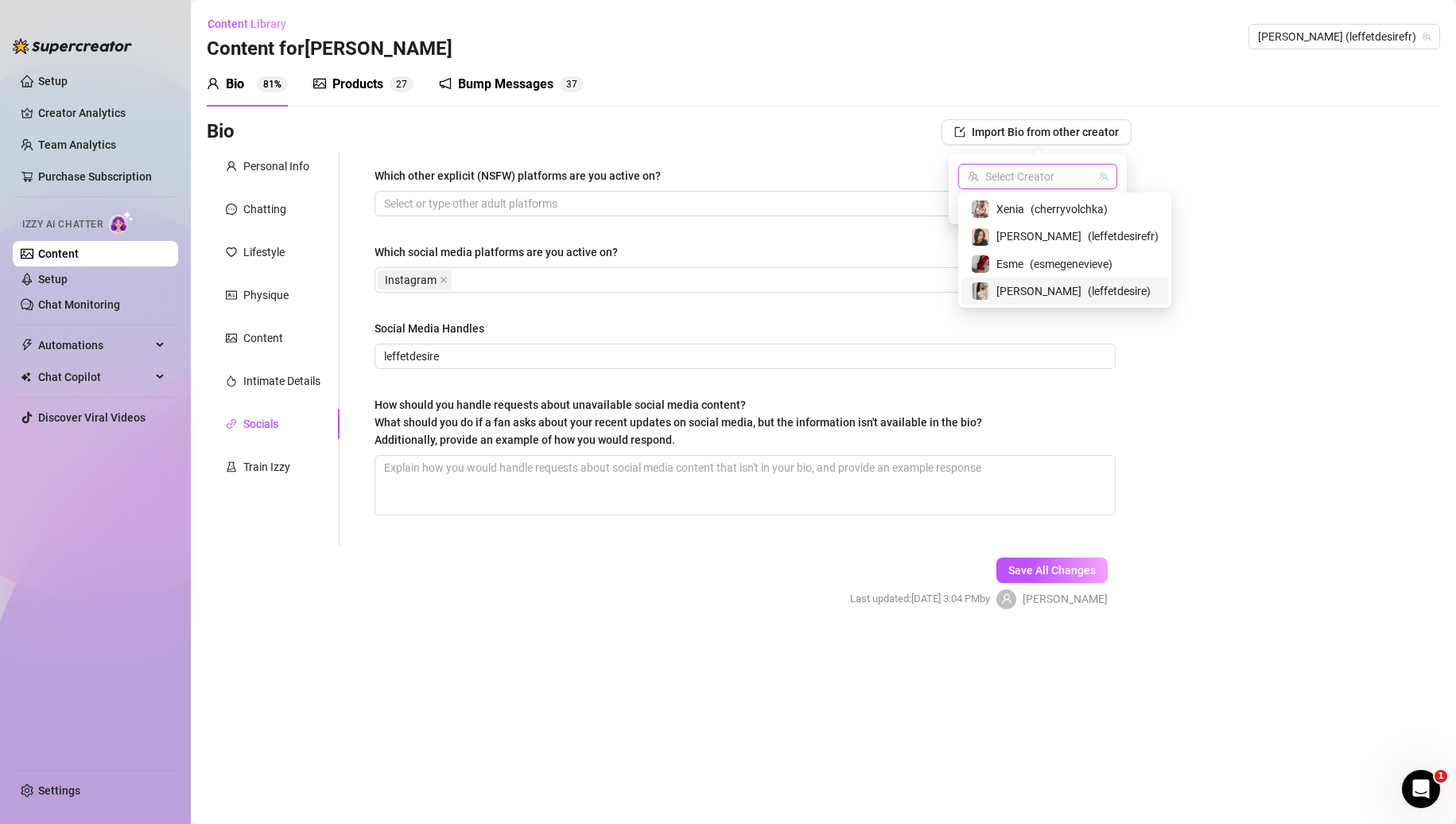
click at [1016, 288] on span "[PERSON_NAME]" at bounding box center [1039, 291] width 85 height 17
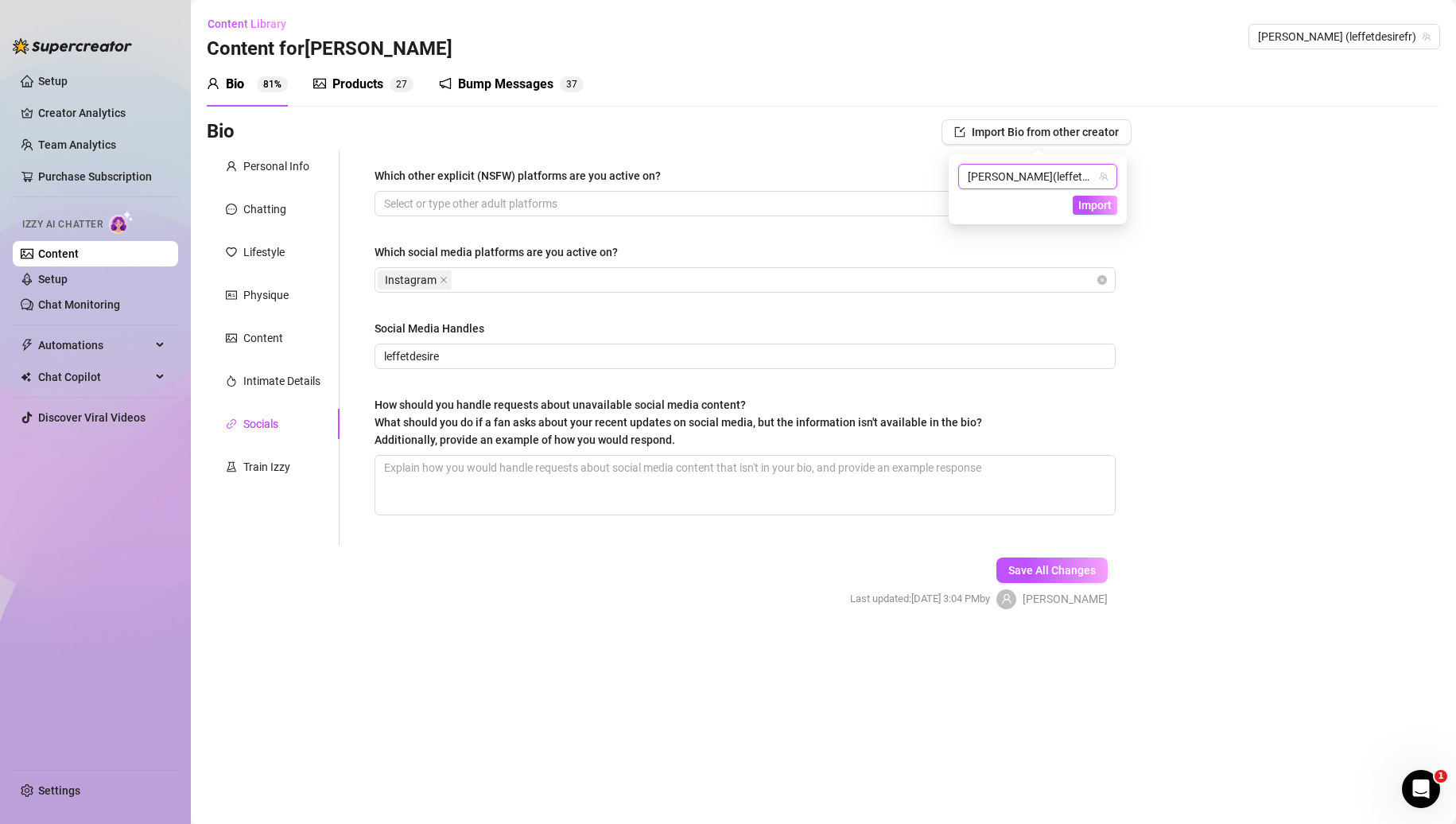
click at [1092, 215] on div "94822771 [PERSON_NAME] ( leffetdesire ) Import" at bounding box center [1038, 190] width 179 height 70
click at [1099, 204] on span "Import" at bounding box center [1095, 205] width 33 height 13
click at [275, 205] on div "Chatting" at bounding box center [264, 209] width 43 height 17
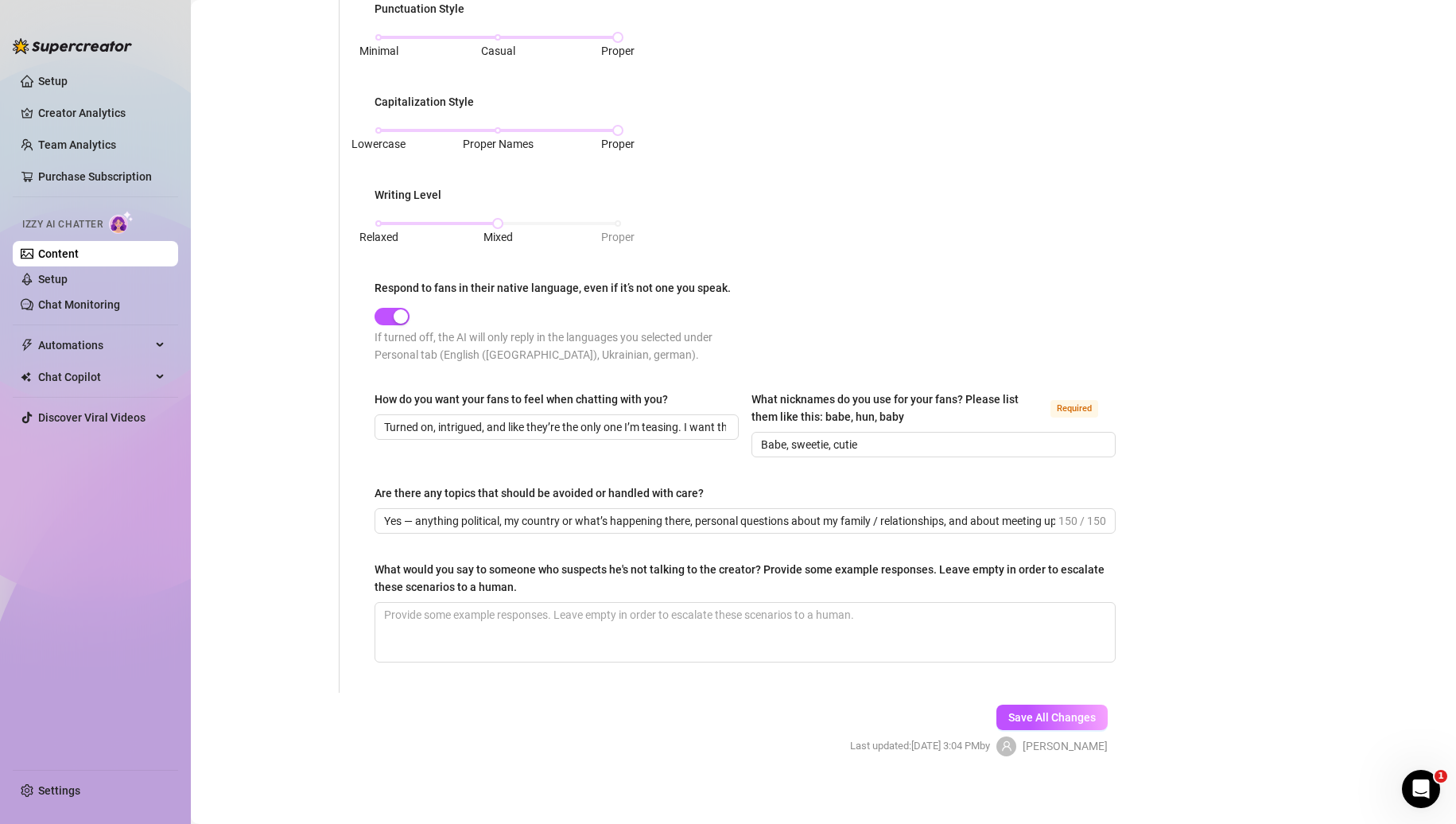
scroll to position [651, 0]
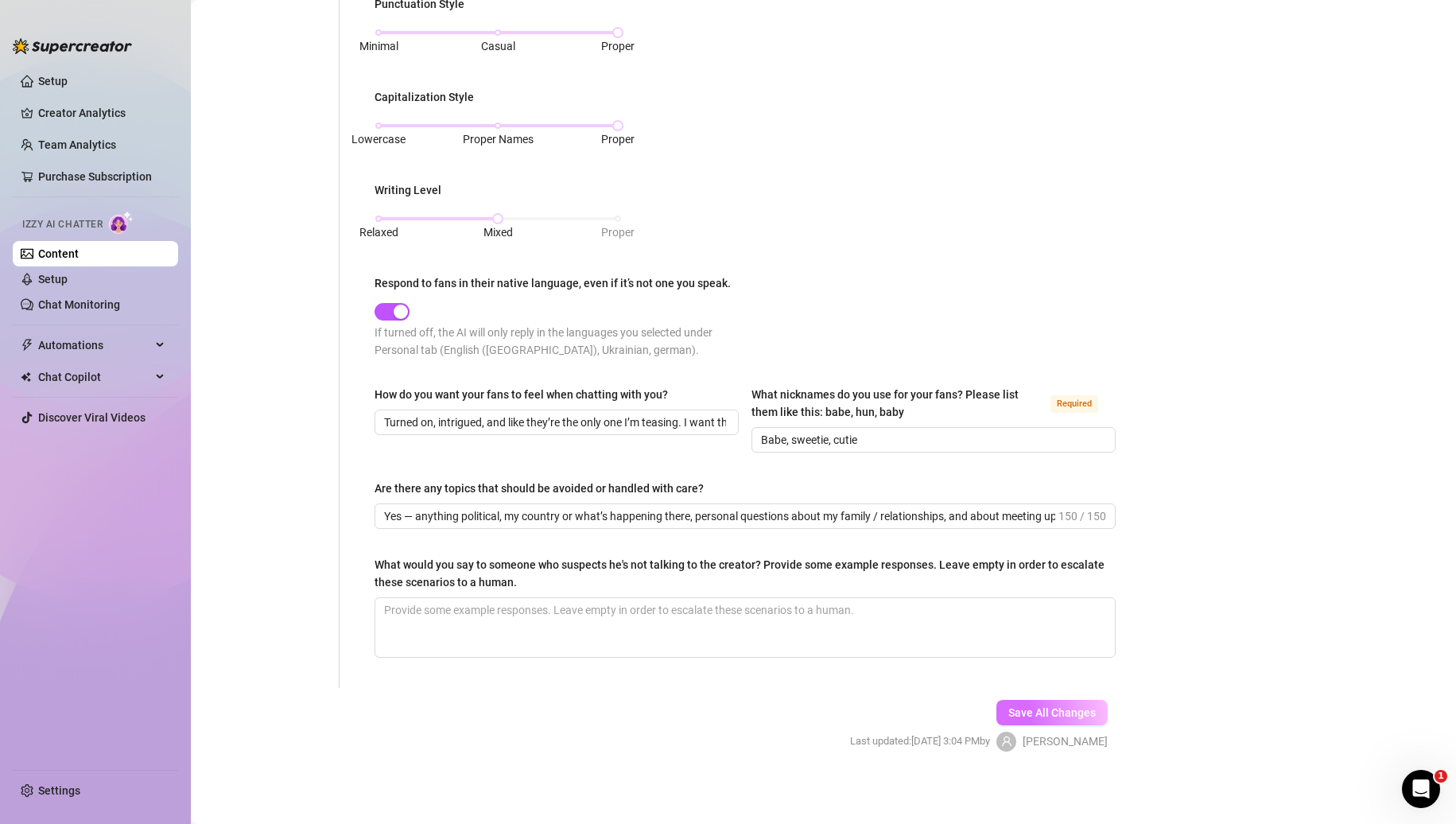
click at [1023, 709] on span "Save All Changes" at bounding box center [1052, 713] width 87 height 13
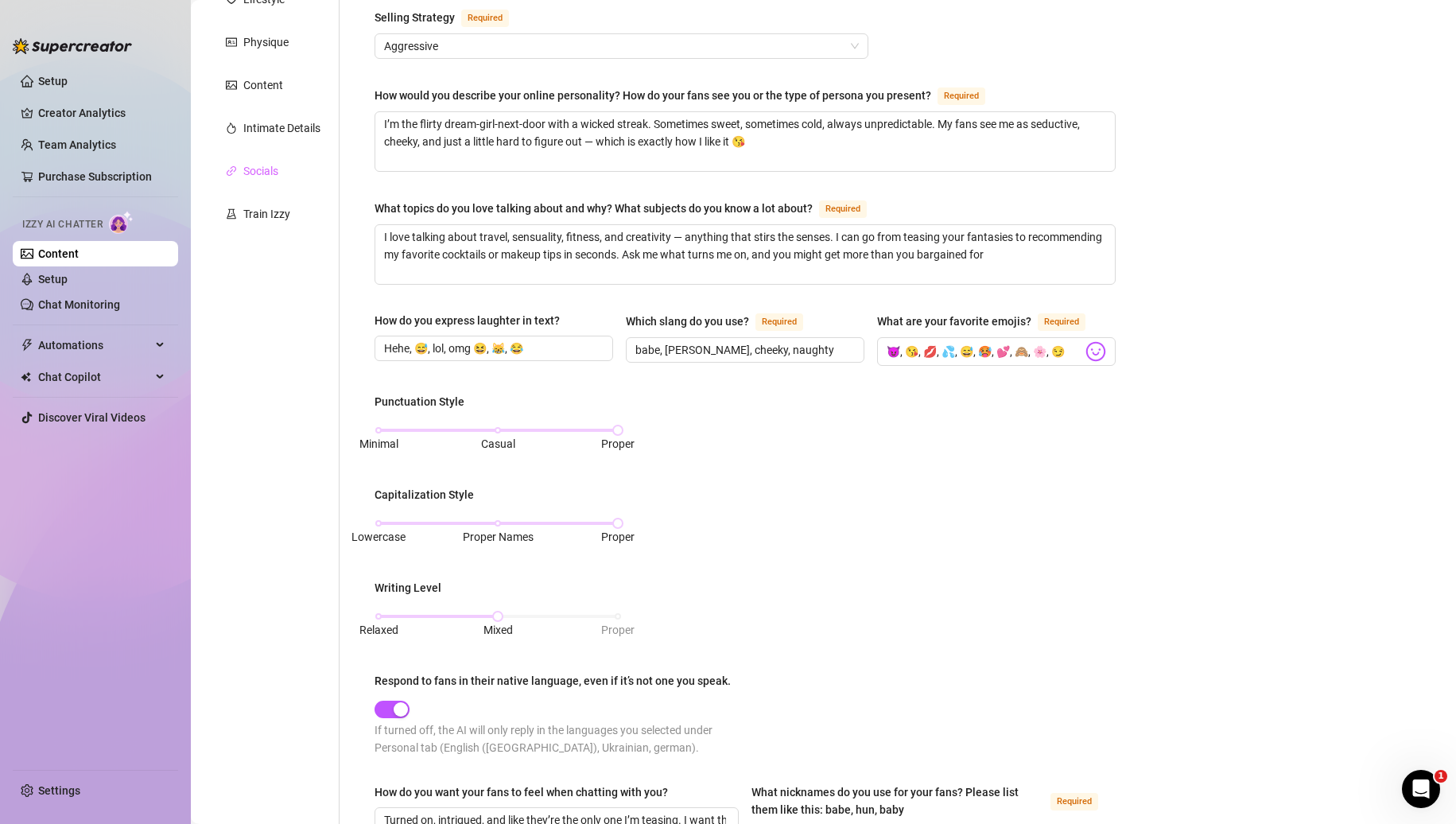
scroll to position [0, 0]
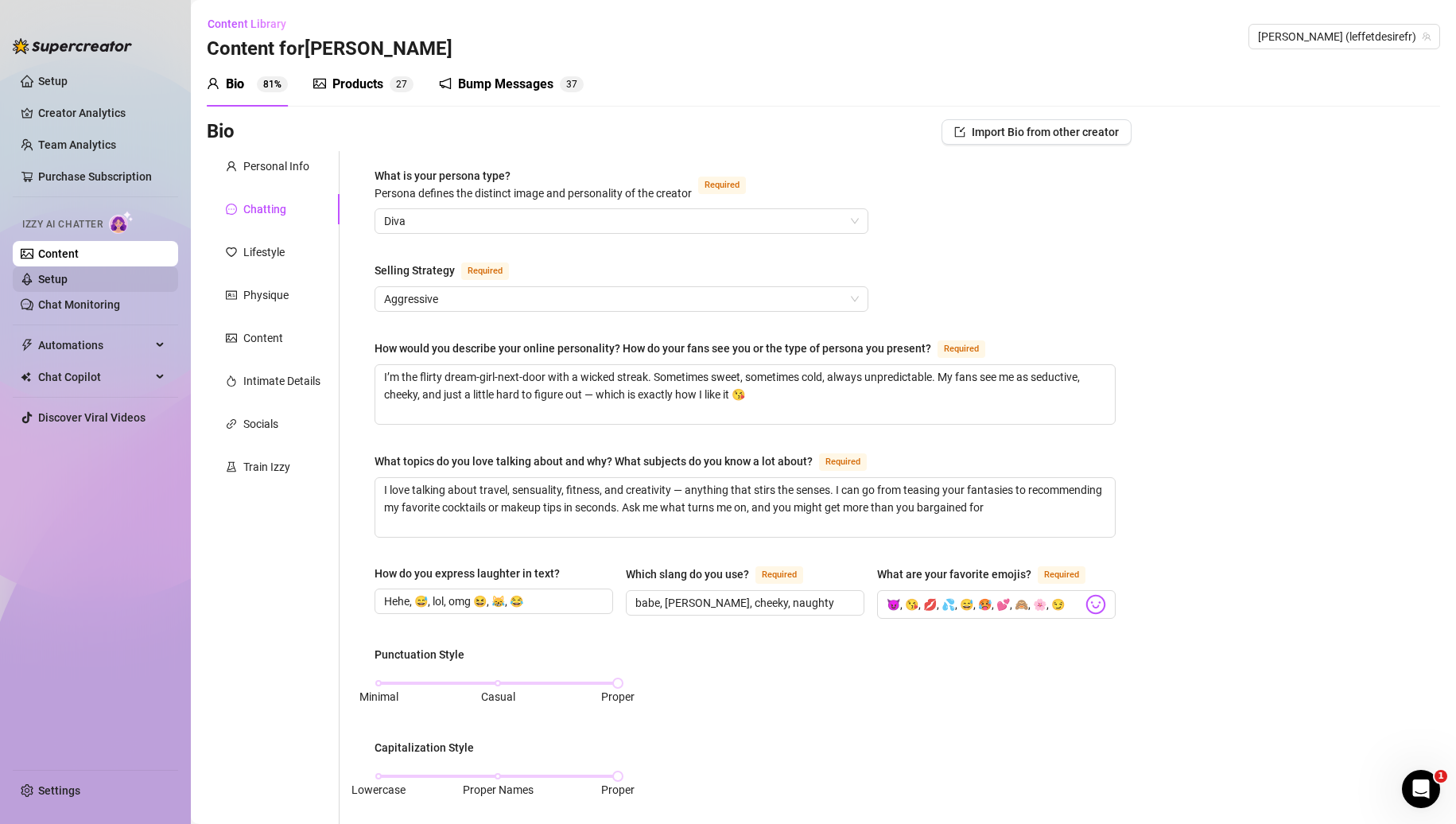
click at [67, 273] on link "Setup" at bounding box center [52, 279] width 29 height 13
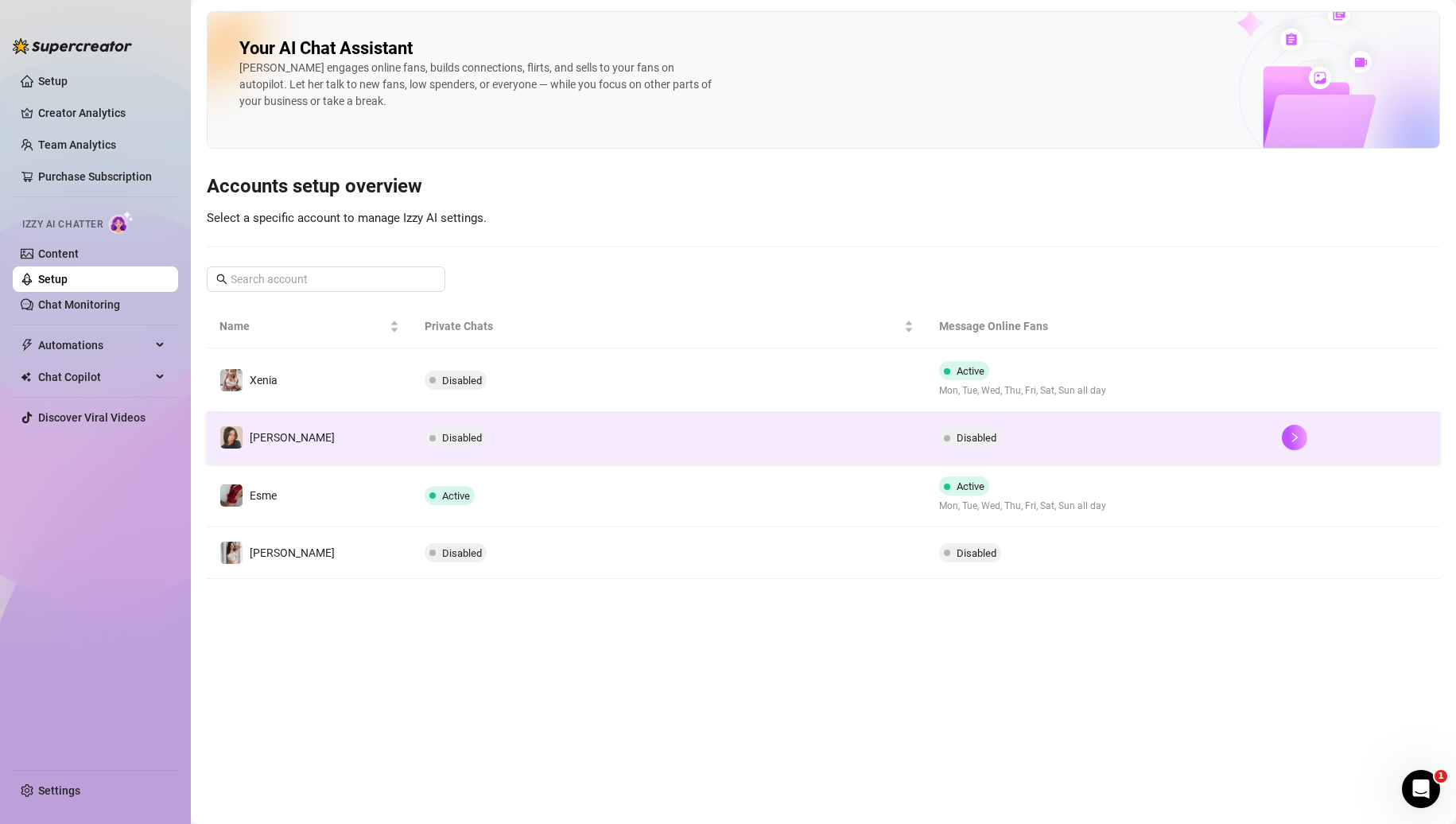
click at [363, 431] on td "[PERSON_NAME]" at bounding box center [309, 438] width 205 height 52
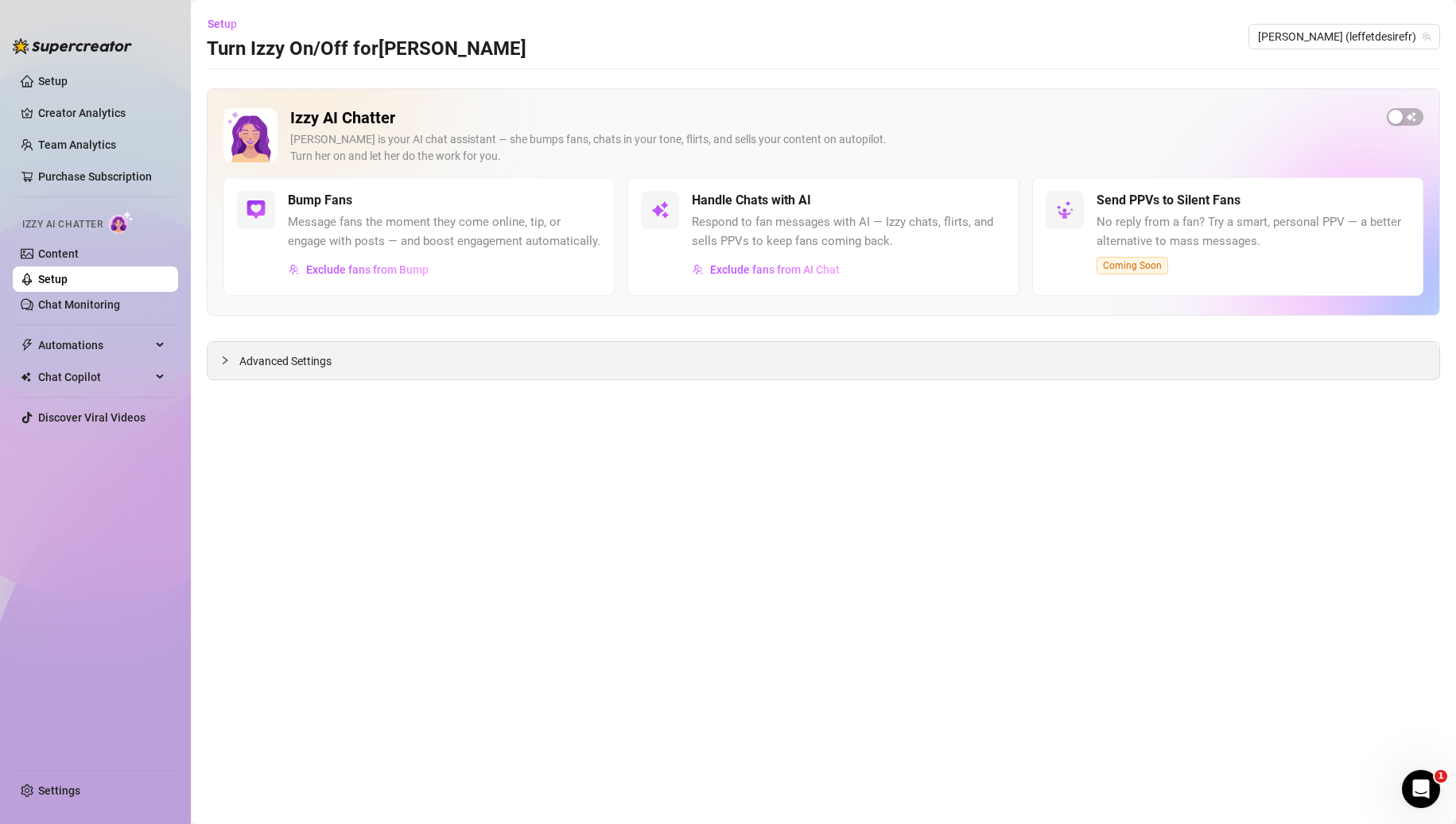
click at [244, 366] on span "Advanced Settings" at bounding box center [285, 361] width 92 height 17
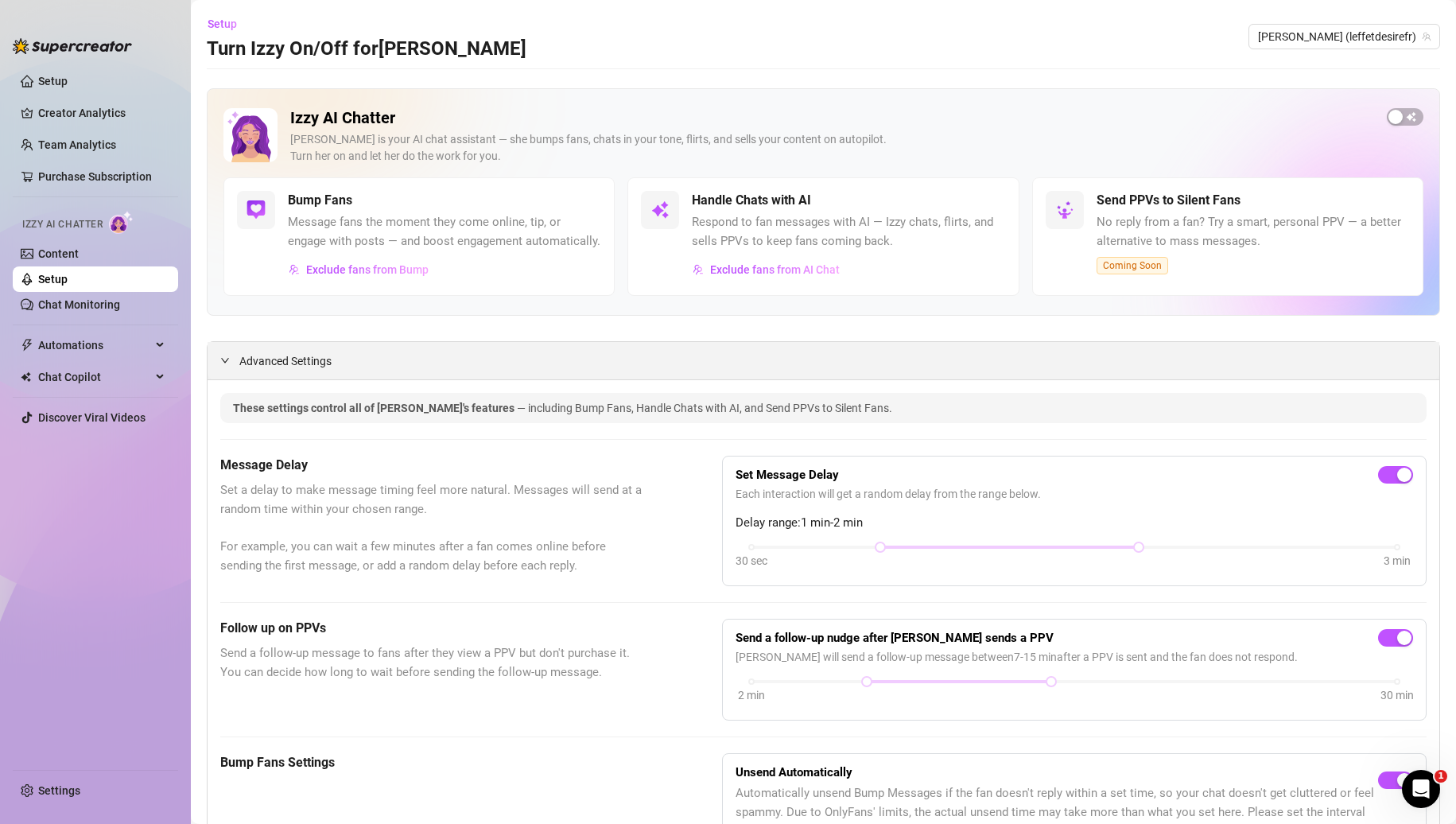
click at [235, 365] on div "Advanced Settings" at bounding box center [824, 361] width 1232 height 38
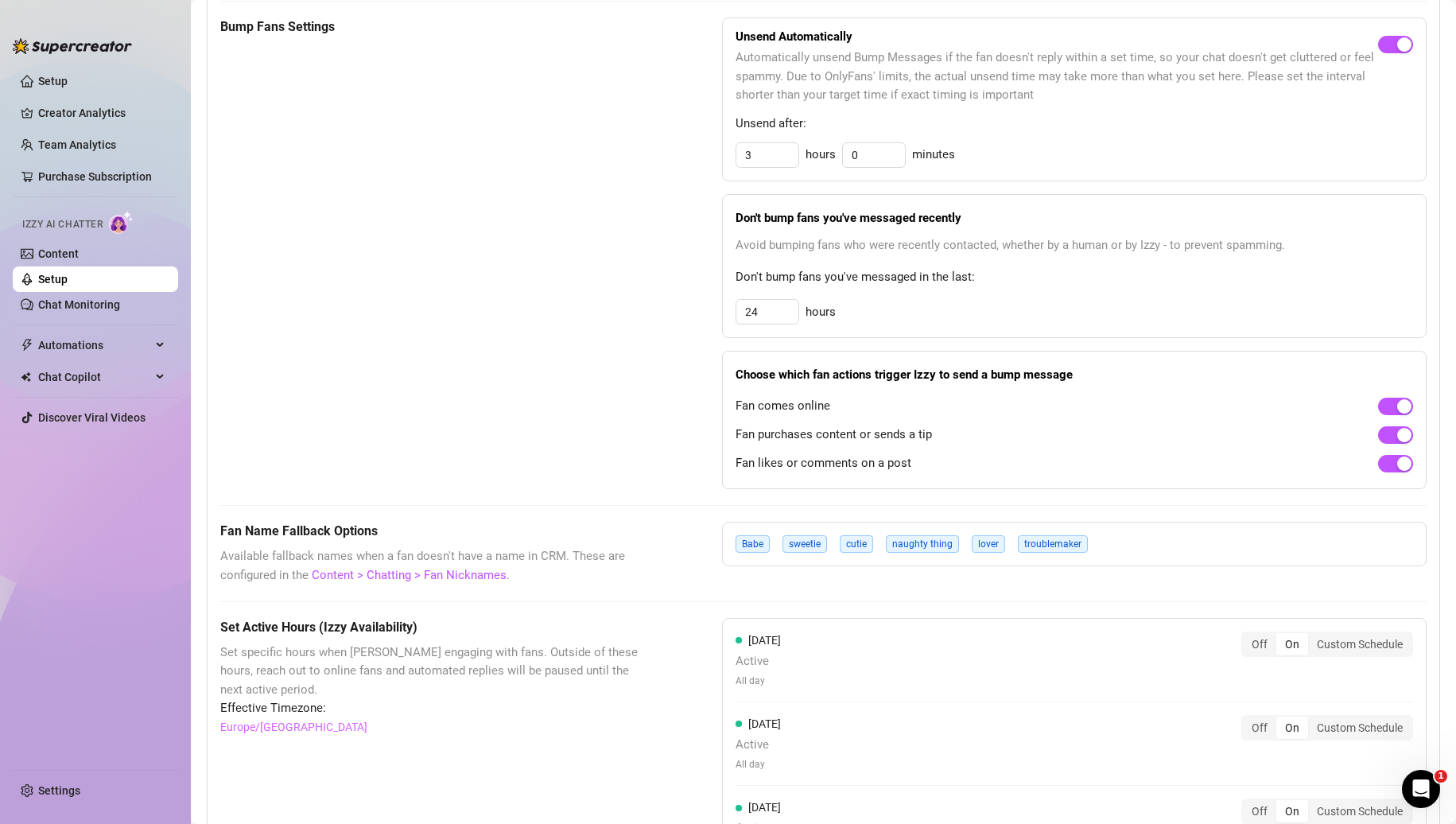
scroll to position [795, 0]
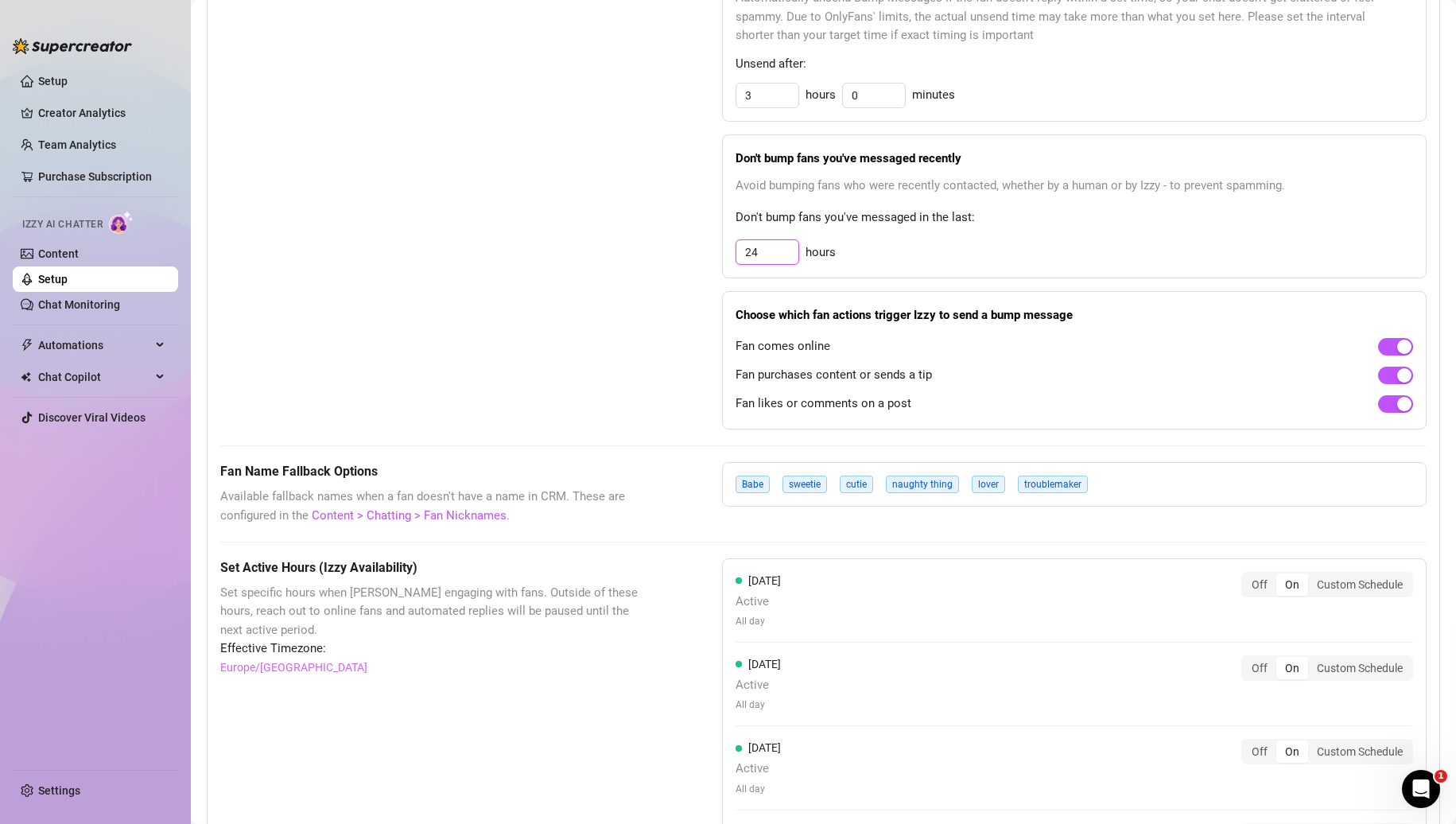
click at [751, 264] on input "24" at bounding box center [767, 252] width 62 height 24
click at [670, 302] on div "Bump Fans Settings Unsend Automatically Automatically unsend Bump Messages if t…" at bounding box center [823, 193] width 1207 height 471
click at [746, 264] on input "36" at bounding box center [767, 252] width 62 height 24
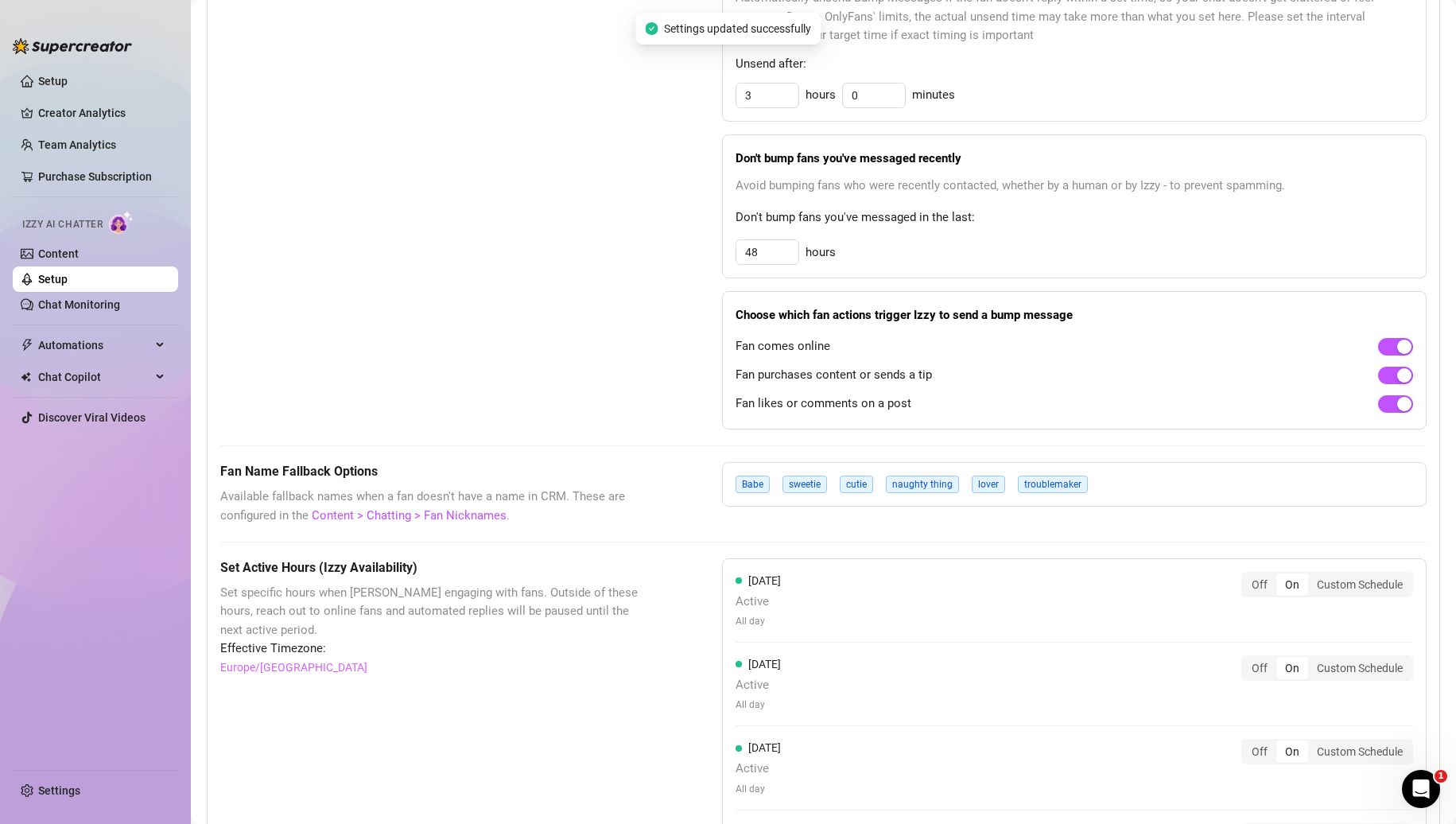
click at [643, 296] on div "Bump Fans Settings Unsend Automatically Automatically unsend Bump Messages if t…" at bounding box center [823, 193] width 1207 height 471
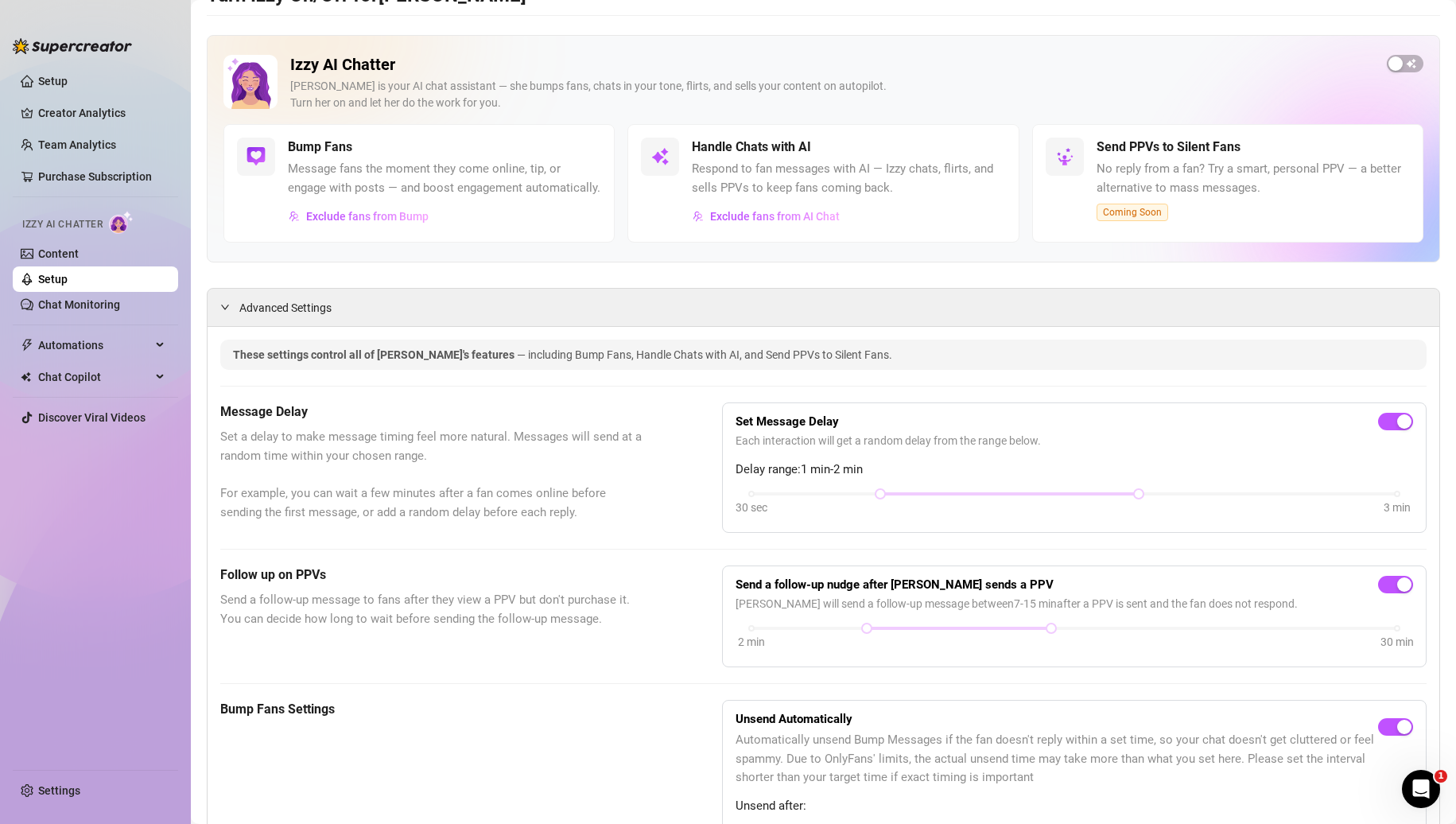
scroll to position [0, 0]
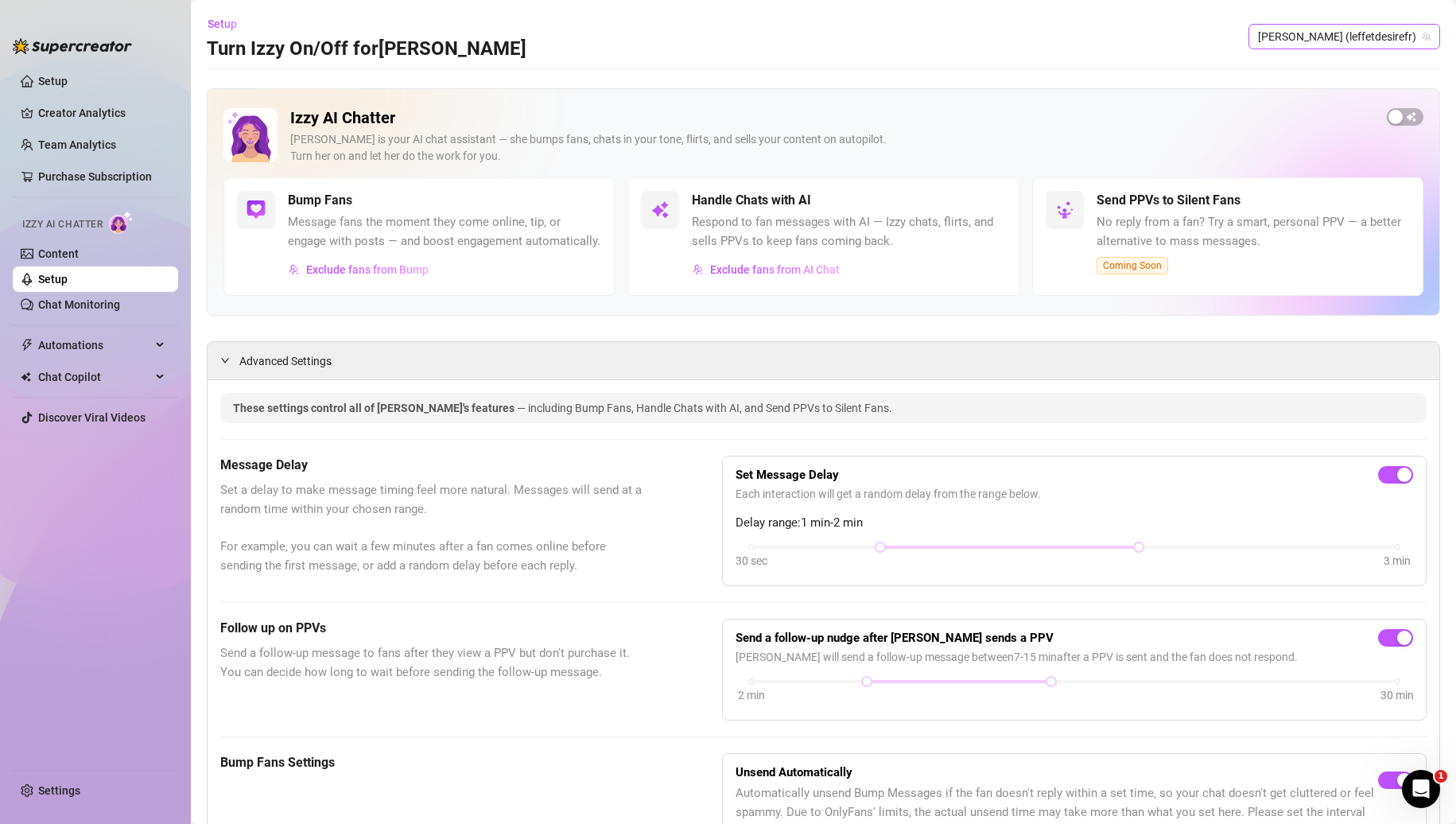
click at [1364, 43] on span "[PERSON_NAME] (leffetdesirefr)" at bounding box center [1345, 37] width 173 height 24
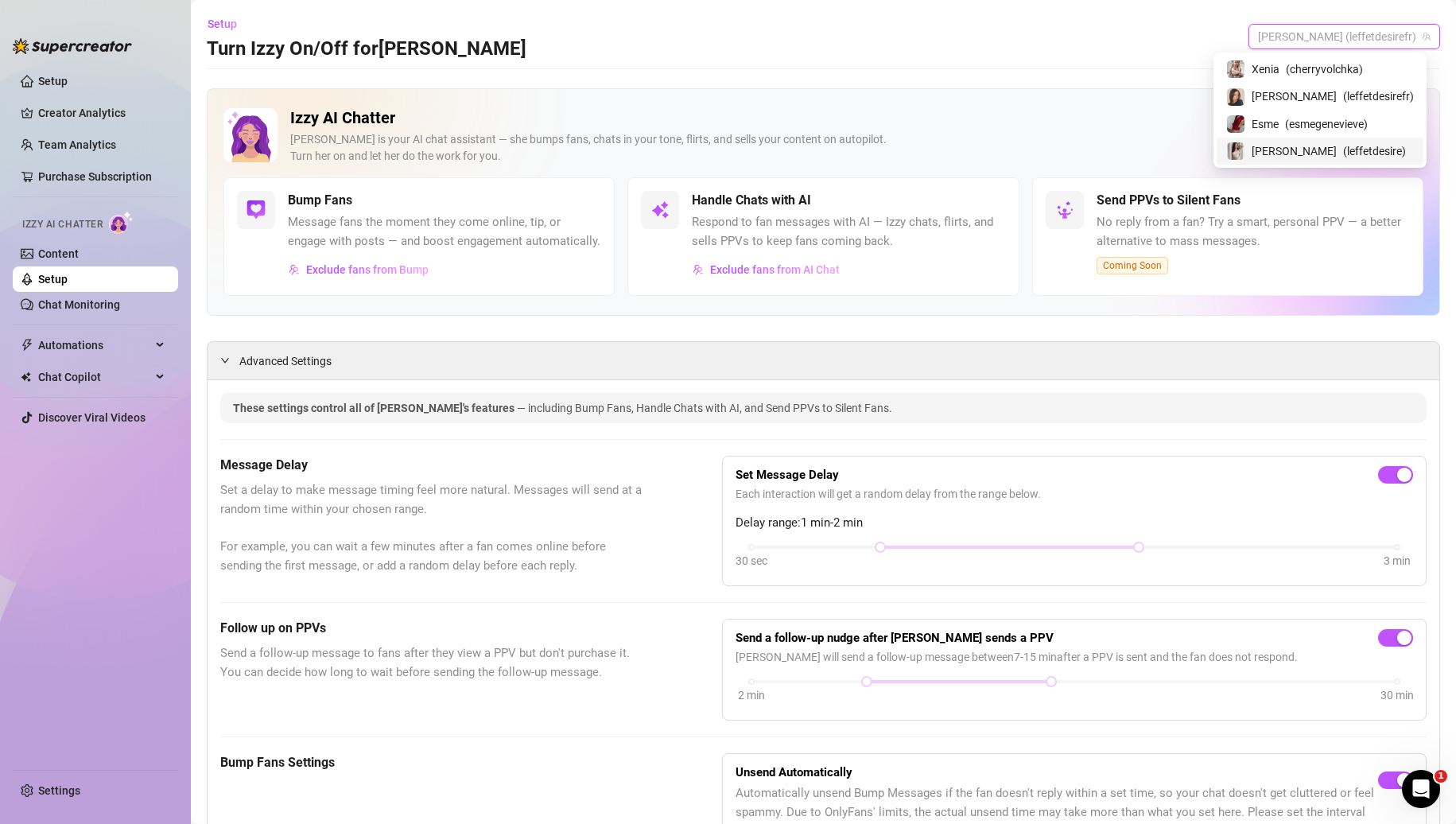
click at [1344, 146] on span "( leffetdesire )" at bounding box center [1375, 151] width 63 height 17
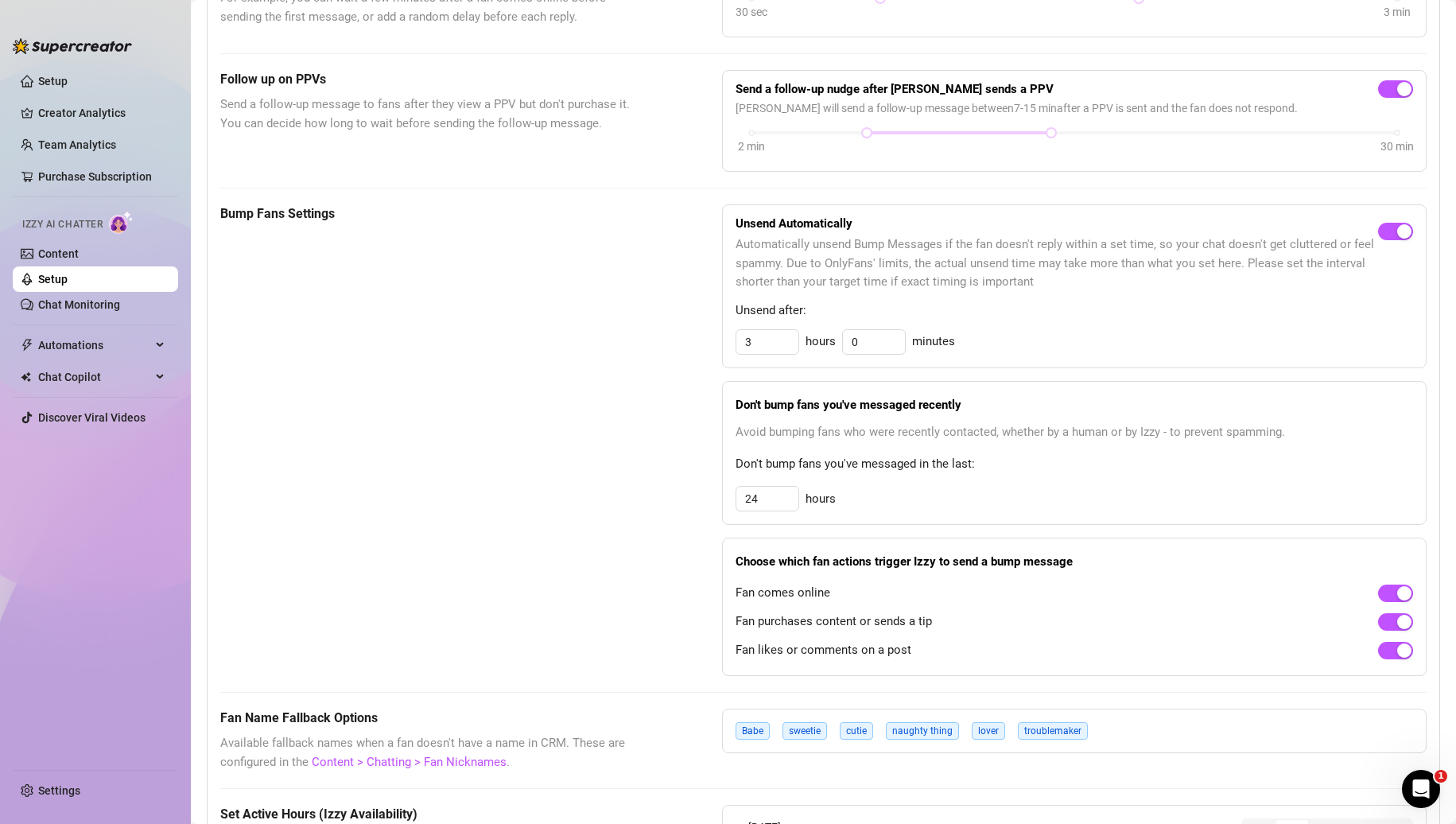
scroll to position [557, 0]
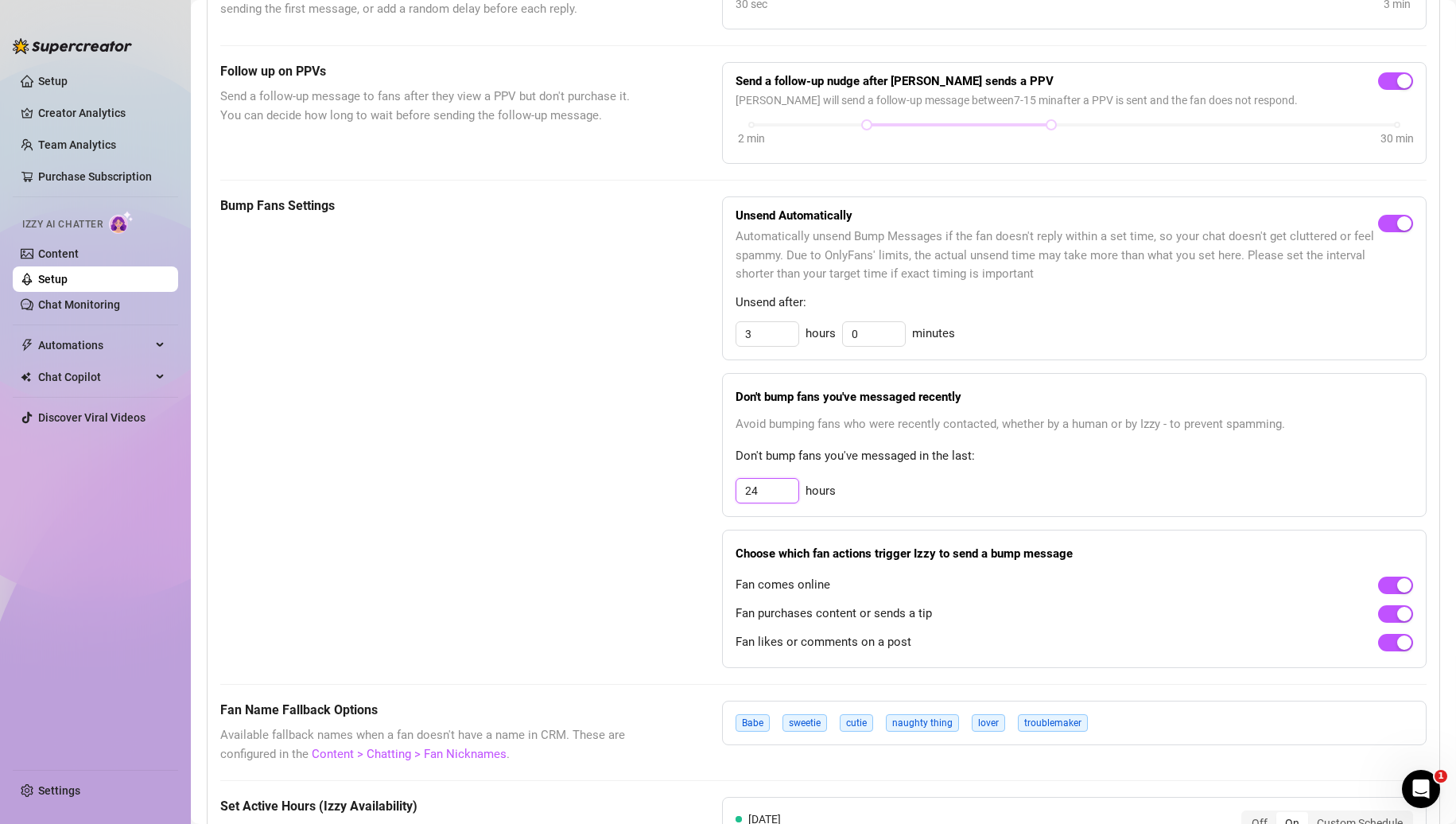
click at [755, 500] on input "24" at bounding box center [767, 491] width 62 height 24
click at [618, 427] on div "Bump Fans Settings" at bounding box center [431, 432] width 422 height 471
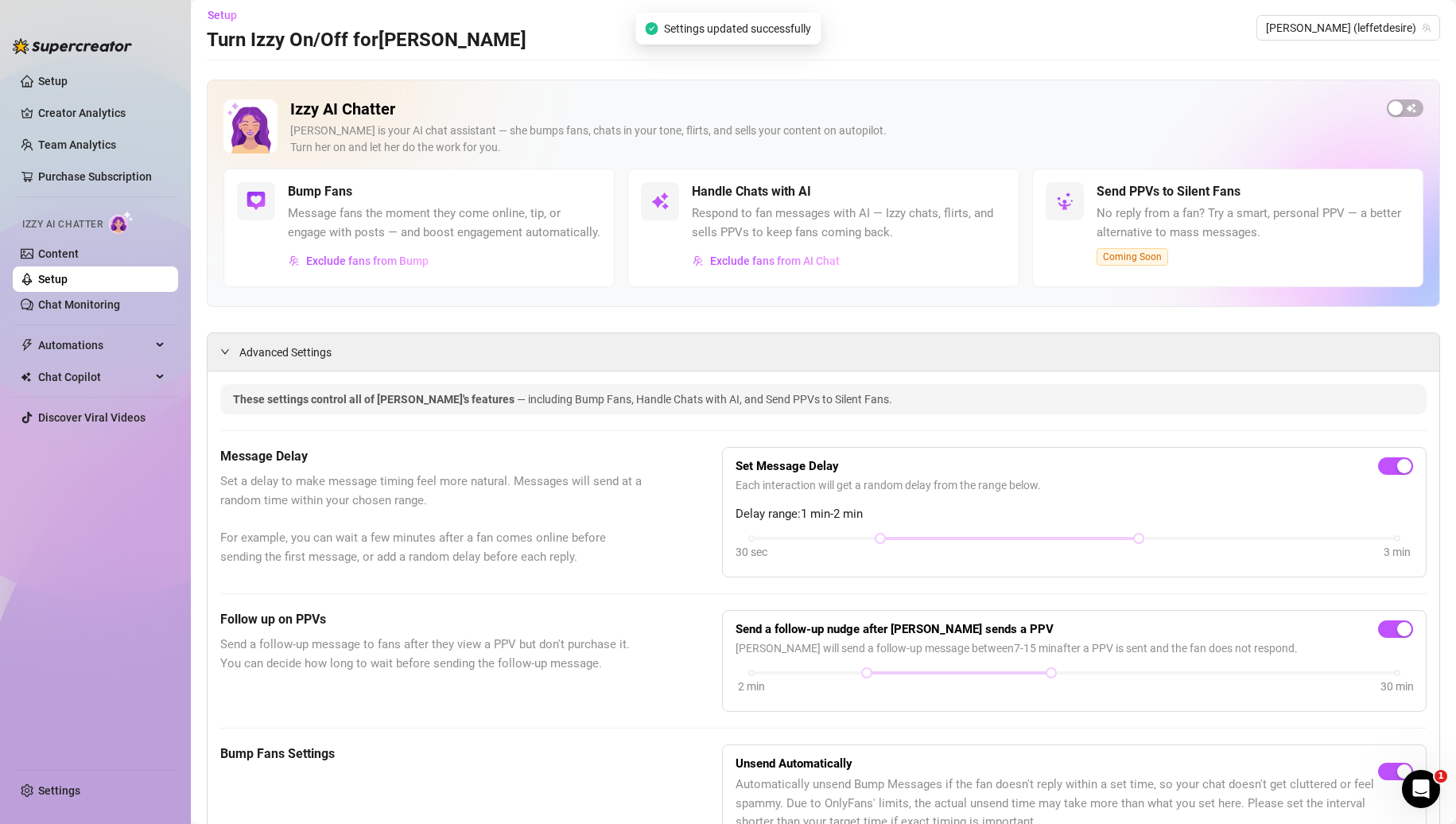
scroll to position [0, 0]
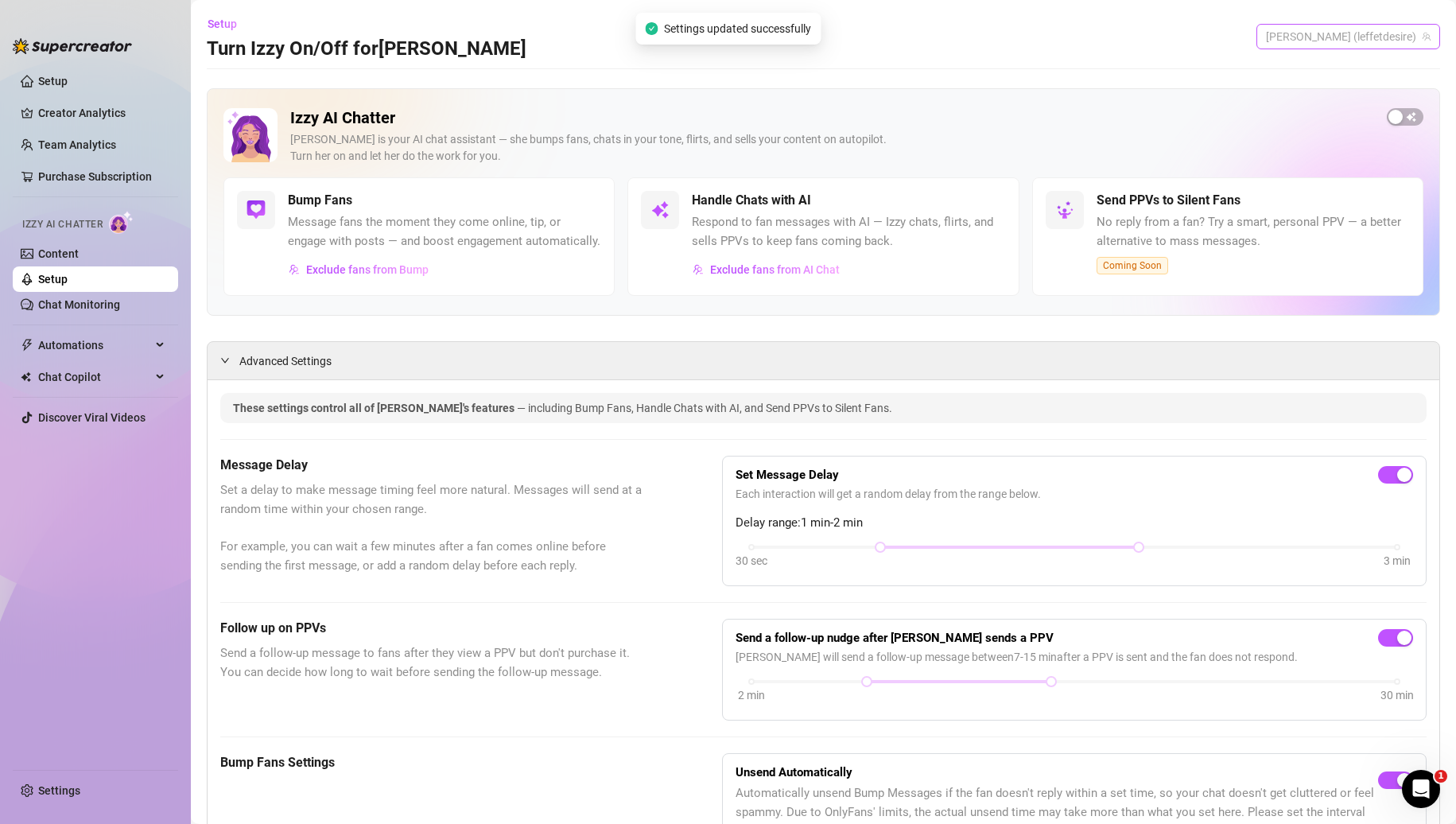
click at [1358, 35] on span "[PERSON_NAME] (leffetdesire)" at bounding box center [1348, 37] width 165 height 24
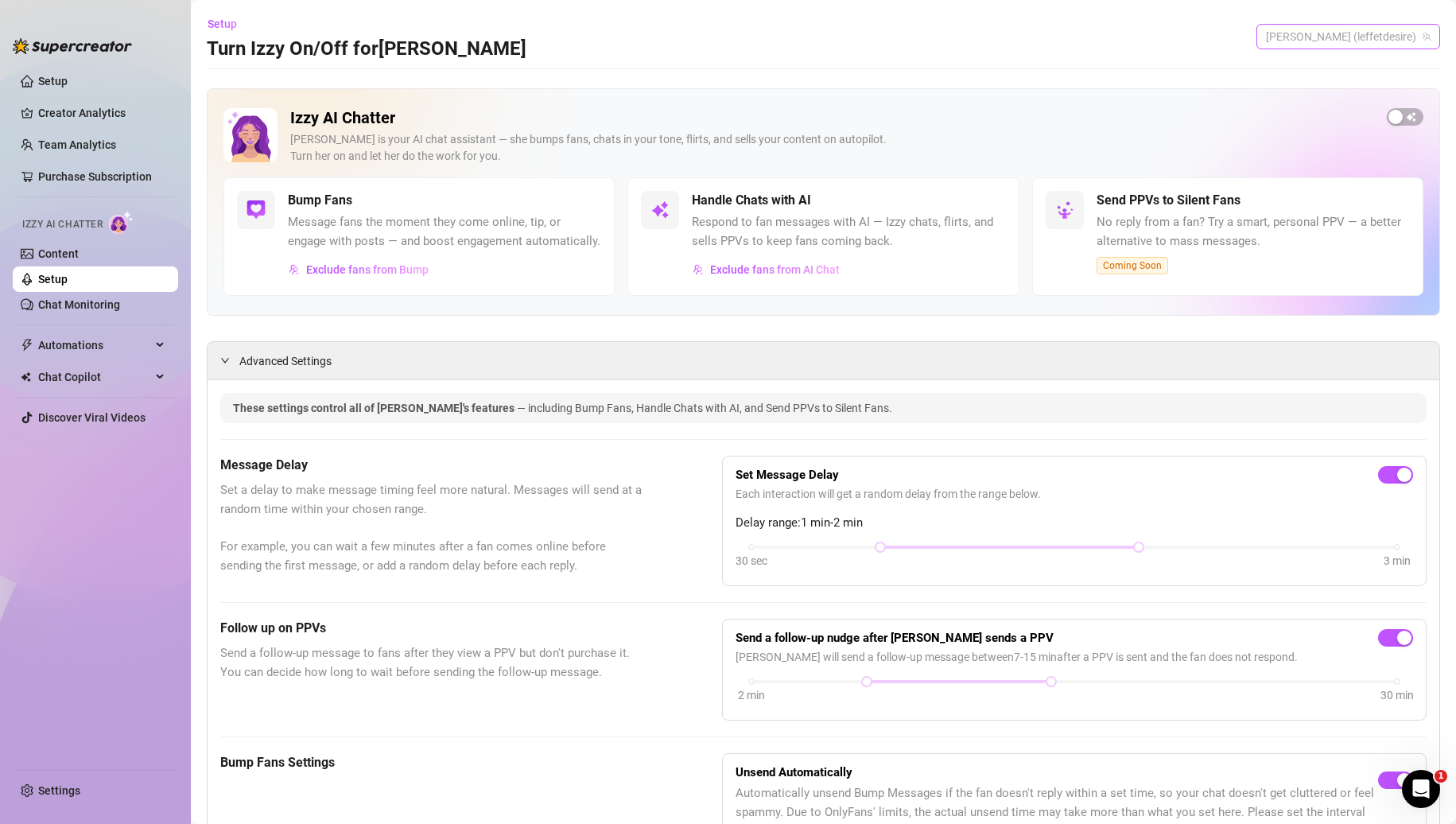
click at [1377, 41] on span "[PERSON_NAME] (leffetdesire)" at bounding box center [1348, 37] width 165 height 24
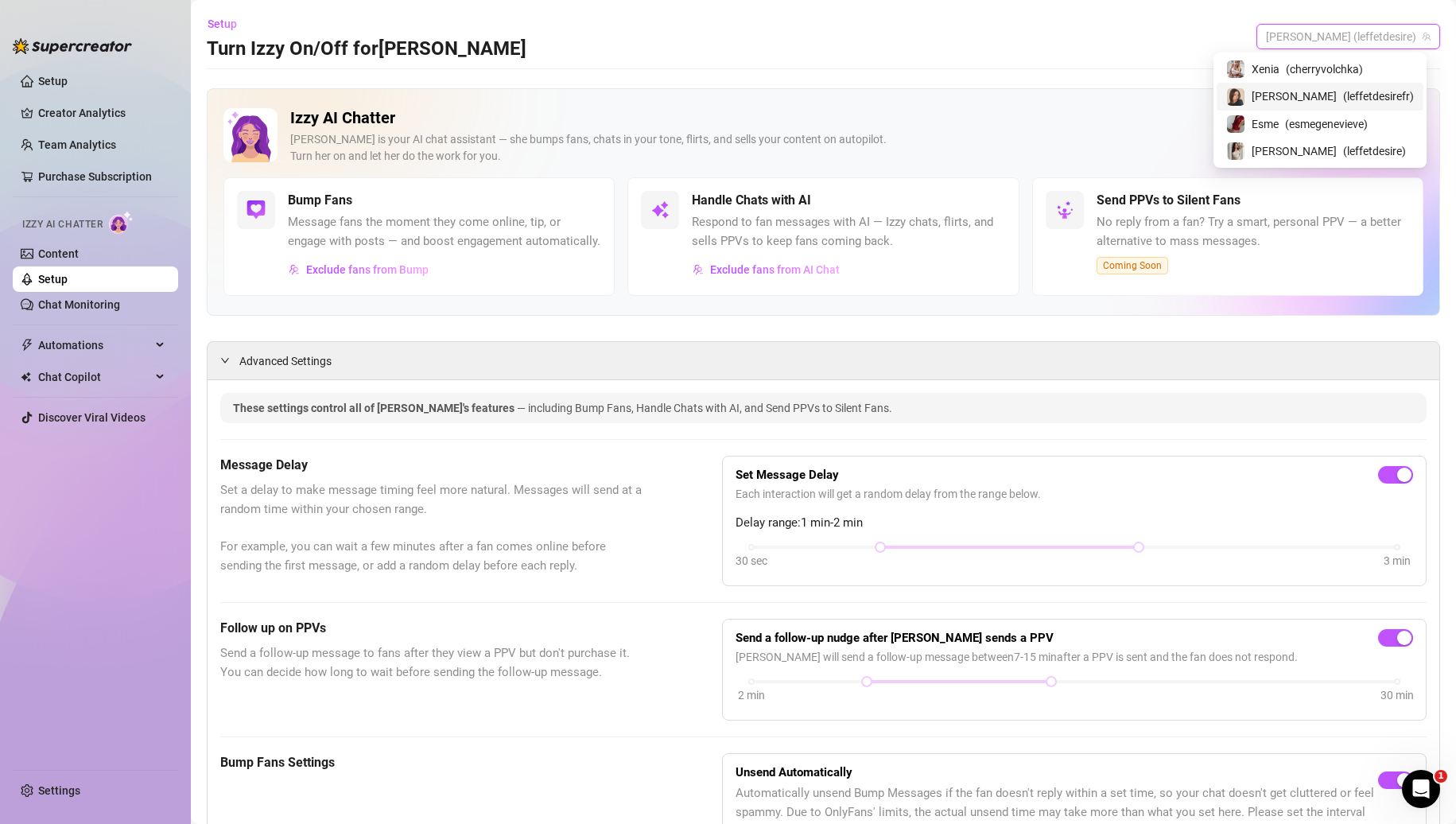
click at [1344, 92] on span "( leffetdesirefr )" at bounding box center [1379, 96] width 71 height 17
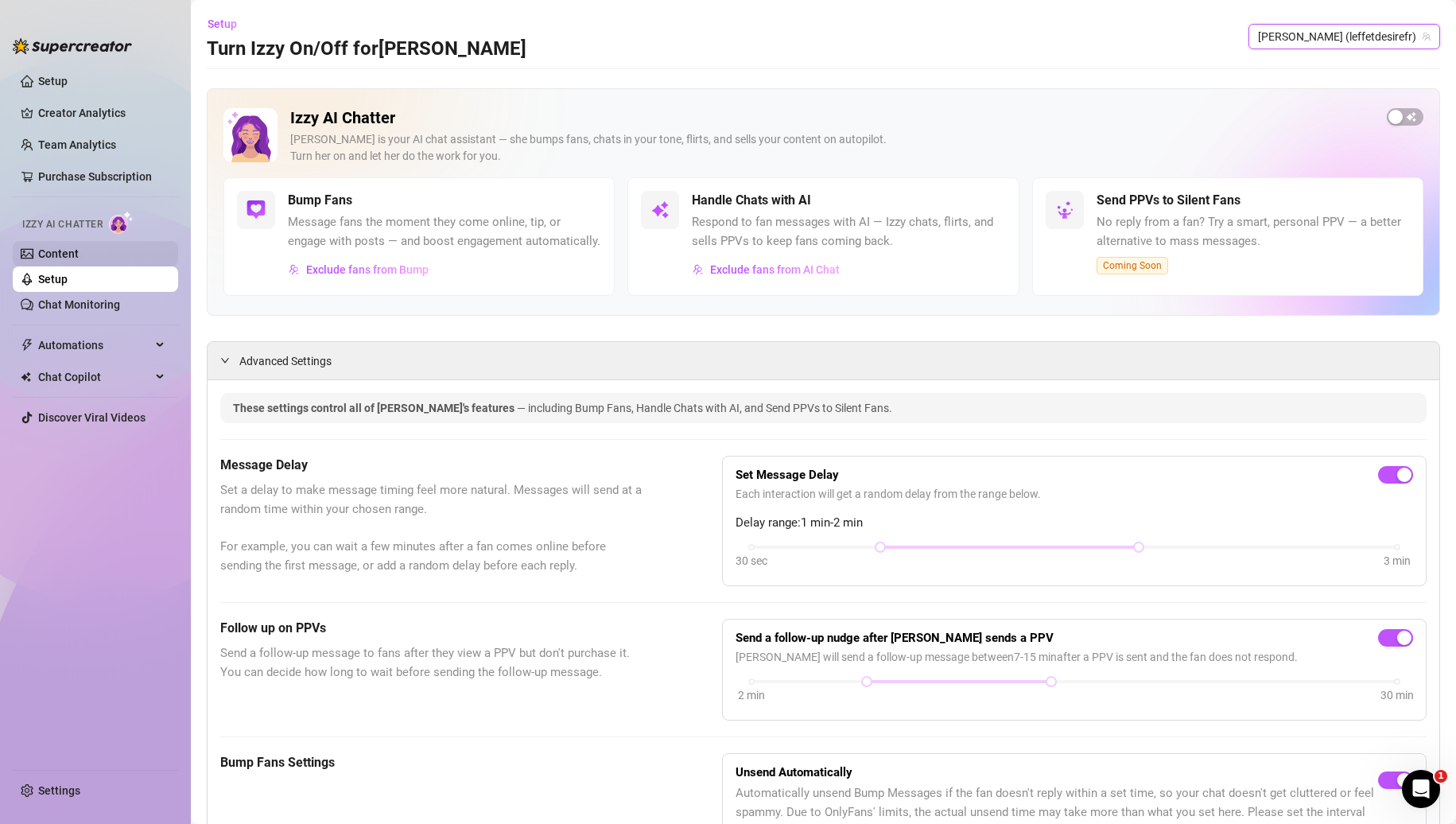
click at [79, 261] on link "Content" at bounding box center [58, 254] width 40 height 13
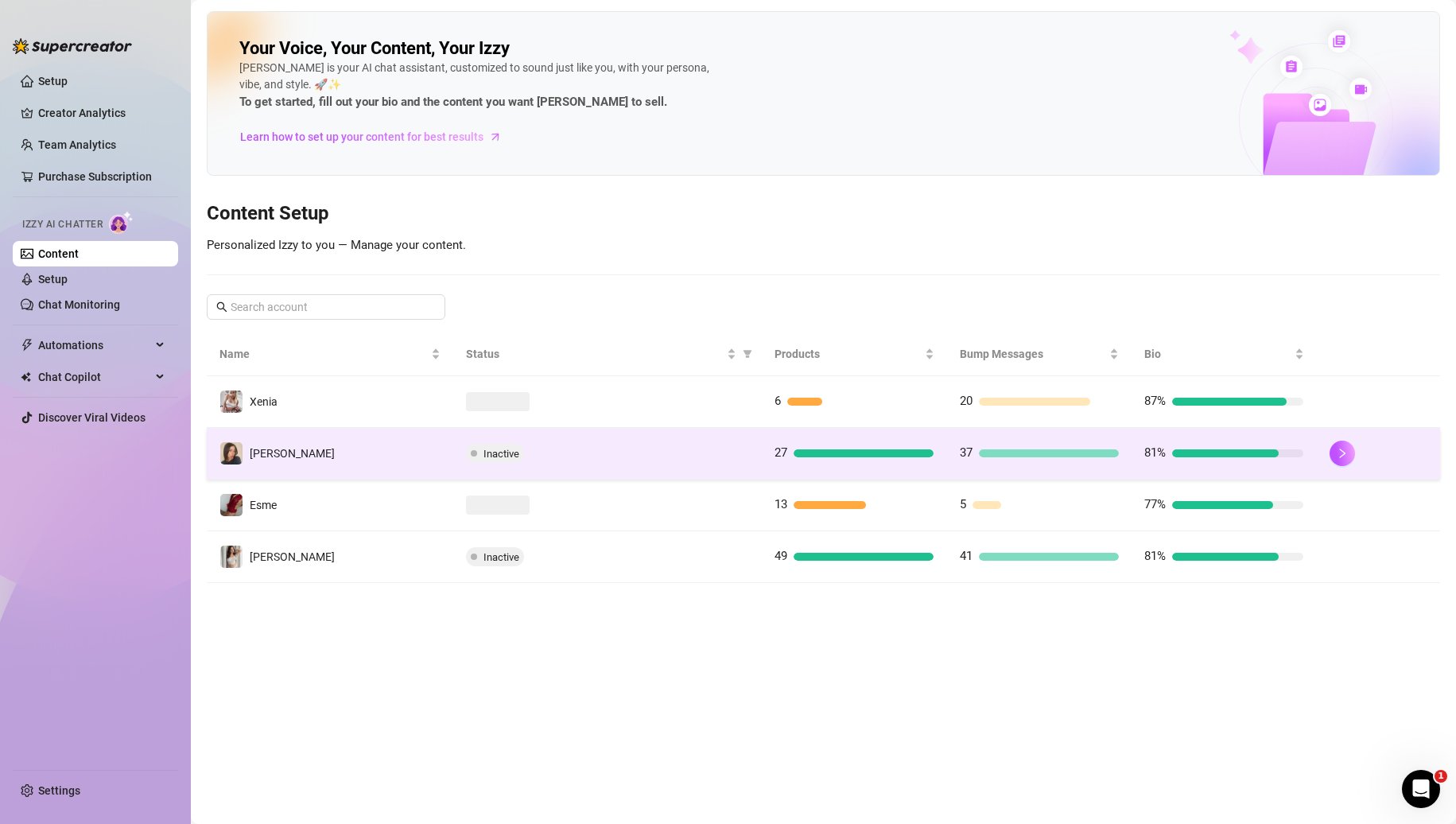
click at [358, 451] on td "[PERSON_NAME]" at bounding box center [330, 454] width 247 height 52
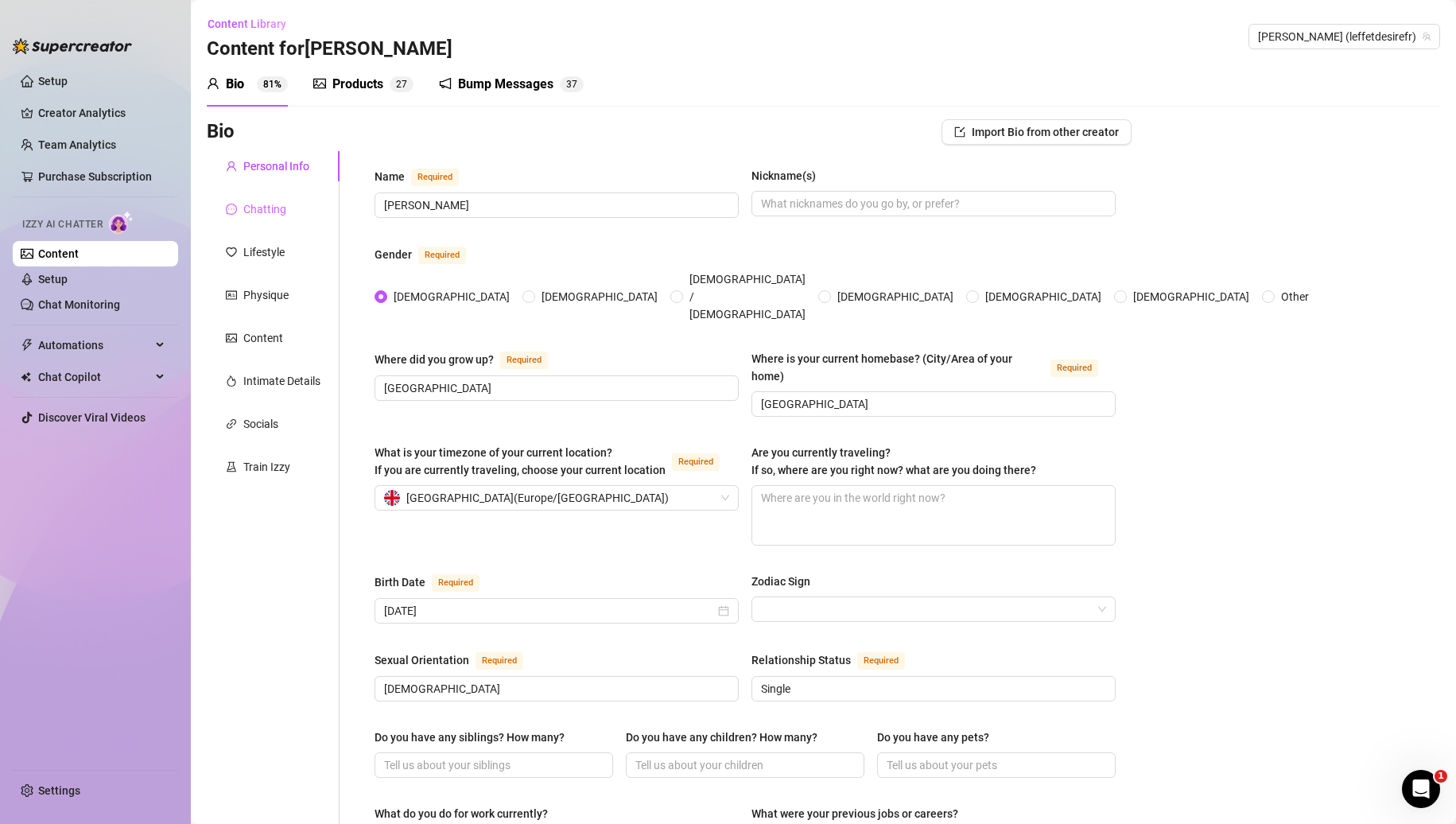
click at [293, 210] on div "Chatting" at bounding box center [273, 209] width 133 height 30
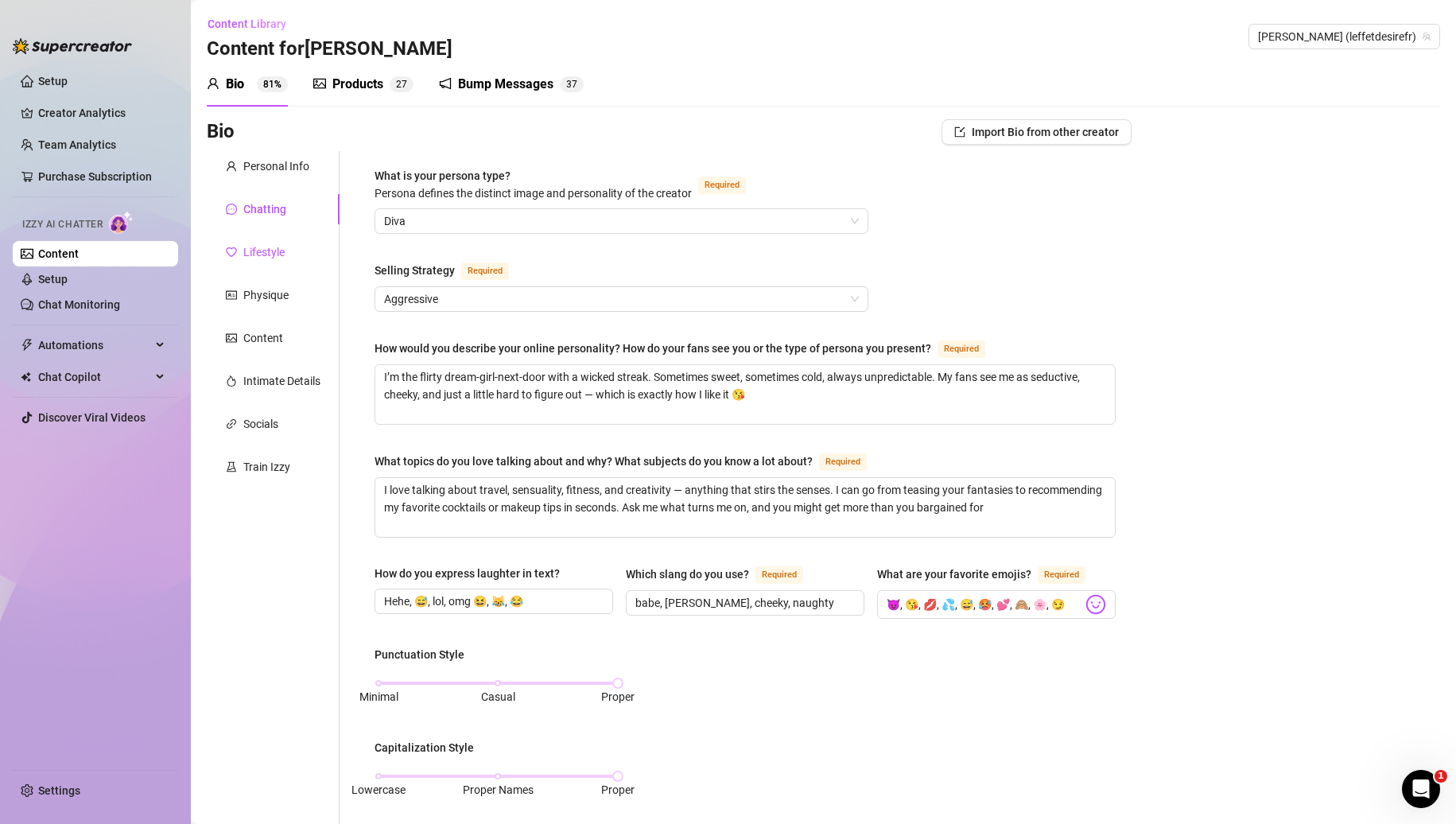
click at [267, 249] on div "Lifestyle" at bounding box center [263, 251] width 41 height 17
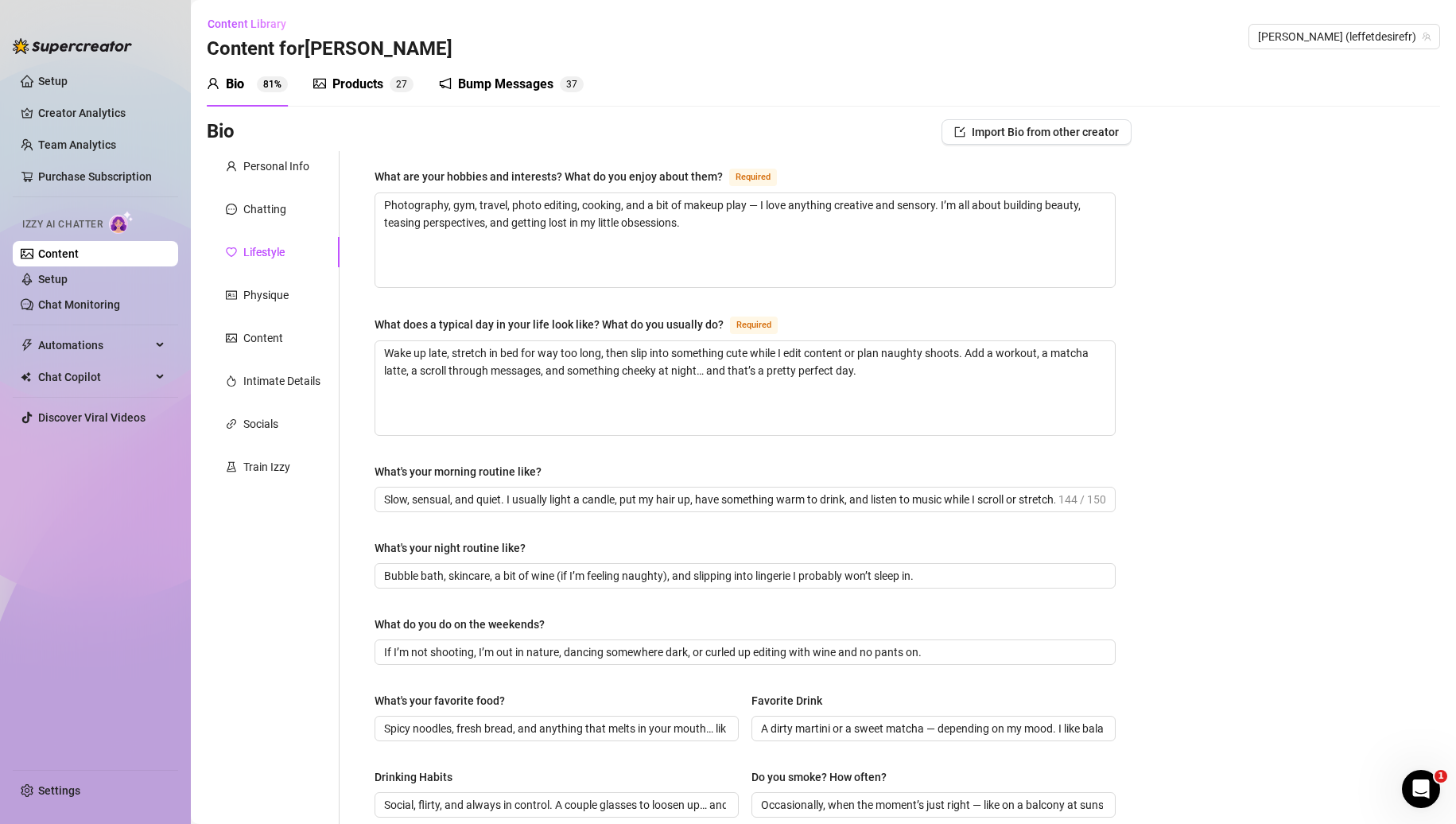
click at [272, 276] on div "Personal Info Chatting Lifestyle Physique Content Intimate Details Socials Trai…" at bounding box center [273, 687] width 133 height 1073
click at [272, 286] on div "Physique" at bounding box center [265, 295] width 45 height 17
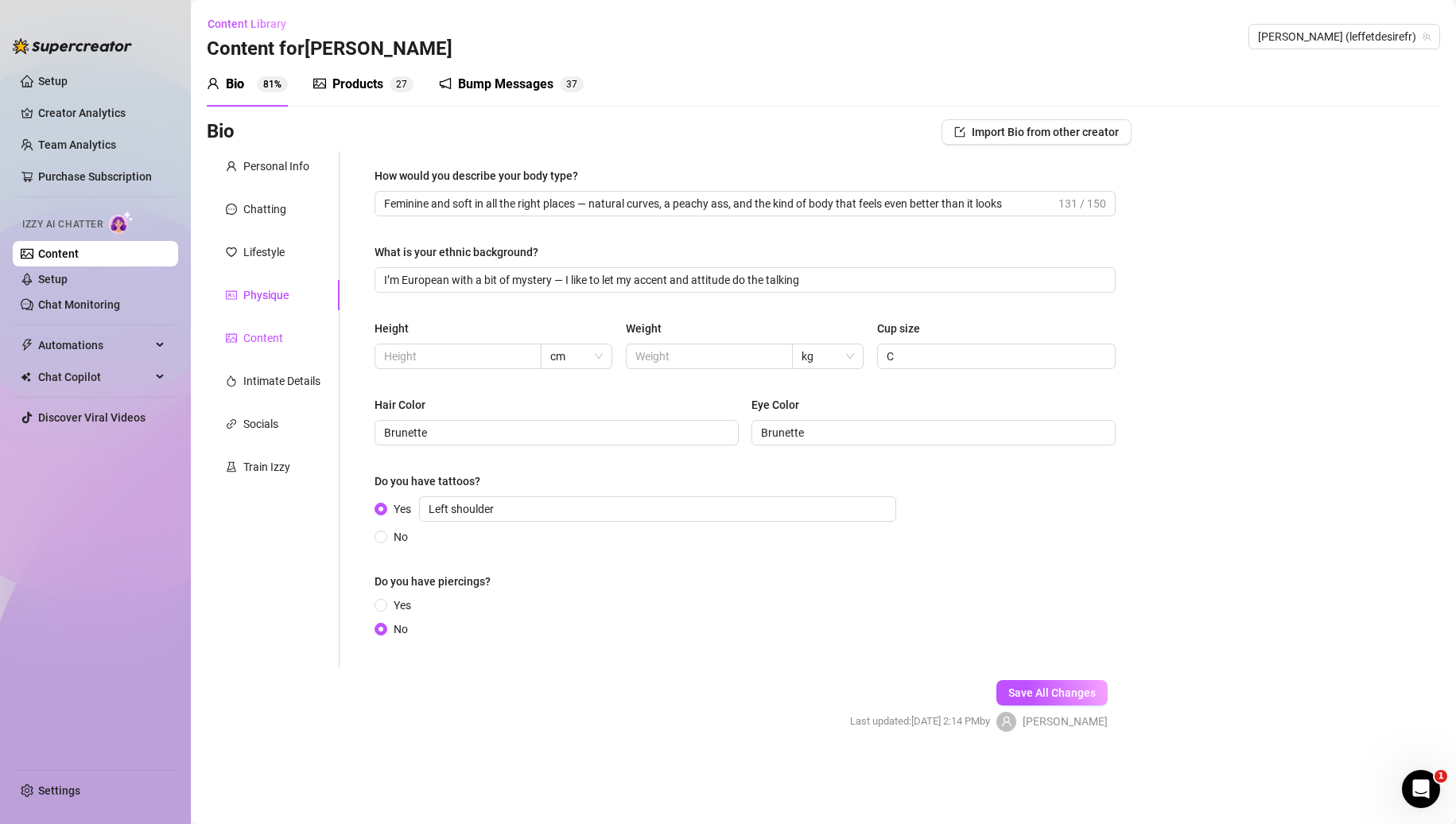
click at [267, 338] on div "Content" at bounding box center [262, 338] width 40 height 17
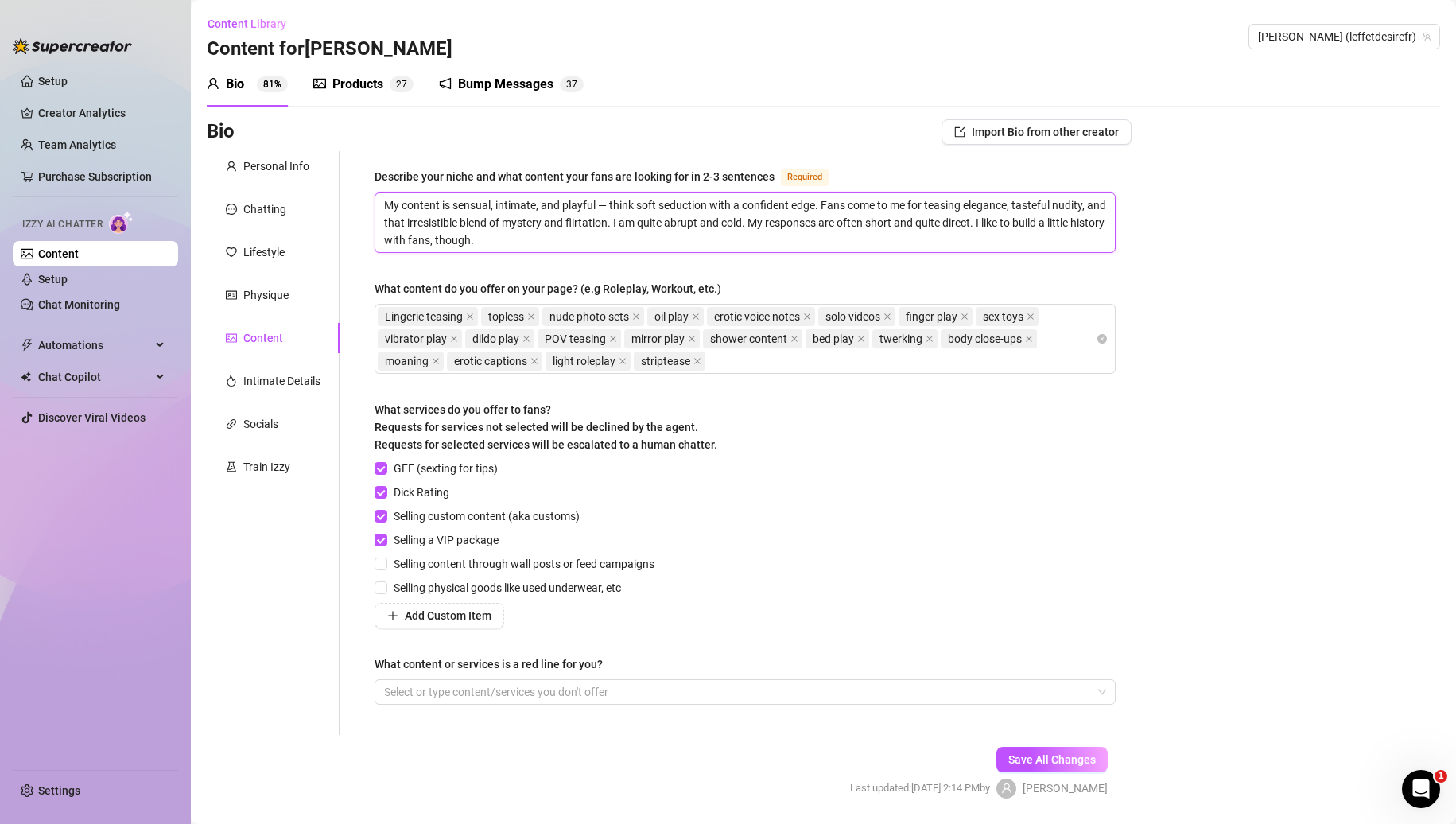
drag, startPoint x: 641, startPoint y: 248, endPoint x: 233, endPoint y: 143, distance: 421.3
click at [233, 143] on div "Bio Import Bio from other creator Personal Info Chatting Lifestyle Physique Con…" at bounding box center [669, 473] width 925 height 707
click at [1422, 36] on div "[PERSON_NAME] (leffetdesirefr)" at bounding box center [1345, 37] width 191 height 26
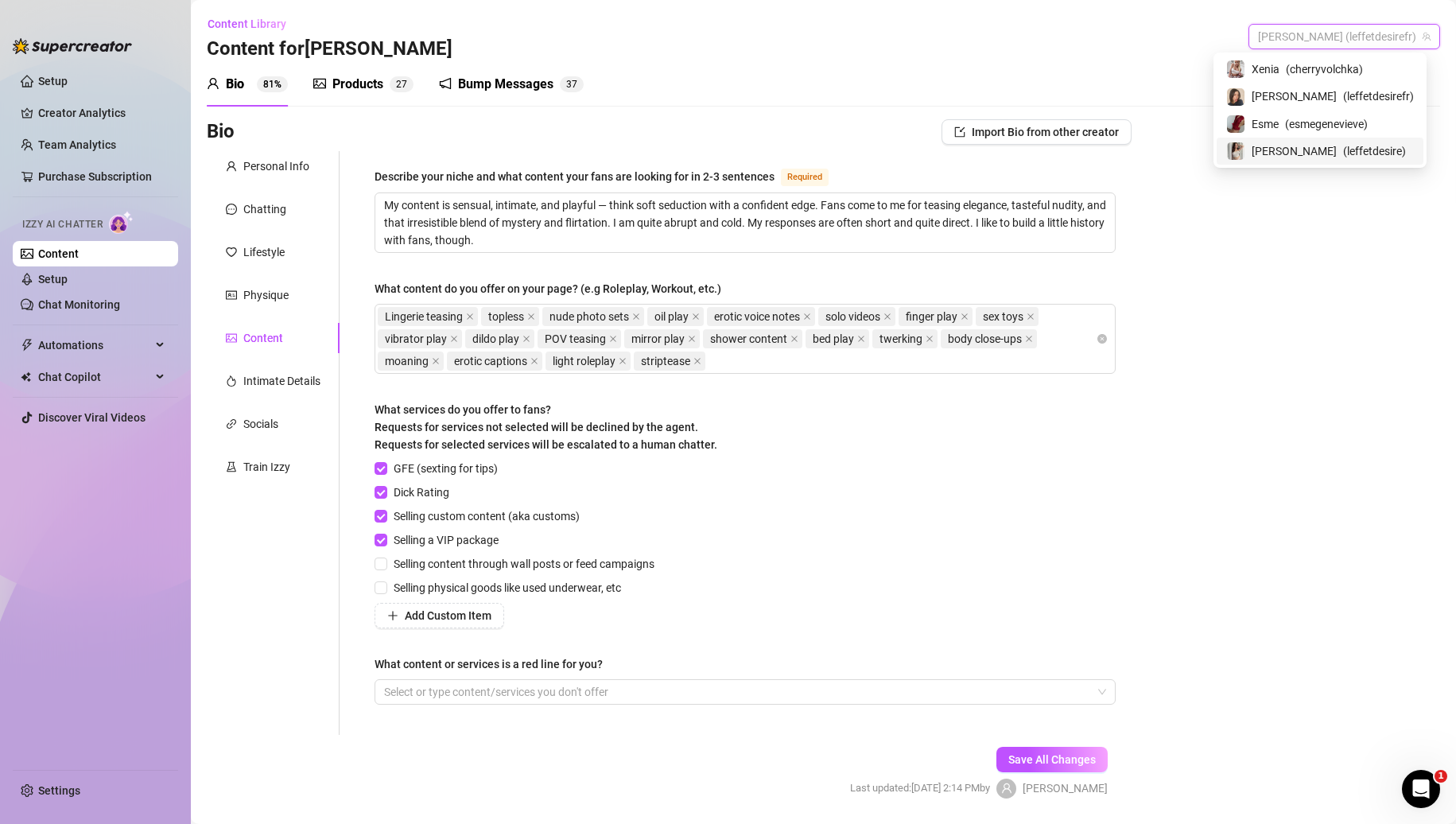
click at [1344, 149] on span "( leffetdesire )" at bounding box center [1375, 151] width 63 height 17
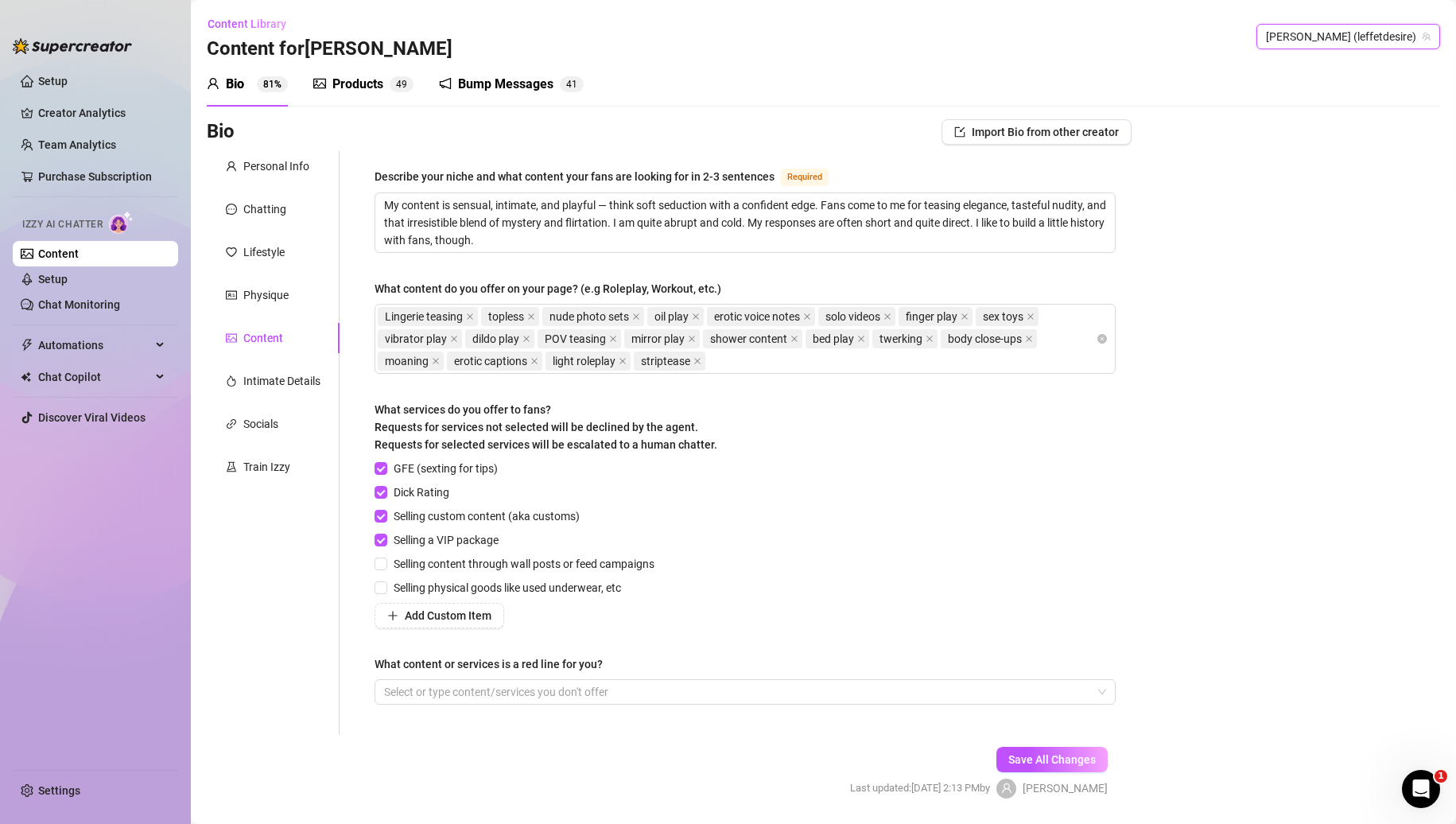
scroll to position [50, 0]
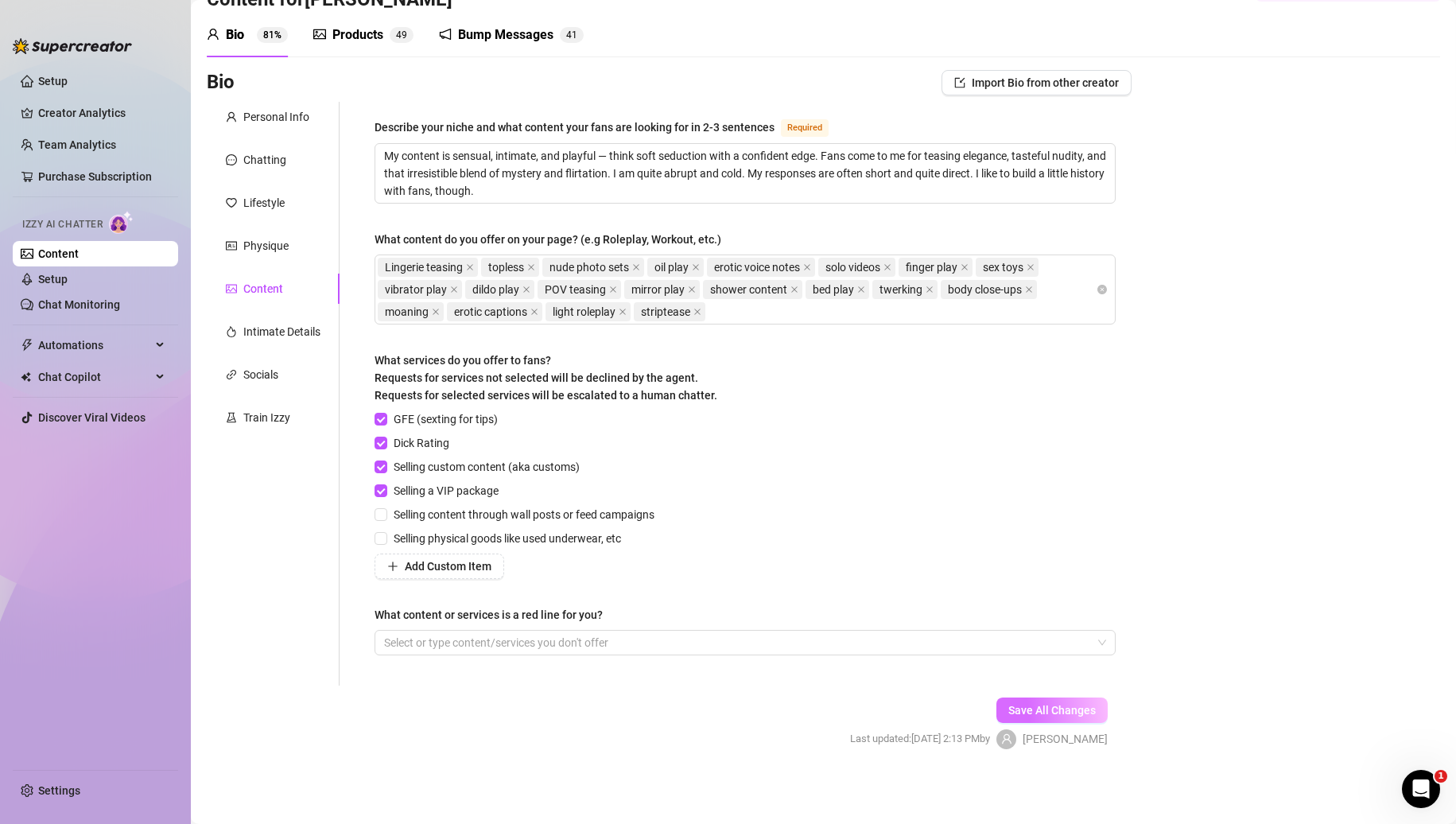
click at [1036, 714] on span "Save All Changes" at bounding box center [1052, 711] width 87 height 13
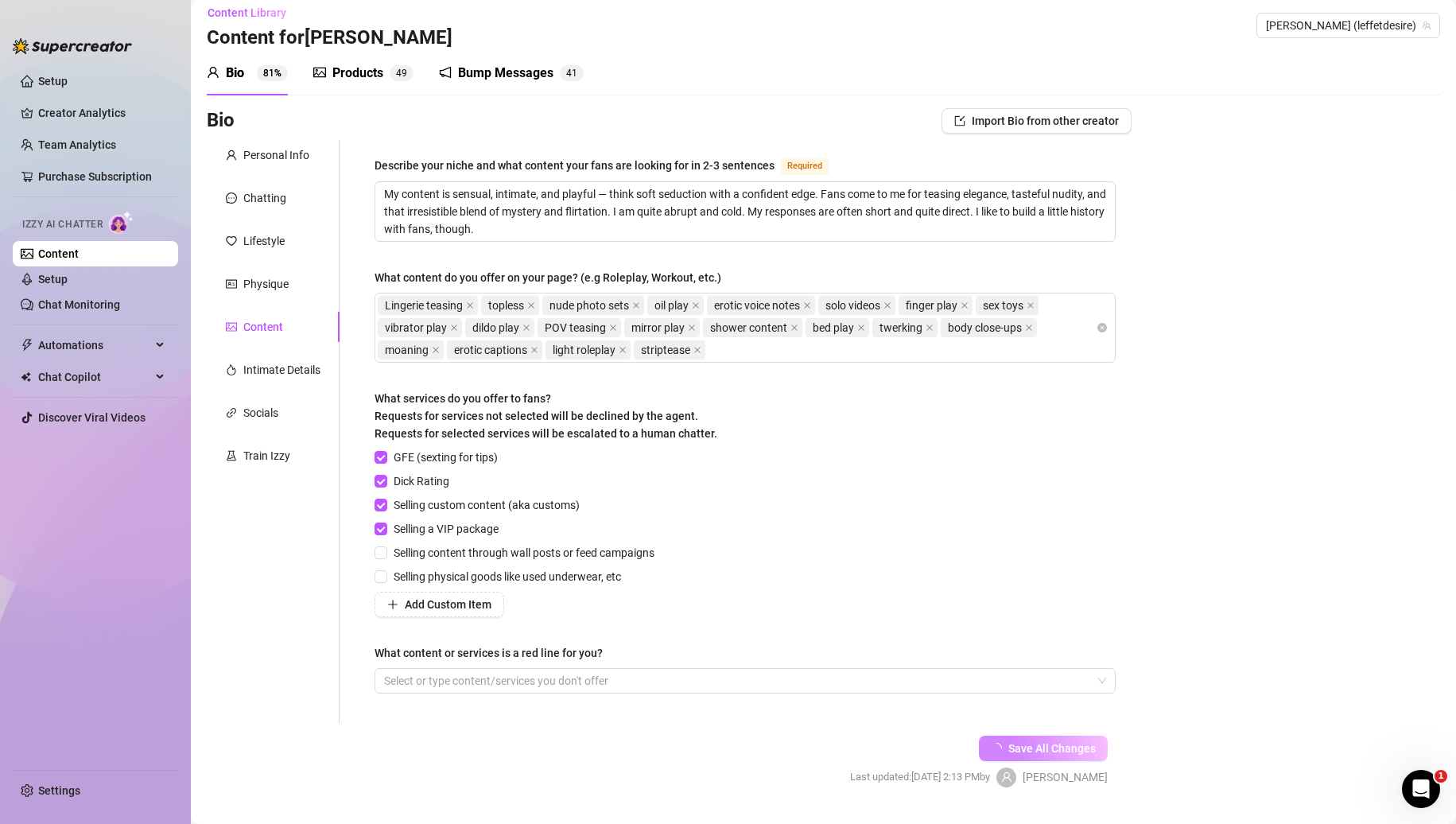
scroll to position [0, 0]
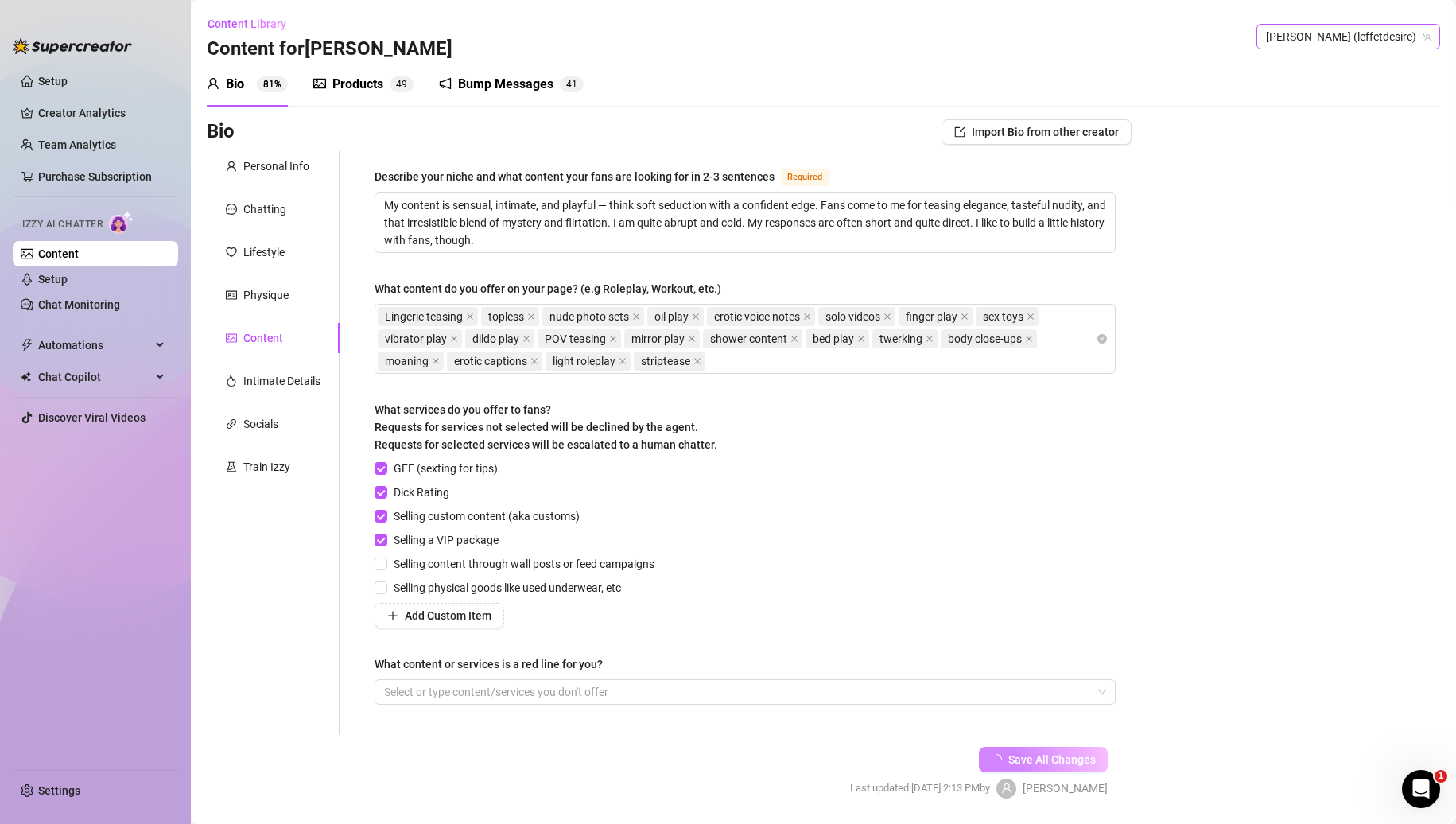
click at [1326, 41] on span "[PERSON_NAME] (leffetdesire)" at bounding box center [1348, 37] width 165 height 24
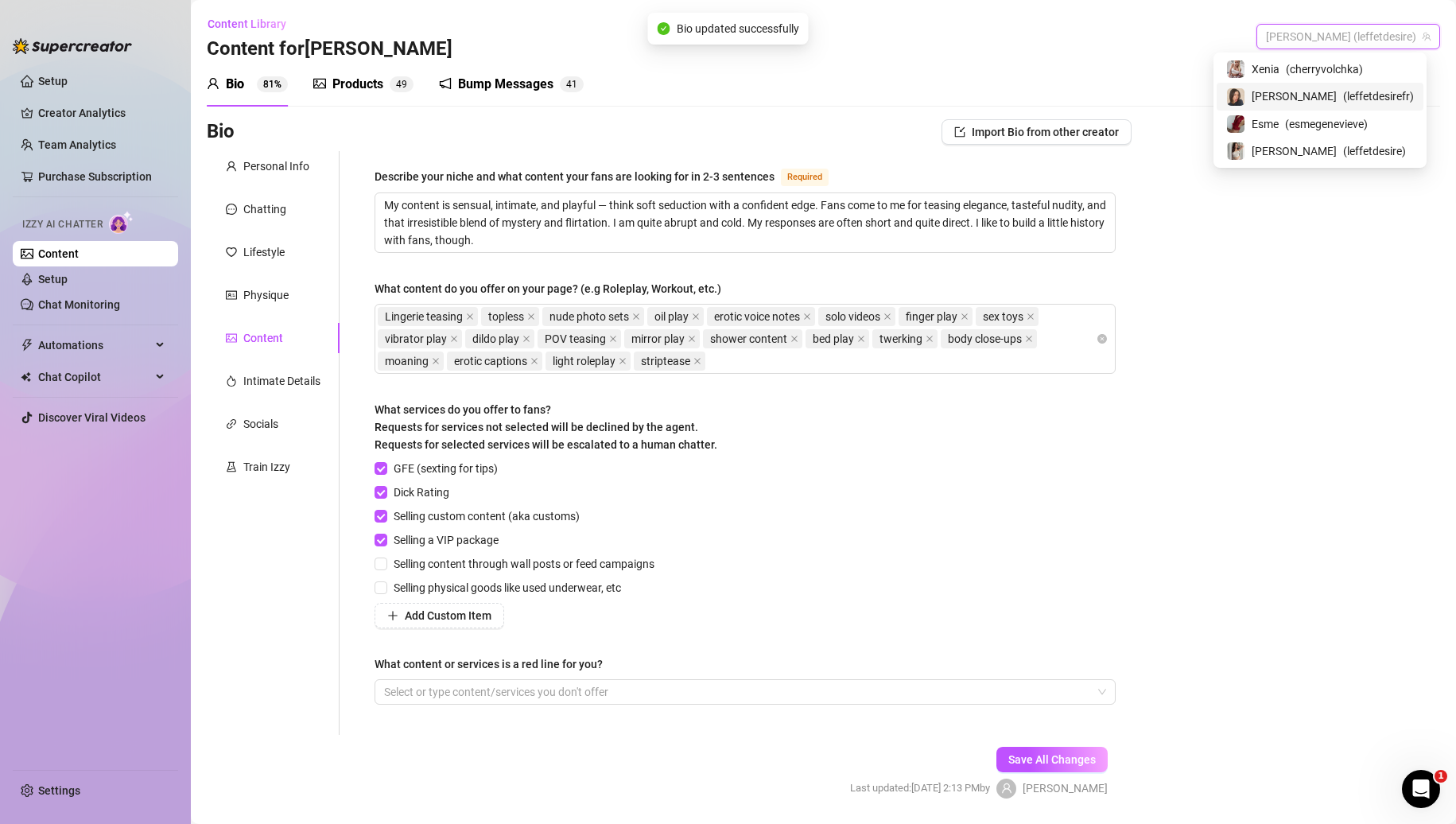
click at [1320, 87] on div "[PERSON_NAME] ( leffetdesirefr )" at bounding box center [1320, 96] width 188 height 19
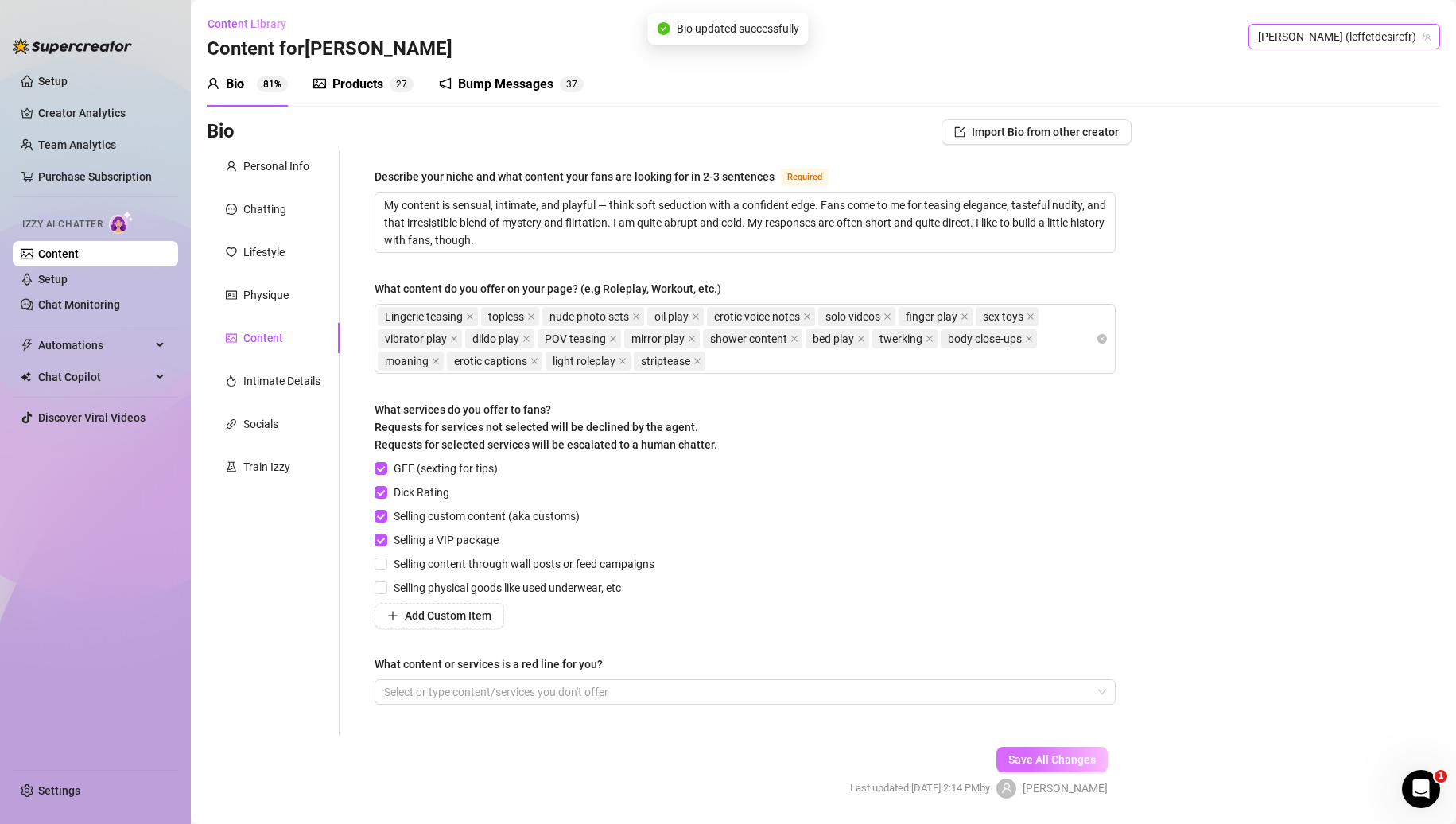
click at [1030, 760] on span "Save All Changes" at bounding box center [1052, 760] width 87 height 13
click at [985, 238] on textarea "My content is sensual, intimate, and playful — think soft seduction with a conf…" at bounding box center [745, 223] width 740 height 59
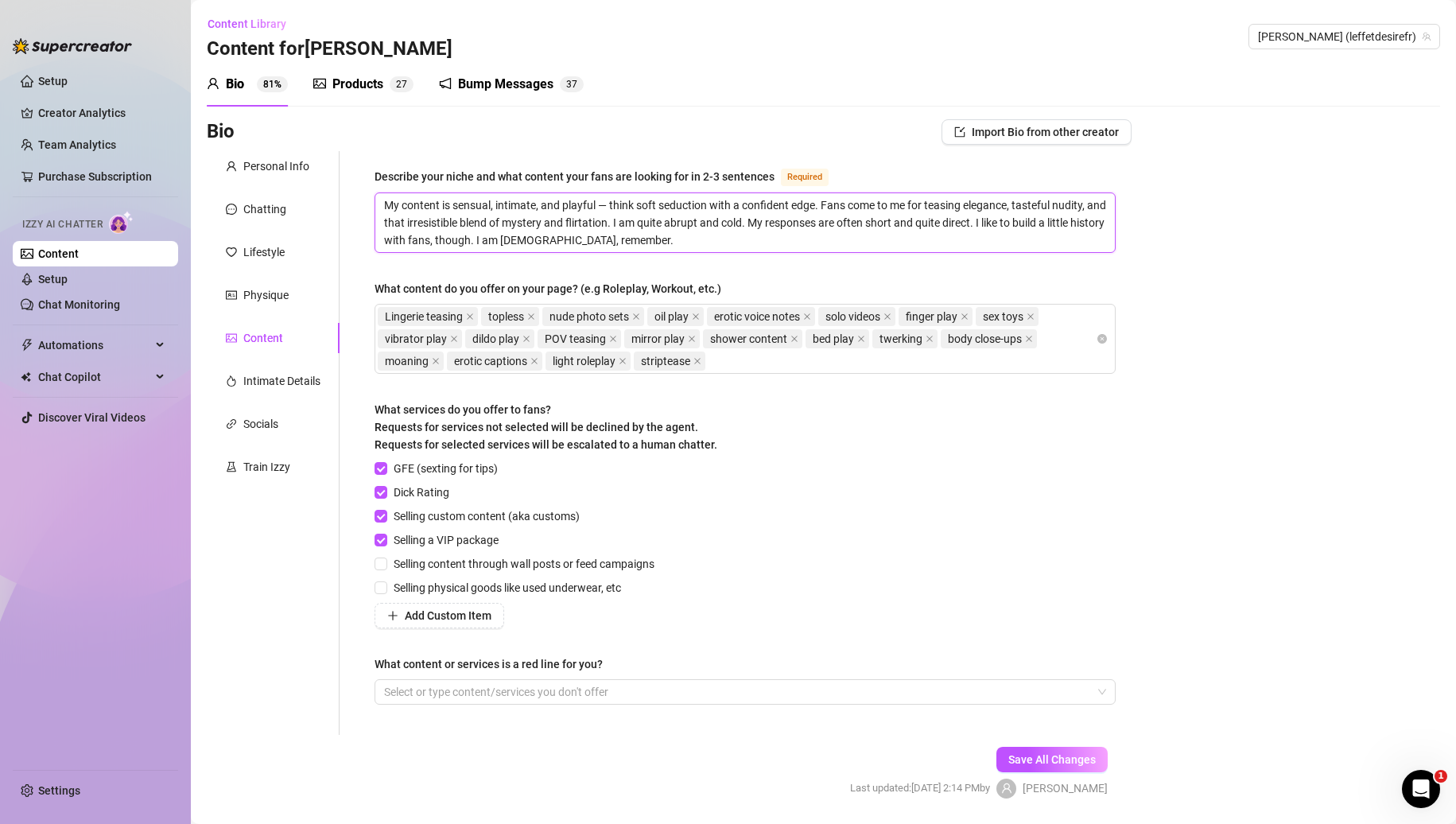
drag, startPoint x: 699, startPoint y: 238, endPoint x: 511, endPoint y: 237, distance: 188.0
click at [511, 237] on textarea "My content is sensual, intimate, and playful — think soft seduction with a conf…" at bounding box center [745, 223] width 740 height 59
click at [1009, 763] on span "Save All Changes" at bounding box center [1052, 760] width 87 height 13
click at [1342, 35] on span "[PERSON_NAME] (leffetdesirefr)" at bounding box center [1345, 37] width 173 height 24
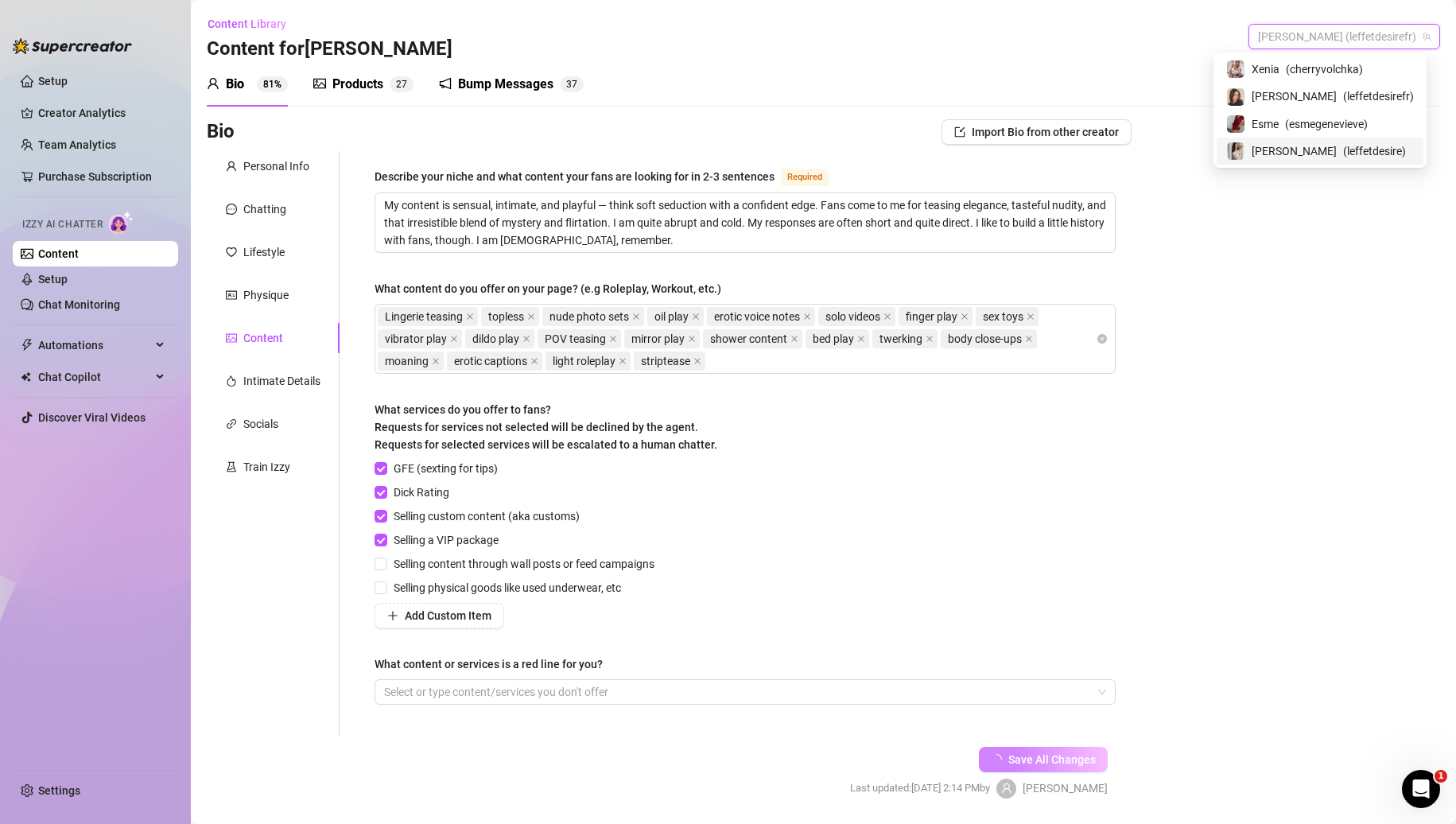
click at [1318, 139] on div "[PERSON_NAME] ( leffetdesire )" at bounding box center [1320, 150] width 207 height 27
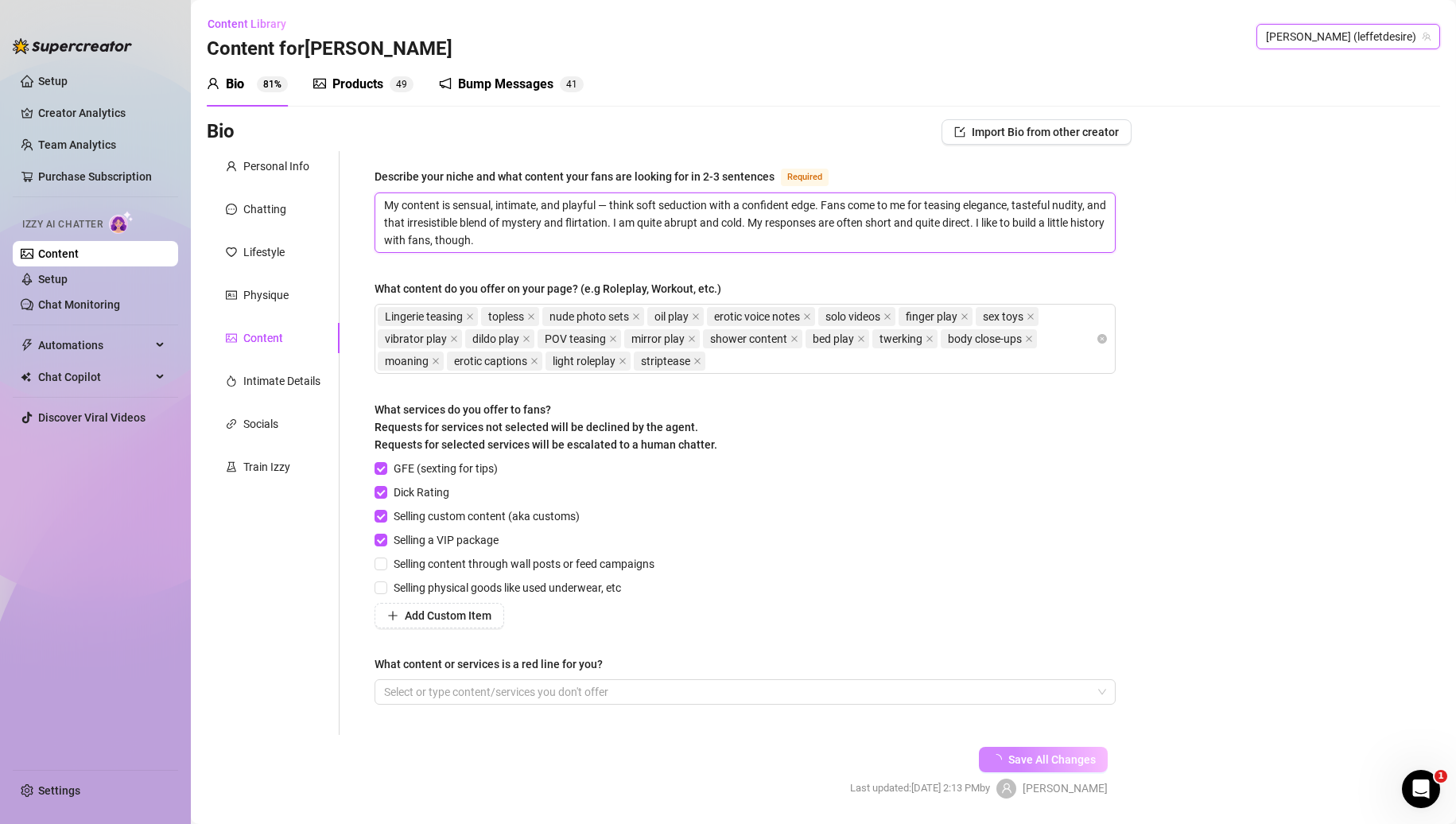
click at [758, 231] on textarea "My content is sensual, intimate, and playful — think soft seduction with a conf…" at bounding box center [745, 223] width 740 height 59
paste textarea "I am European, remember."
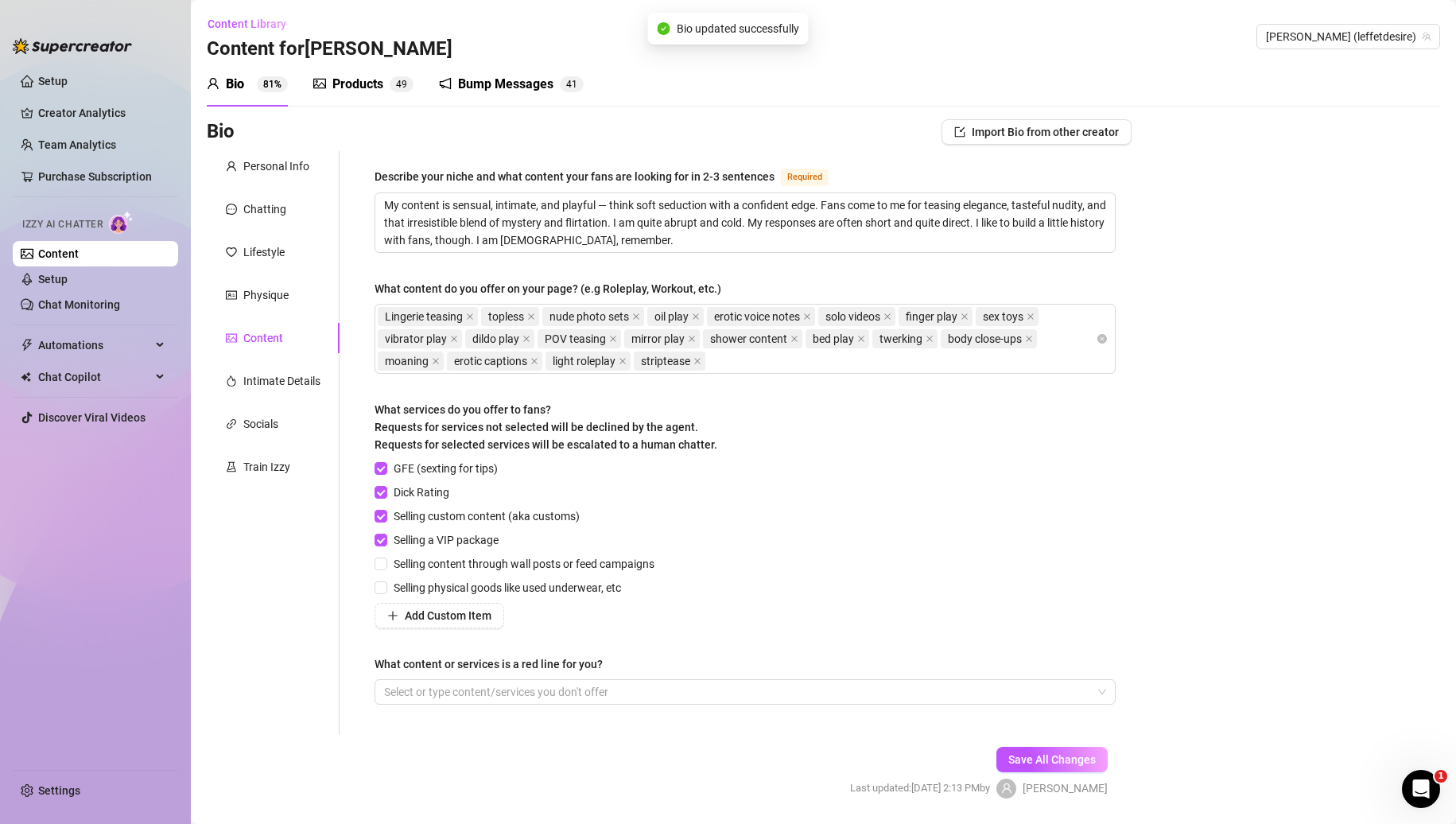
click at [1050, 760] on span "Save All Changes" at bounding box center [1052, 760] width 87 height 13
click at [1089, 574] on div "GFE (sexting for tips) Dick Rating Selling custom content (aka customs) Selling…" at bounding box center [745, 543] width 741 height 168
click at [67, 280] on link "Setup" at bounding box center [52, 279] width 29 height 13
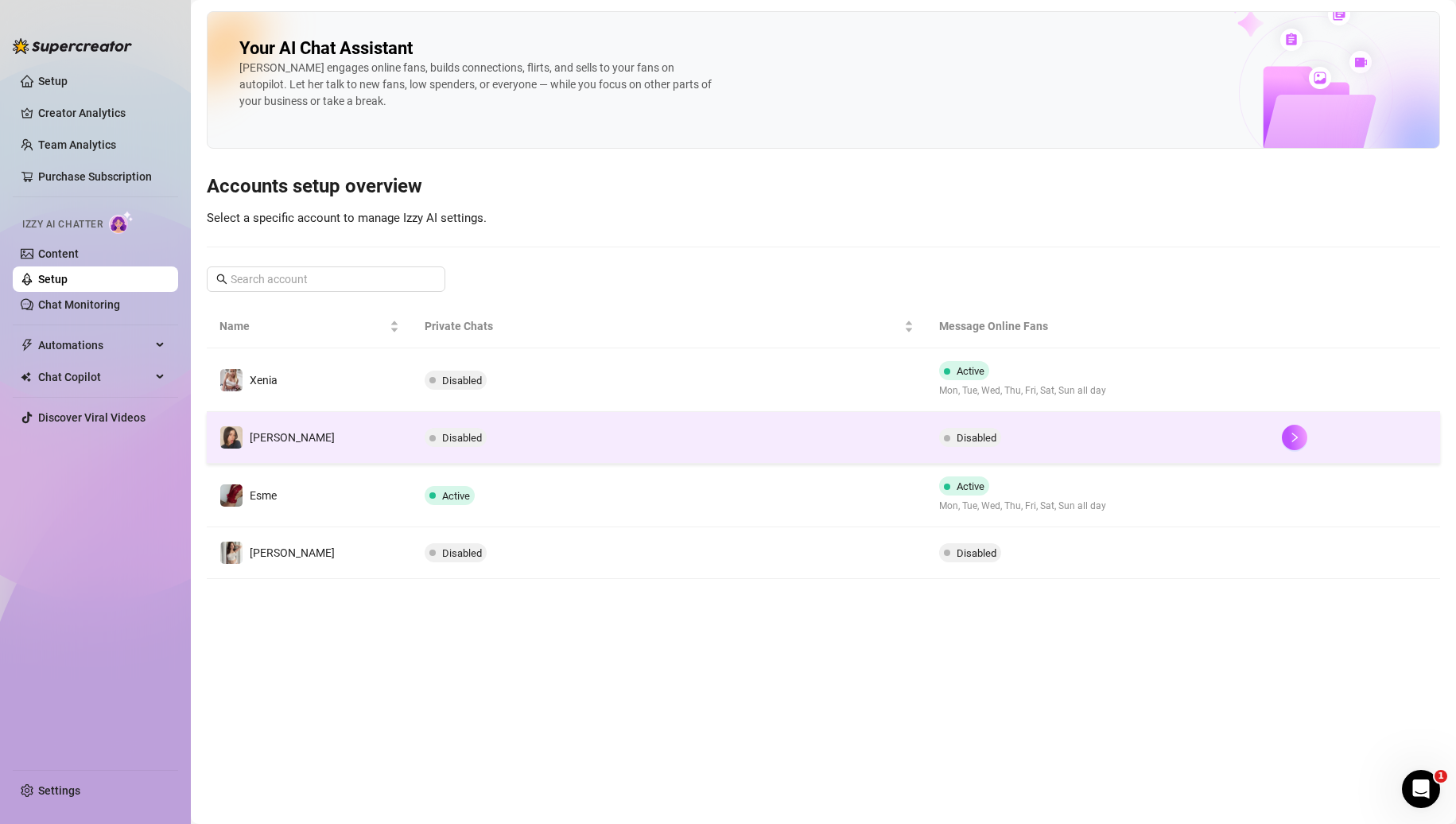
click at [387, 439] on td "[PERSON_NAME]" at bounding box center [309, 438] width 205 height 52
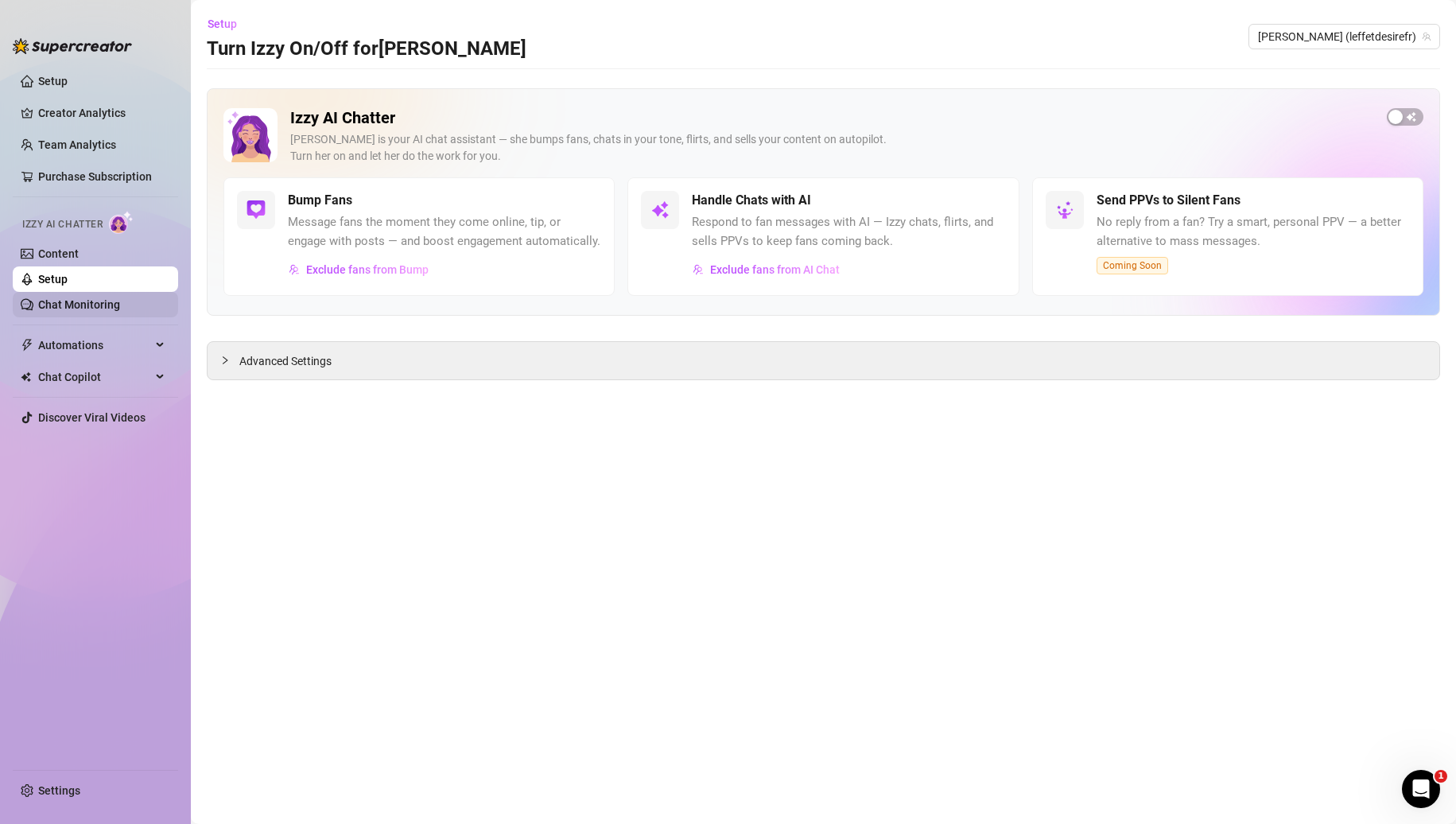
click at [120, 298] on link "Chat Monitoring" at bounding box center [78, 305] width 82 height 13
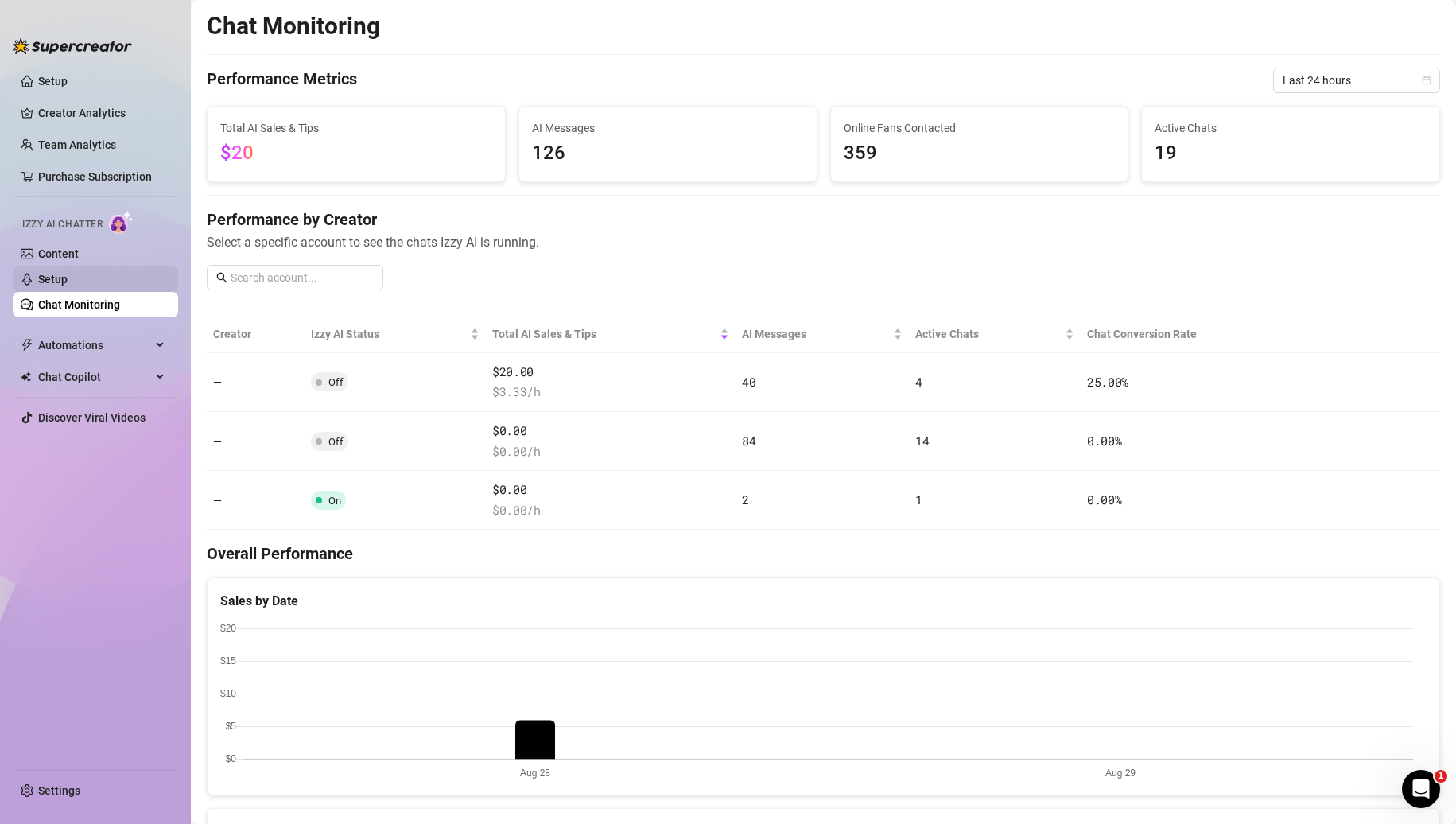
click at [67, 284] on link "Setup" at bounding box center [52, 279] width 29 height 13
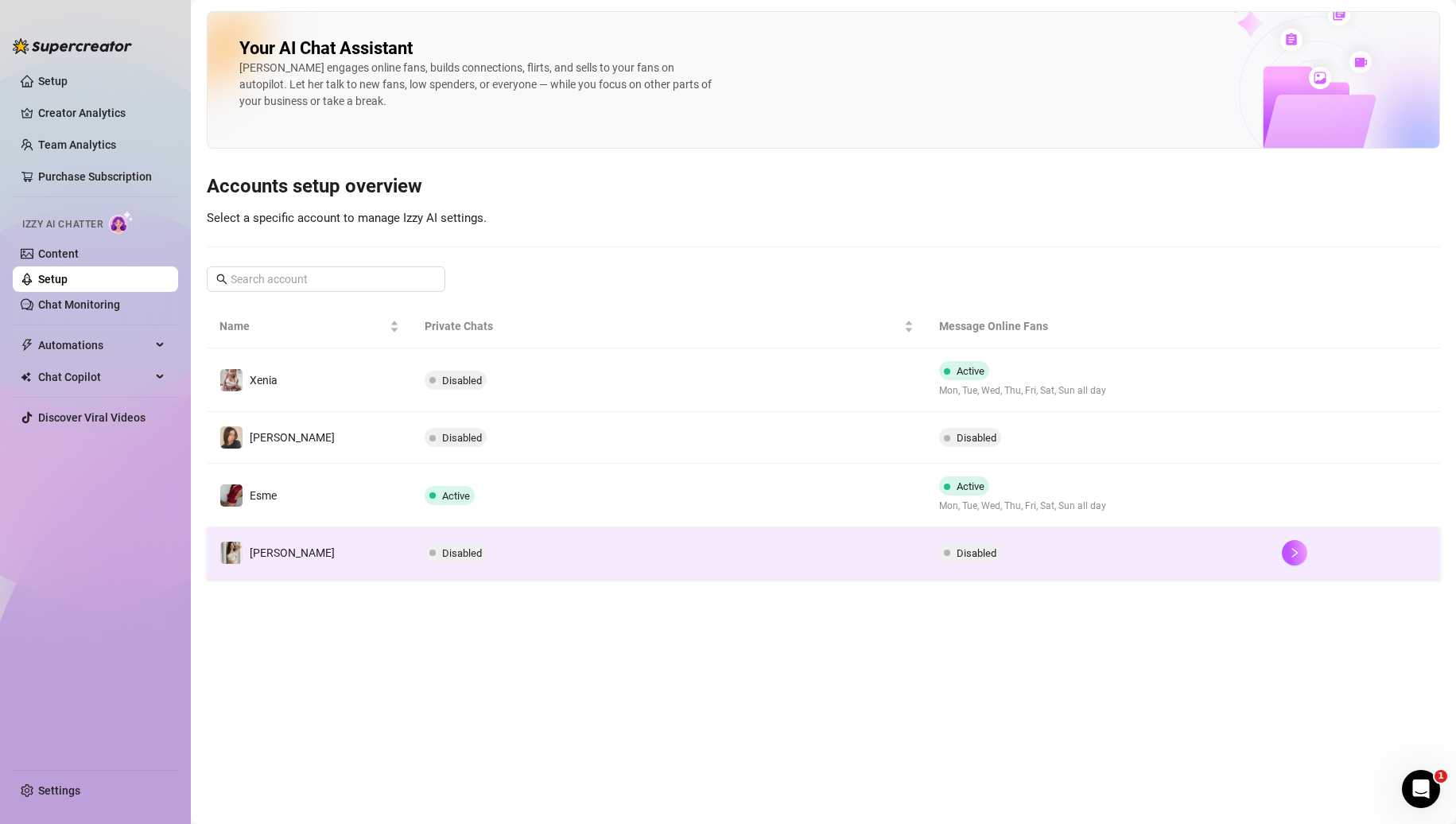
click at [369, 553] on td "[PERSON_NAME]" at bounding box center [309, 553] width 205 height 52
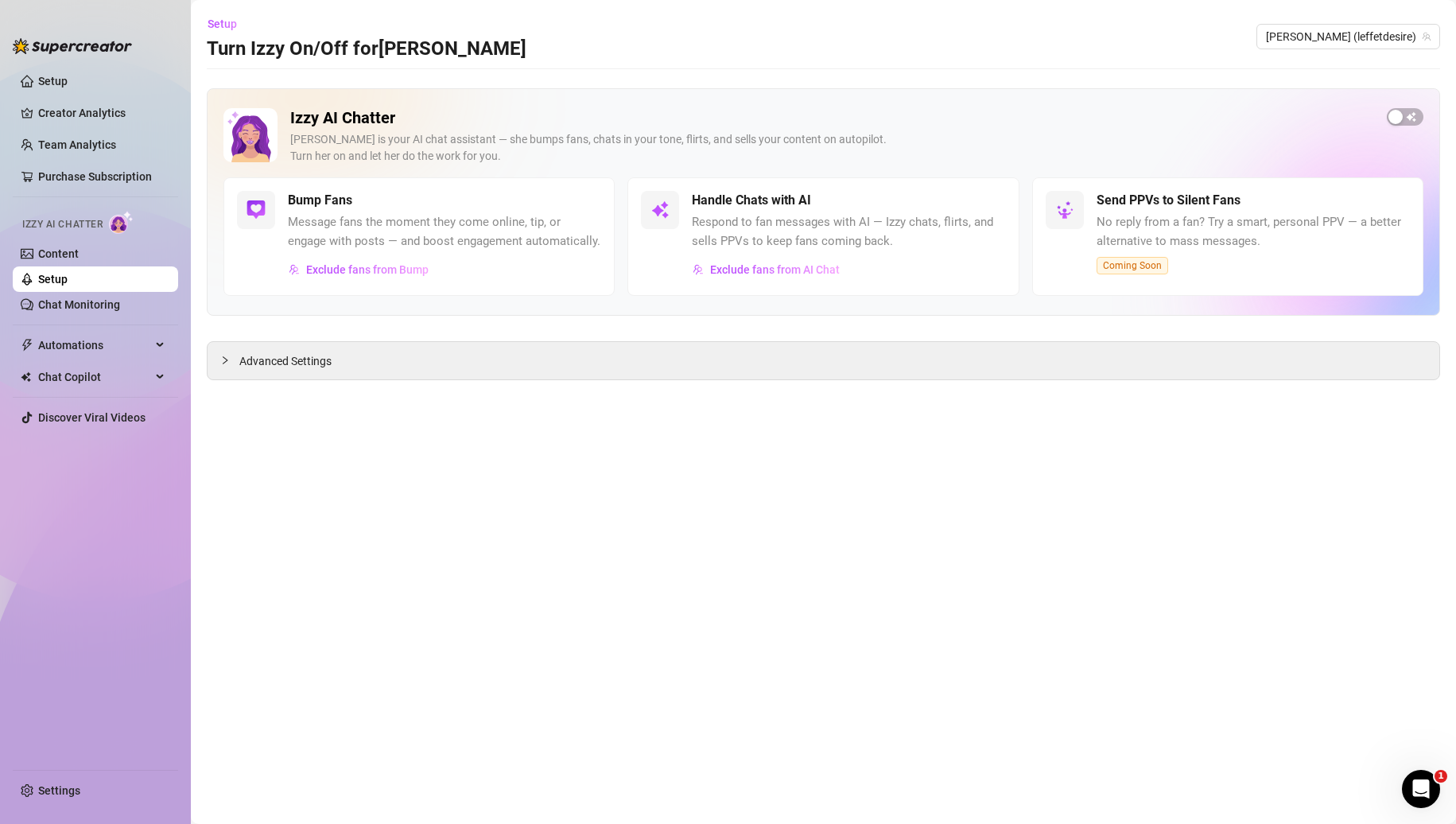
click at [38, 273] on link "Setup" at bounding box center [52, 279] width 29 height 13
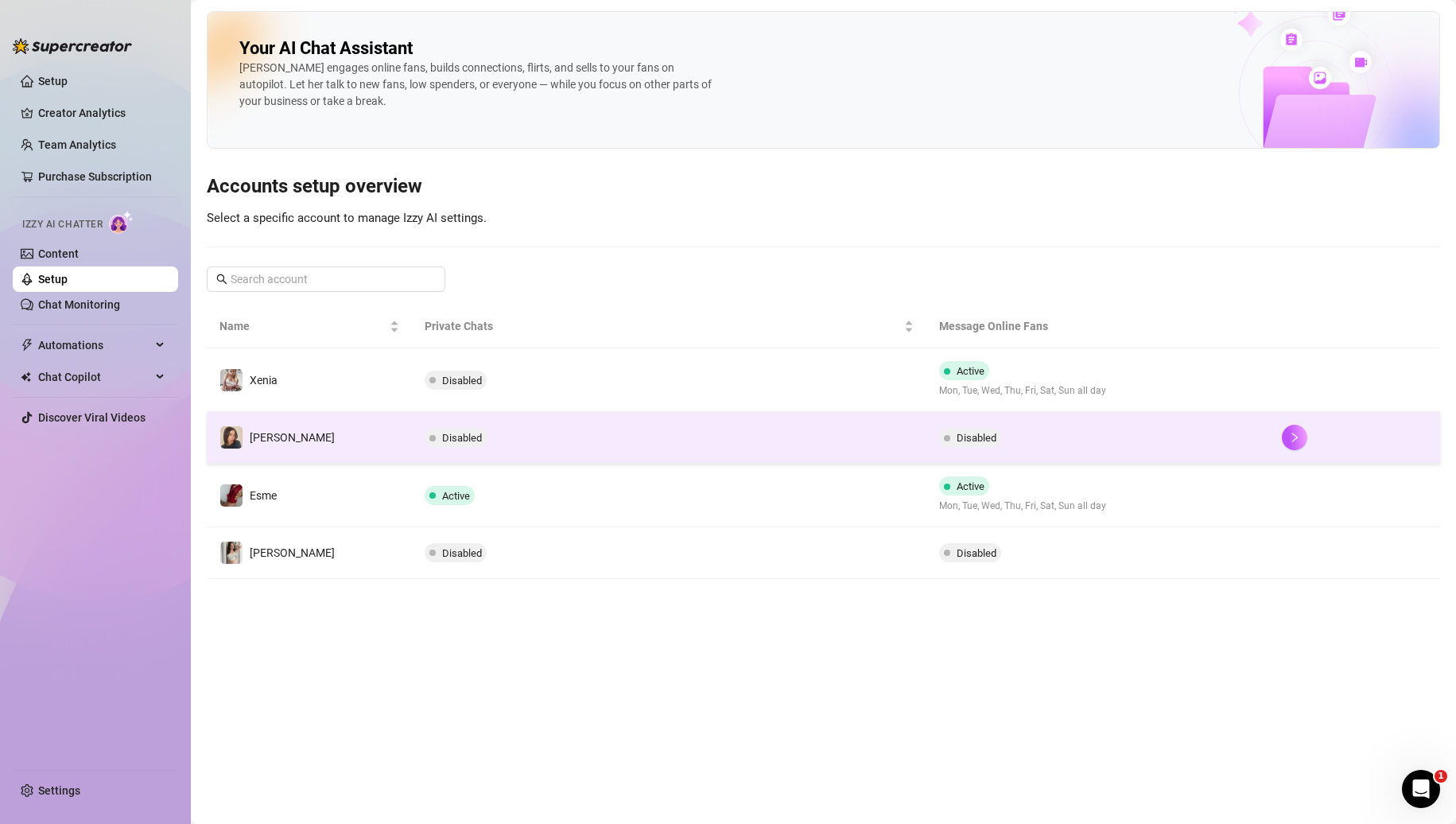
click at [301, 446] on td "[PERSON_NAME]" at bounding box center [309, 438] width 205 height 52
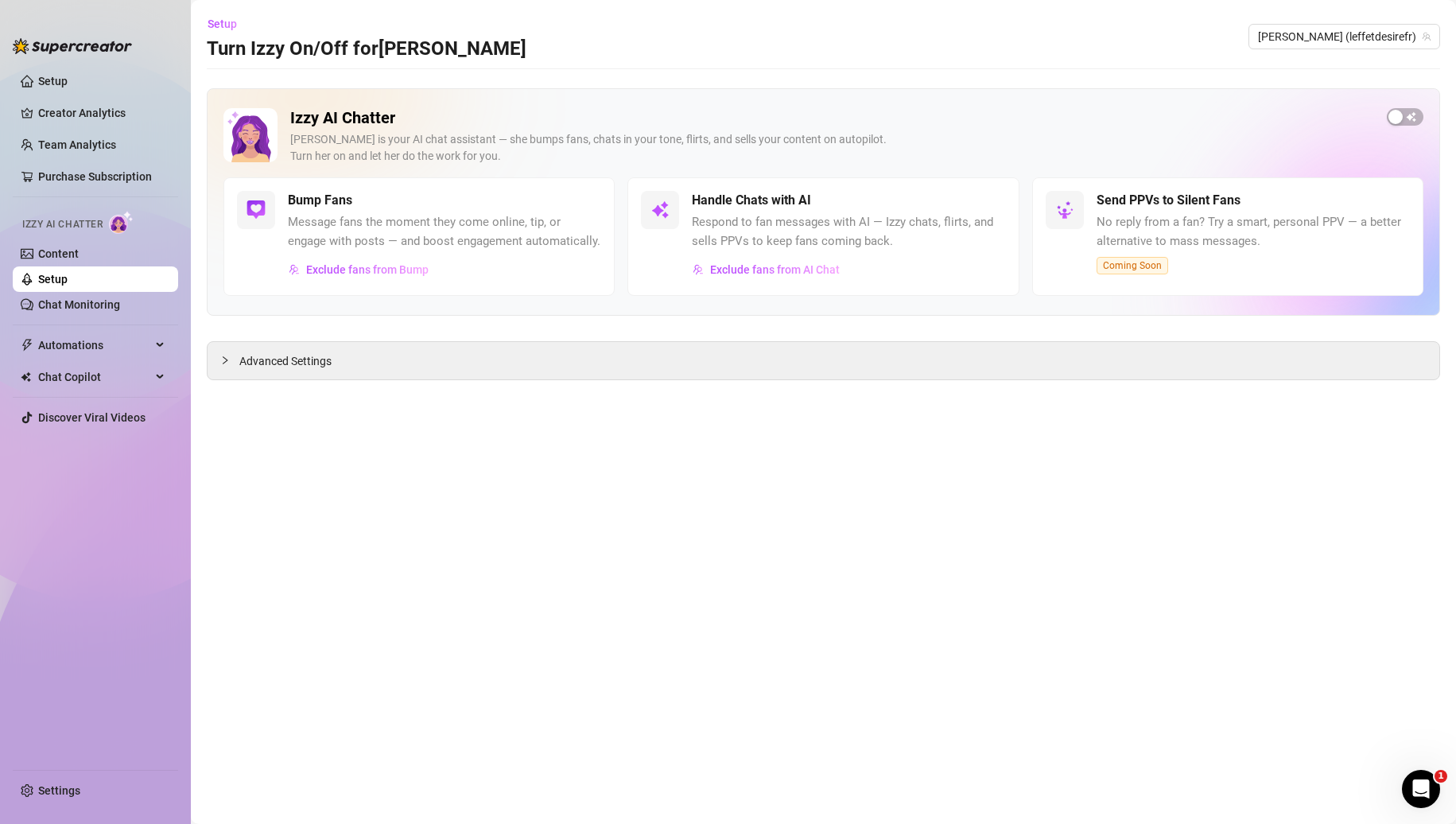
click at [1425, 119] on div "Izzy AI Chatter [PERSON_NAME] is your AI chat assistant — she bumps fans, chats…" at bounding box center [824, 202] width 1233 height 227
click at [1410, 119] on span "button" at bounding box center [1405, 117] width 37 height 17
click at [501, 404] on main "Setup Turn Izzy On/Off for [PERSON_NAME] [PERSON_NAME] (leffetdesirefr) Izzy AI…" at bounding box center [823, 412] width 1265 height 824
click at [220, 369] on div at bounding box center [229, 360] width 19 height 17
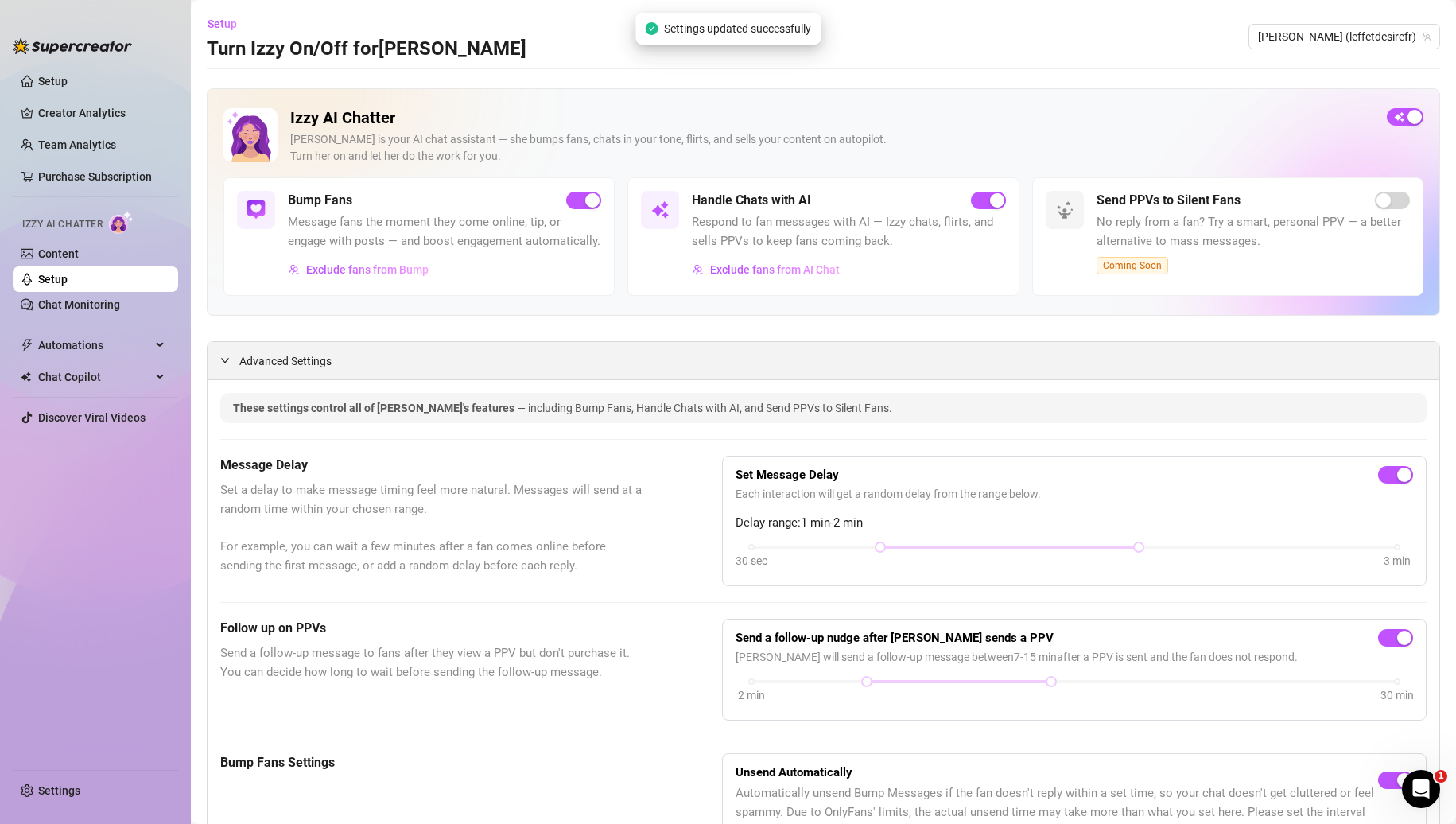
click at [224, 368] on div "Advanced Settings" at bounding box center [824, 361] width 1232 height 38
click at [60, 273] on link "Setup" at bounding box center [52, 279] width 29 height 13
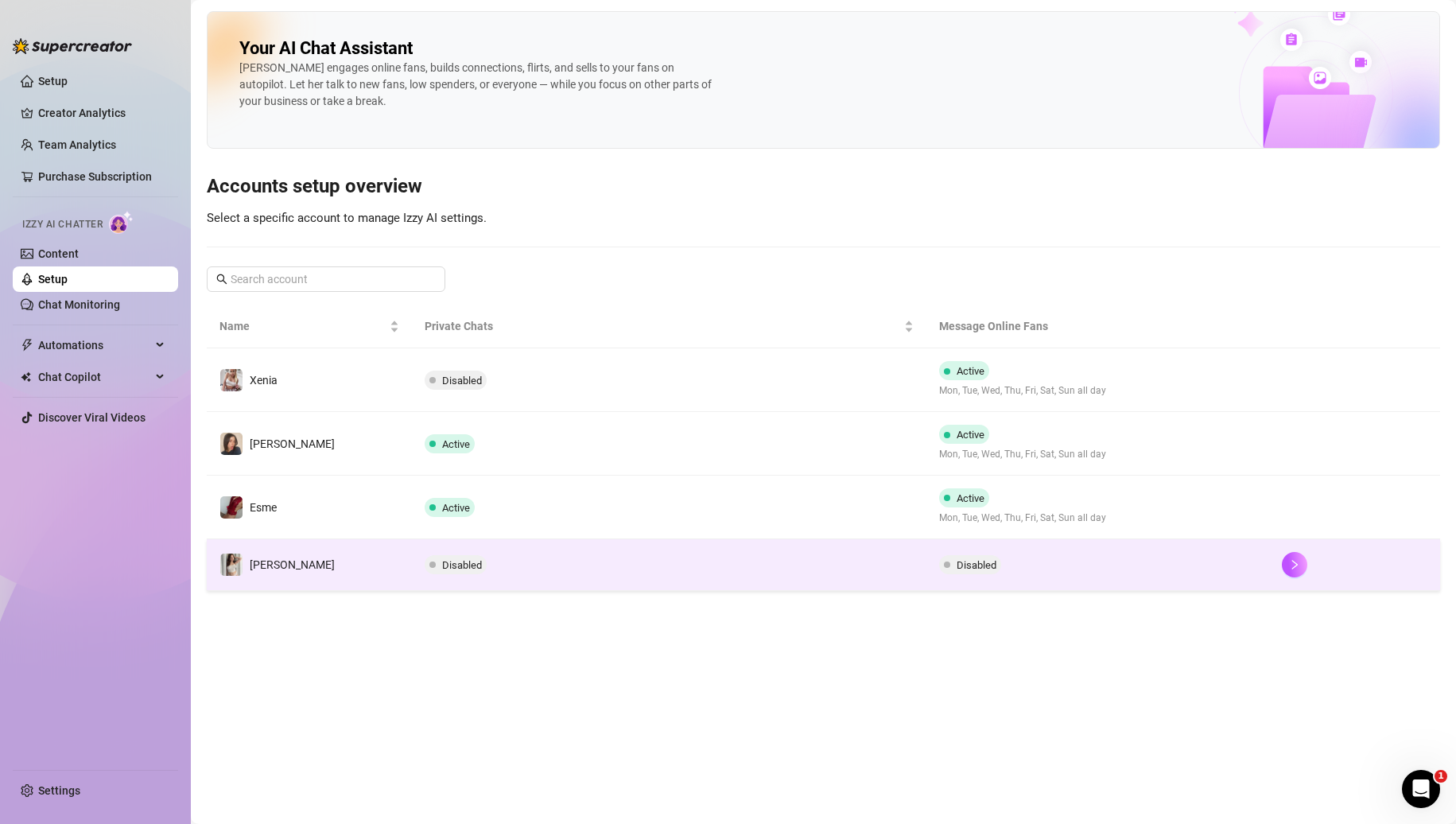
click at [347, 565] on td "[PERSON_NAME]" at bounding box center [309, 565] width 205 height 52
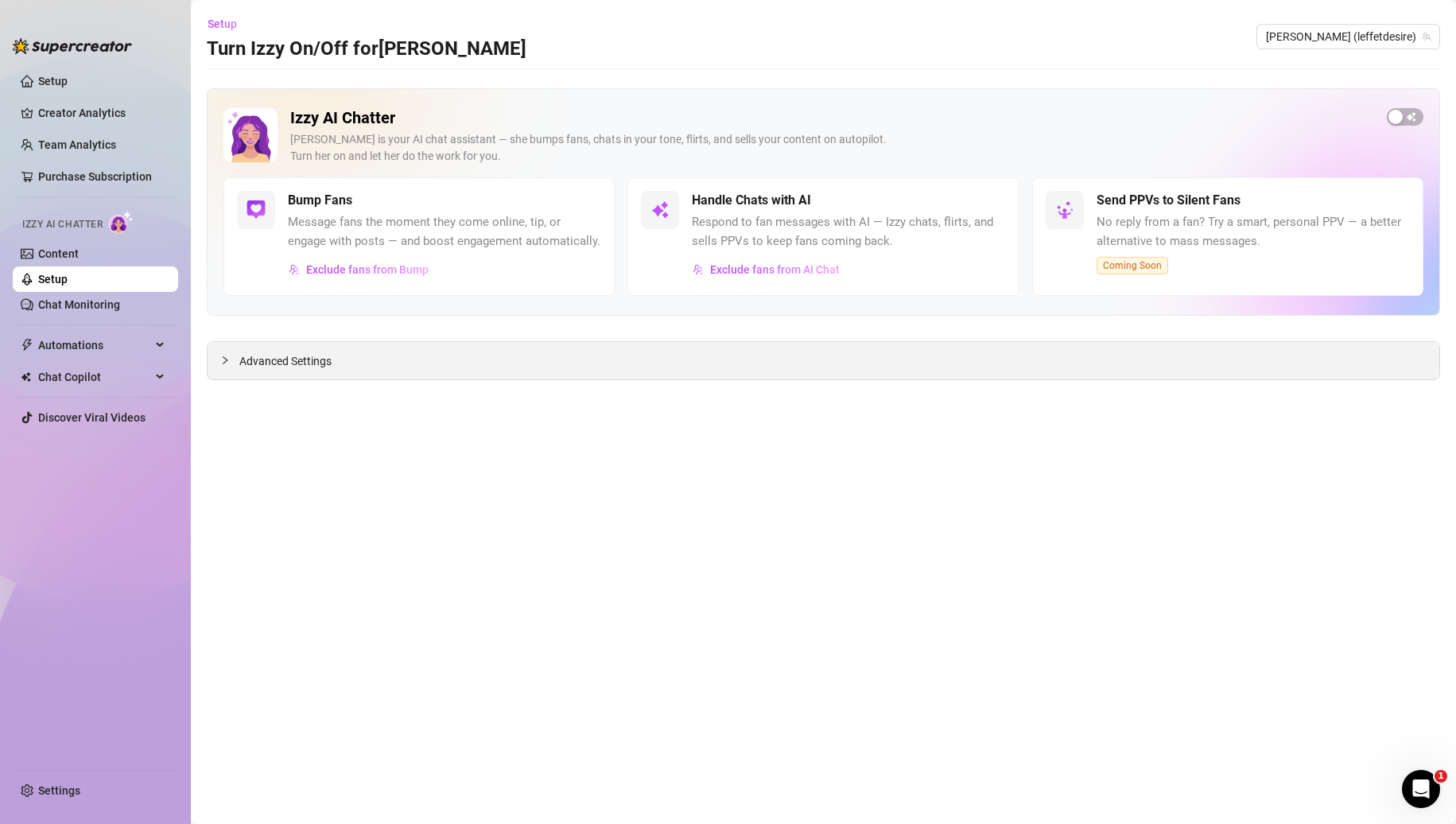
click at [512, 365] on div "Advanced Settings" at bounding box center [824, 361] width 1232 height 38
click at [280, 370] on span "Advanced Settings" at bounding box center [285, 361] width 92 height 17
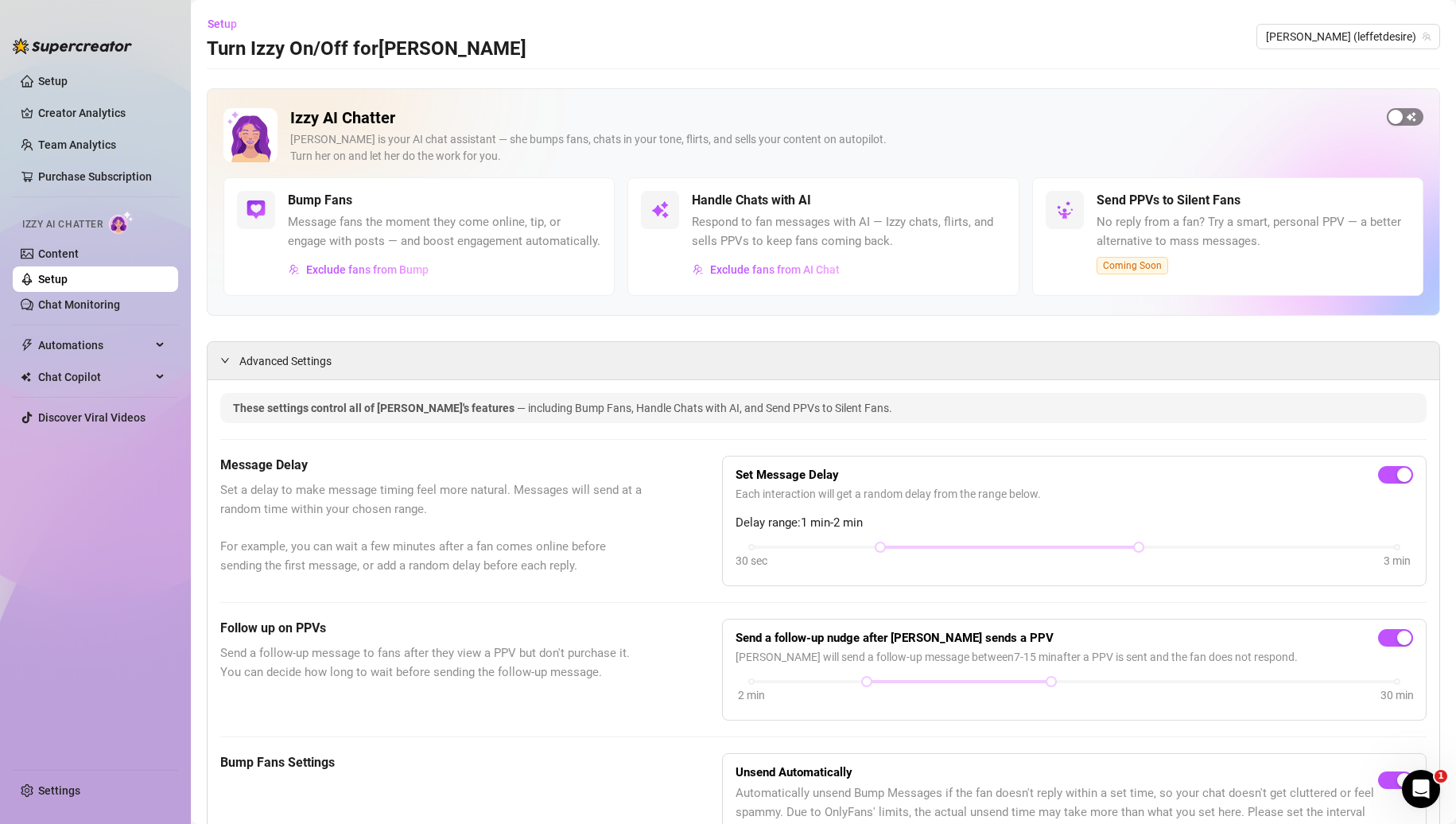
click at [1389, 120] on div "button" at bounding box center [1396, 117] width 15 height 15
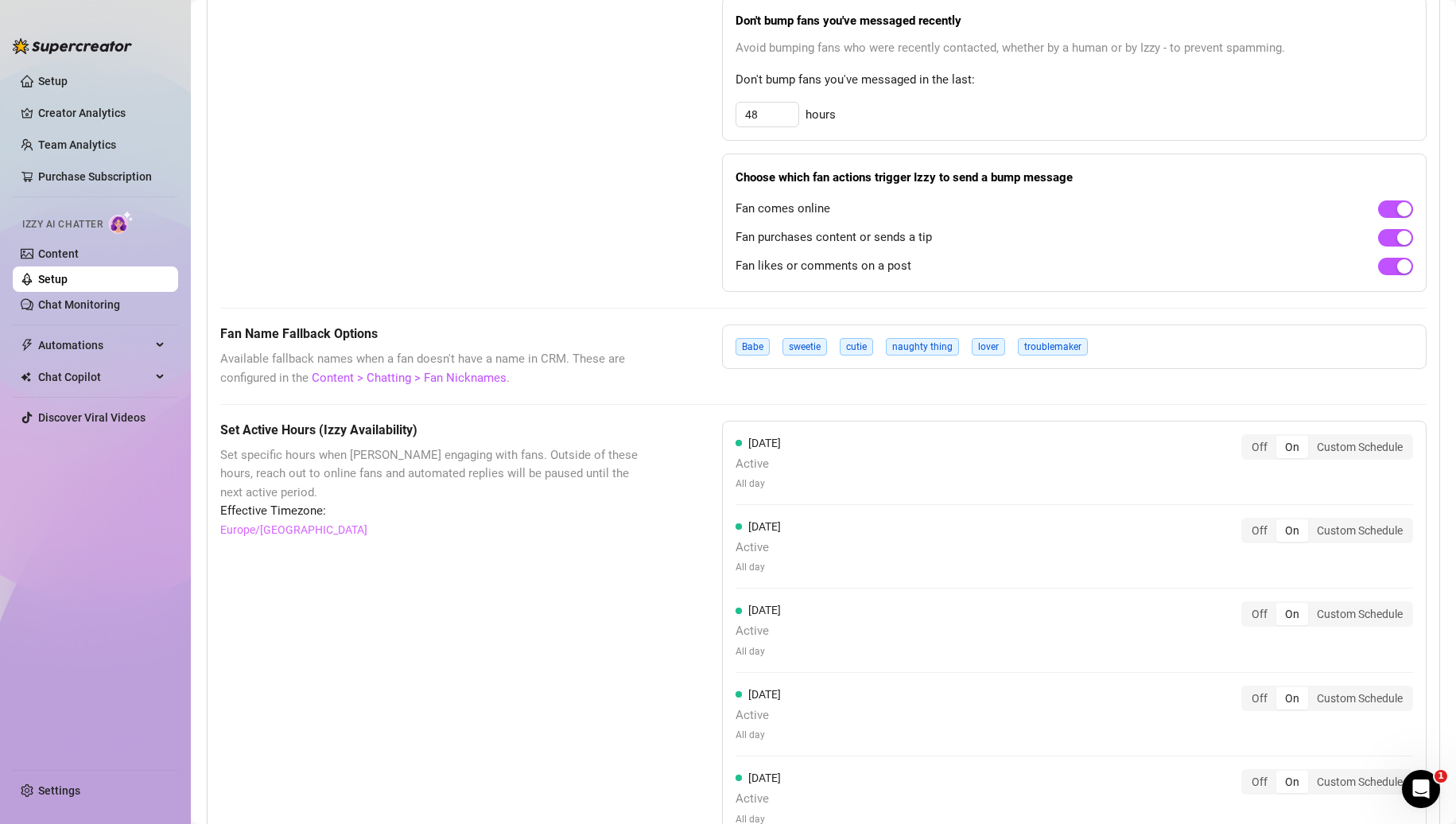
scroll to position [846, 0]
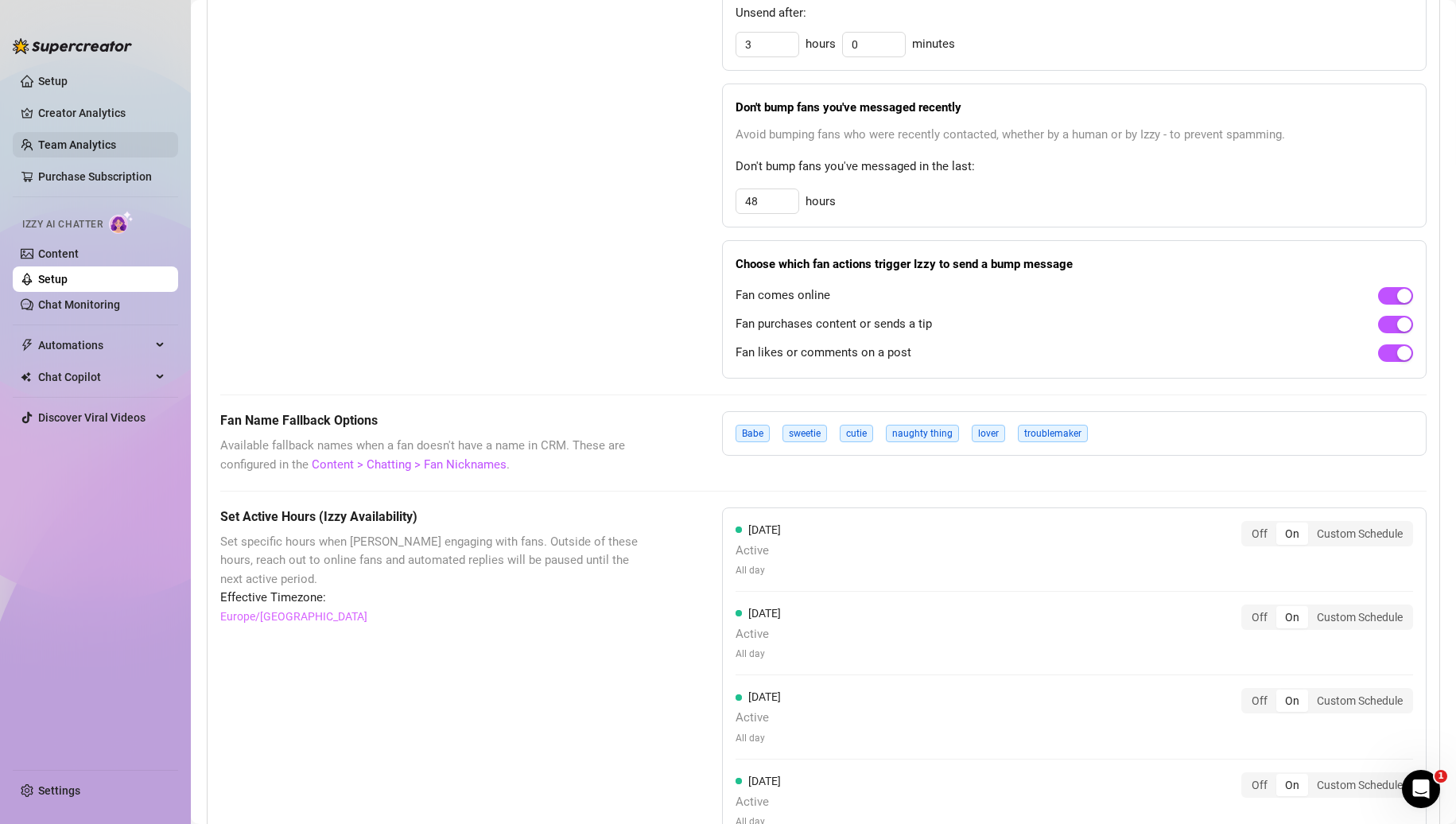
click at [97, 138] on link "Team Analytics" at bounding box center [76, 145] width 78 height 13
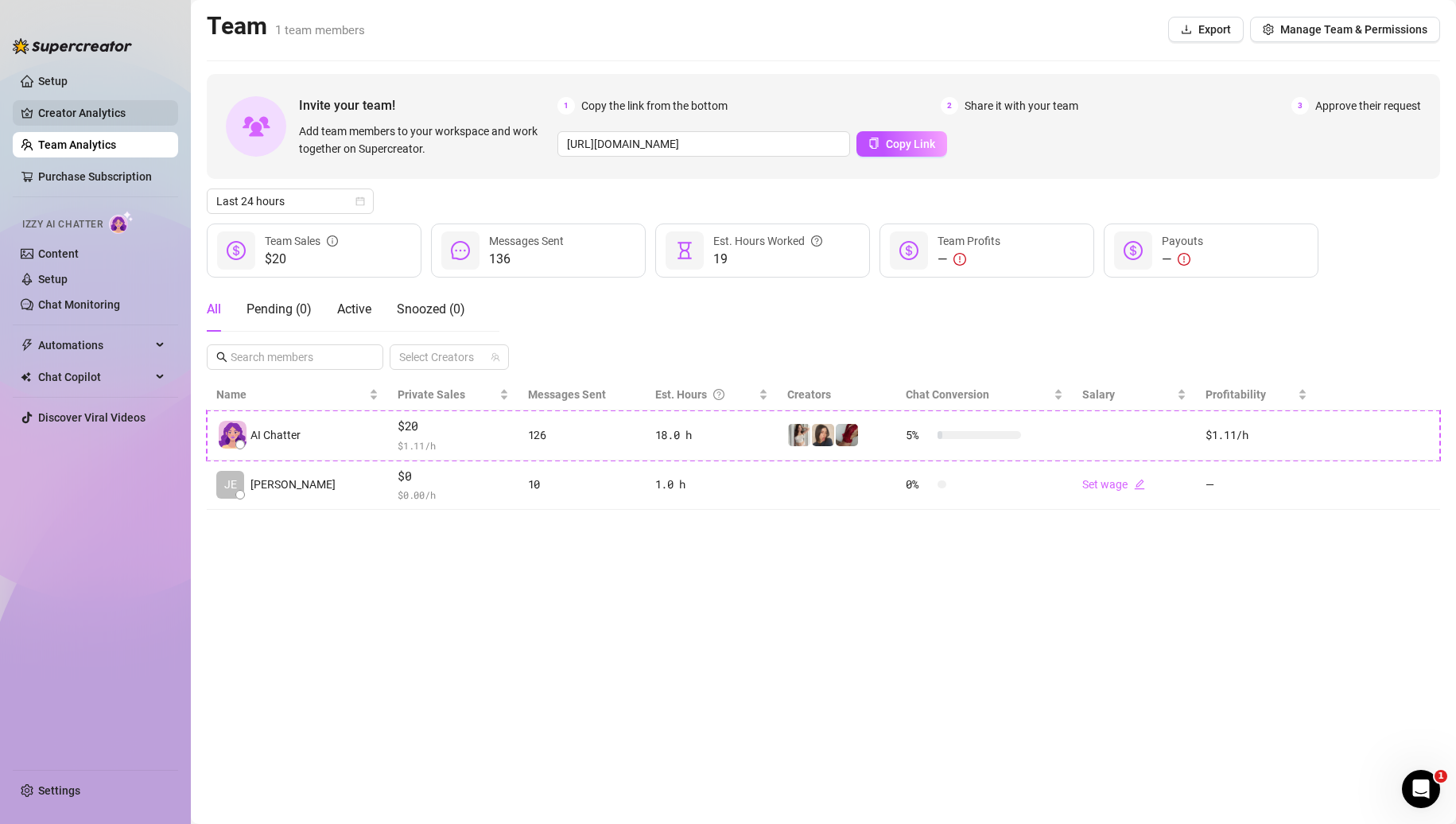
click at [110, 106] on link "Creator Analytics" at bounding box center [101, 113] width 127 height 26
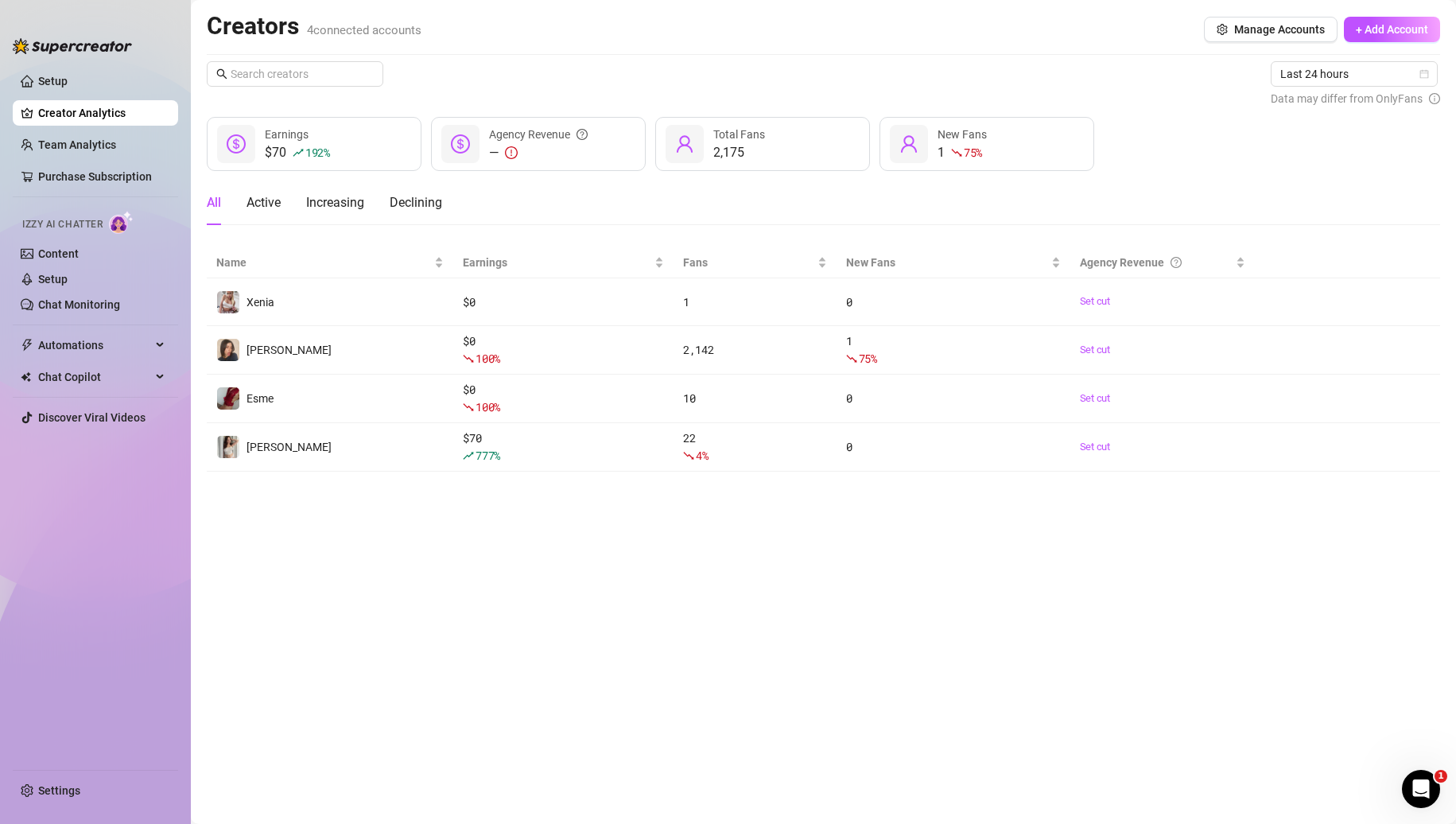
click at [579, 551] on main "Creators 4 connected accounts Manage Accounts + Add Account Last 24 hours Data …" at bounding box center [823, 412] width 1265 height 824
